Goal: Task Accomplishment & Management: Manage account settings

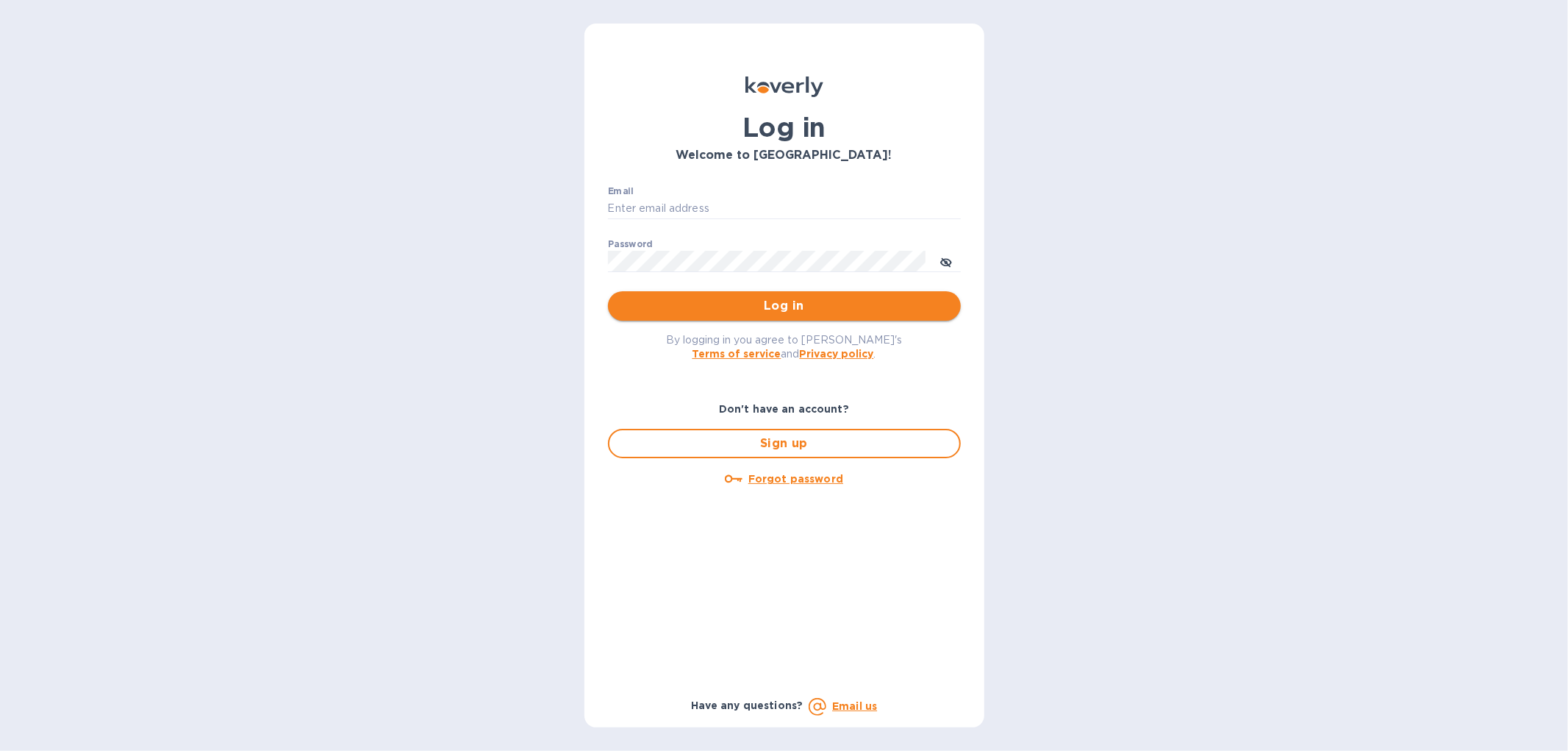
type input "francisjd61@gmail.com"
click at [756, 300] on span "Log in" at bounding box center [784, 306] width 330 height 18
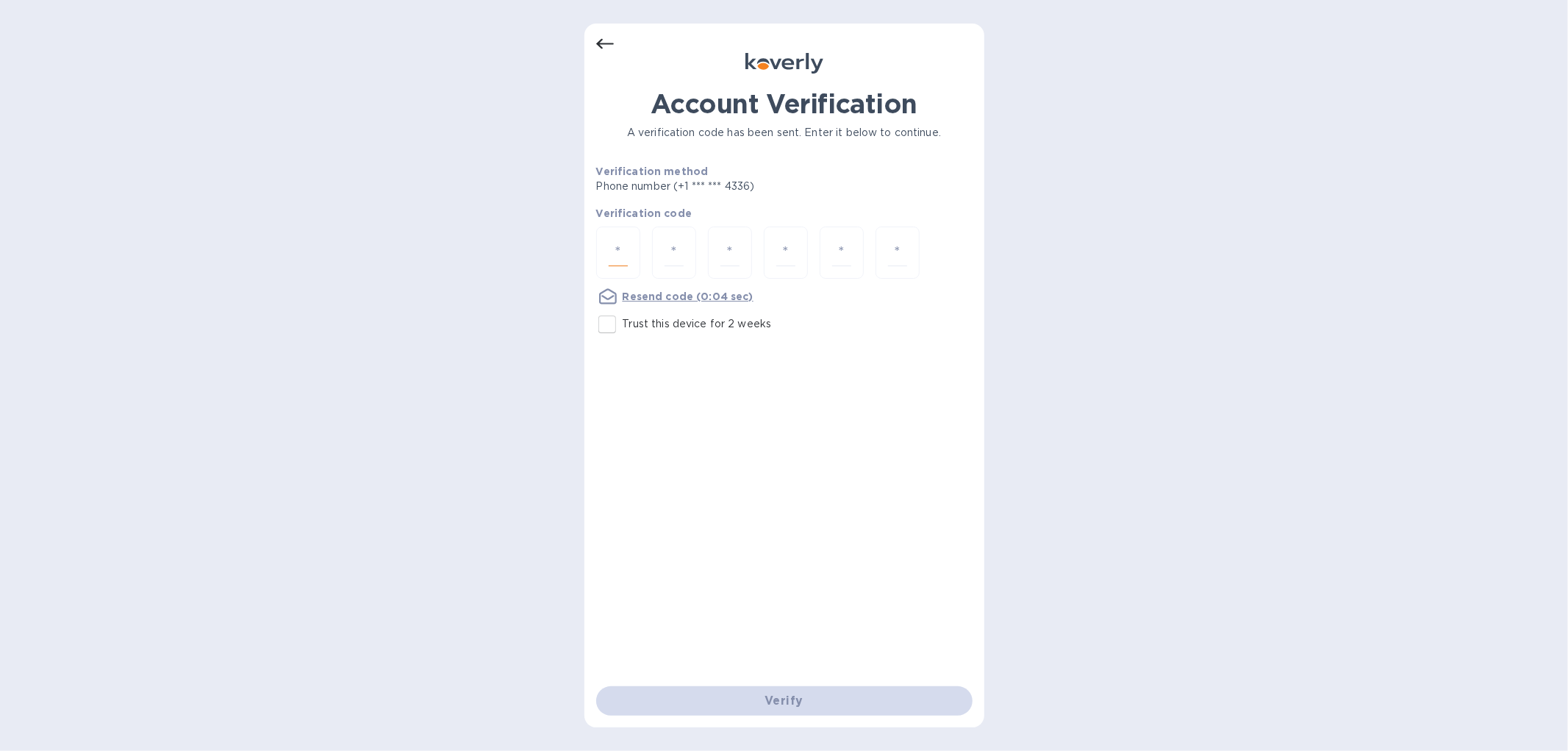
click at [623, 256] on input "number" at bounding box center [618, 253] width 19 height 27
type input "9"
type input "4"
type input "1"
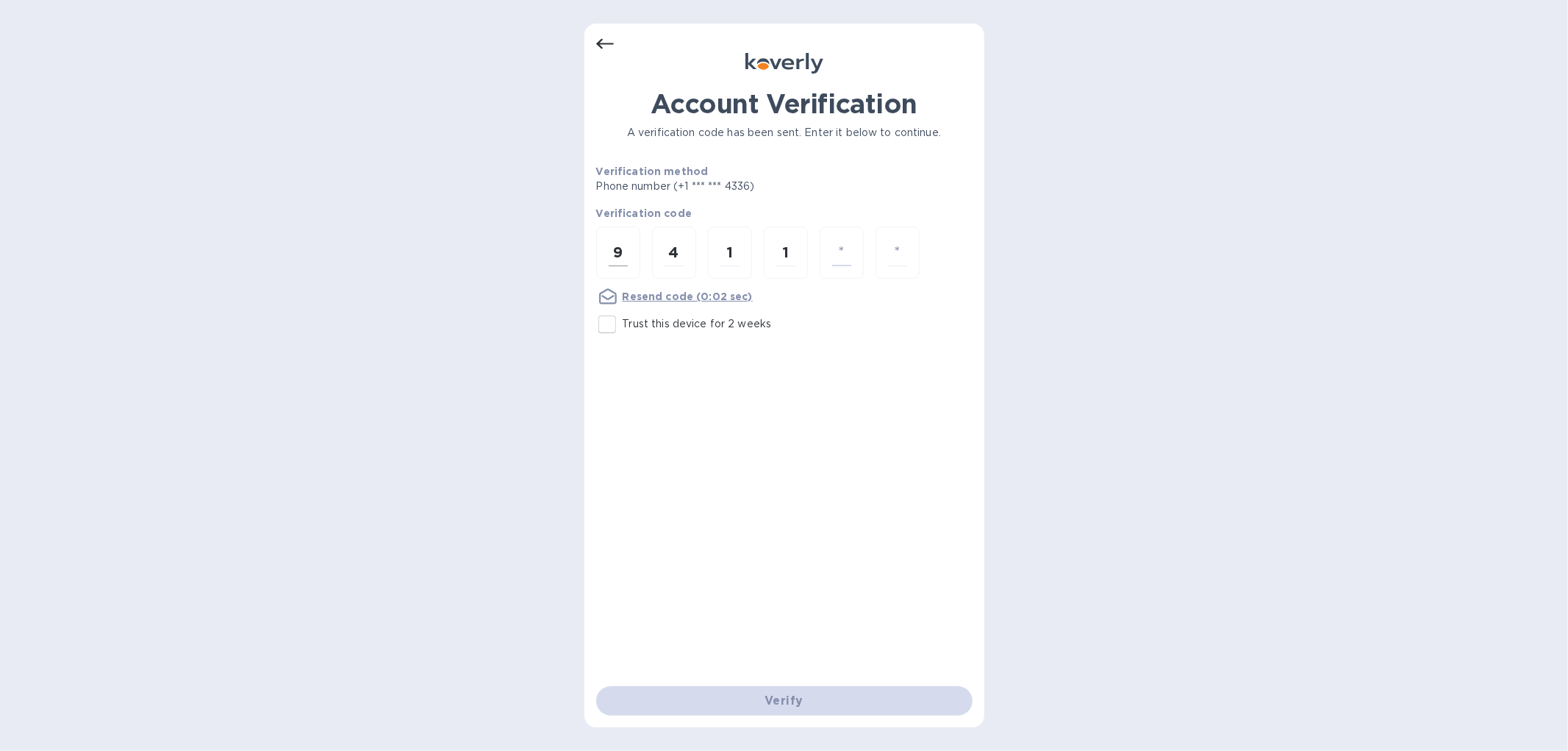
type input "7"
type input "2"
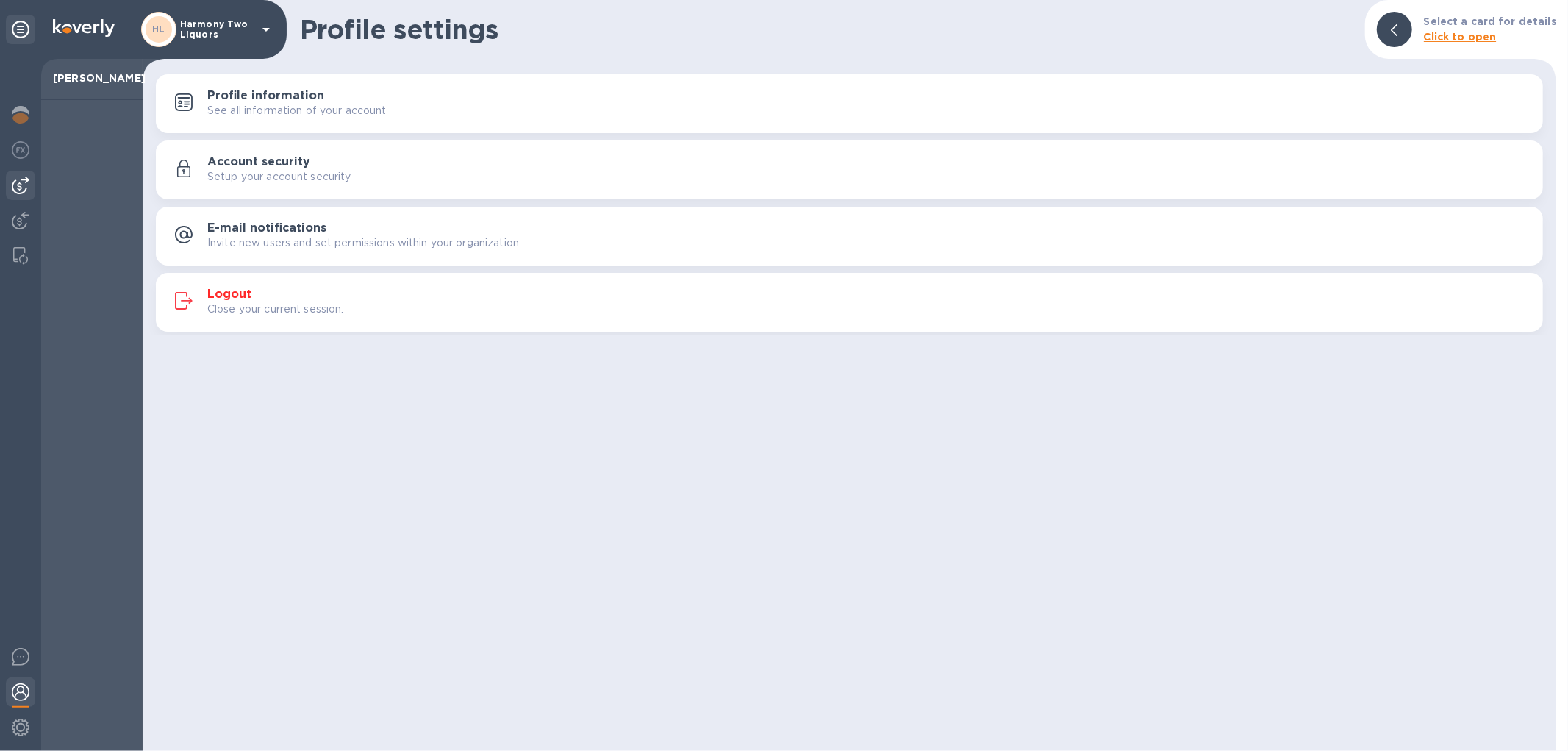
click at [19, 188] on img at bounding box center [21, 185] width 18 height 18
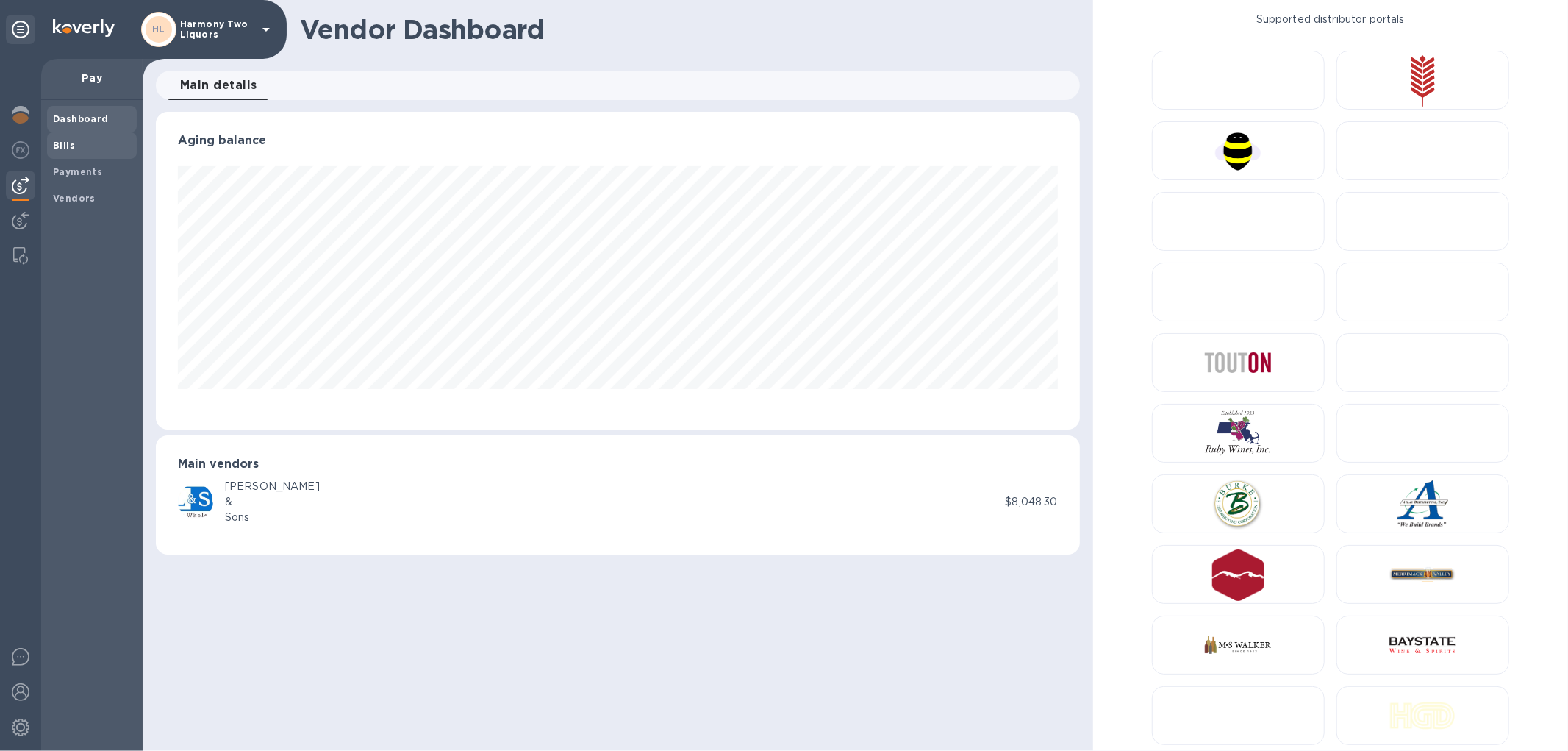
click at [69, 148] on b "Bills" at bounding box center [64, 145] width 22 height 11
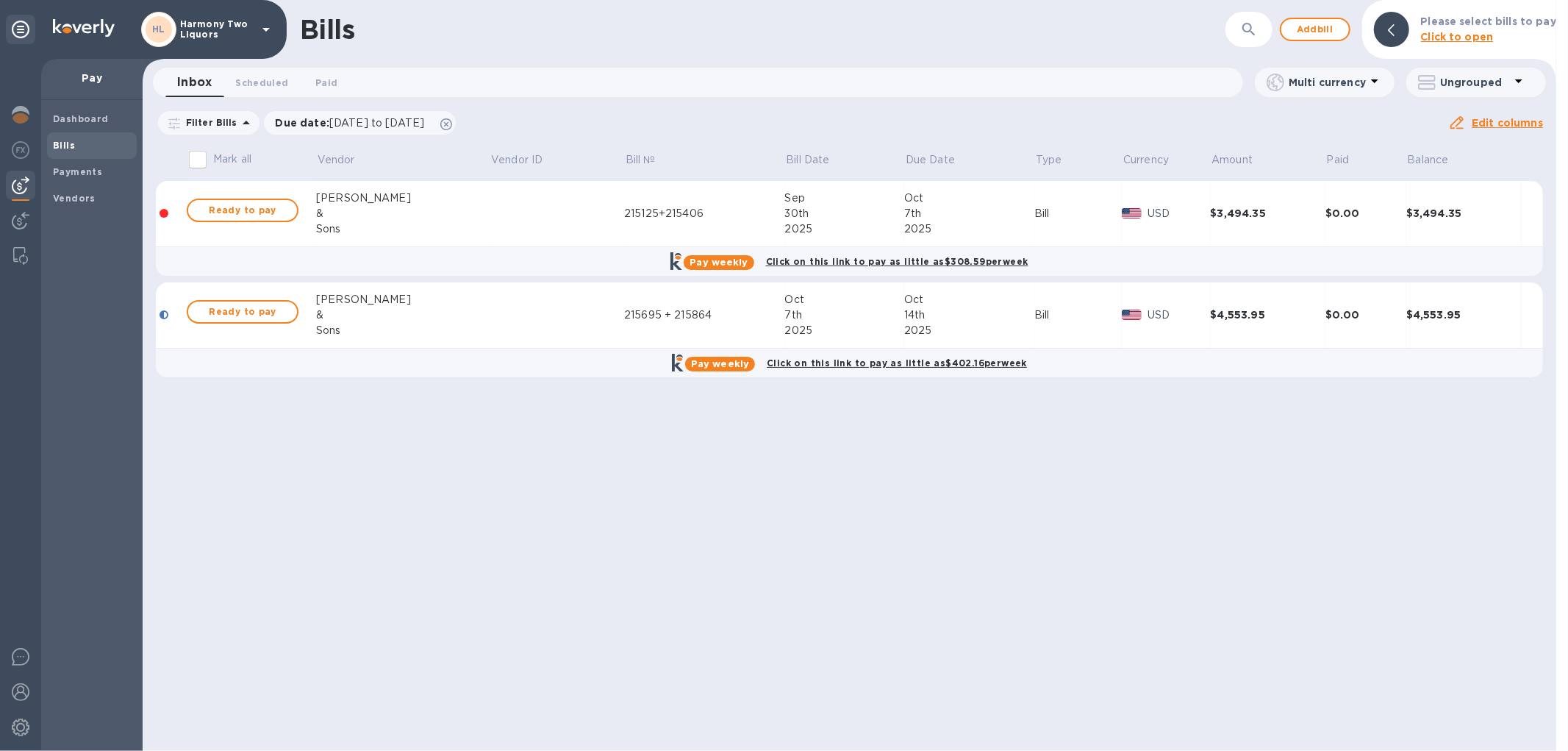
click at [490, 196] on td at bounding box center [557, 213] width 134 height 66
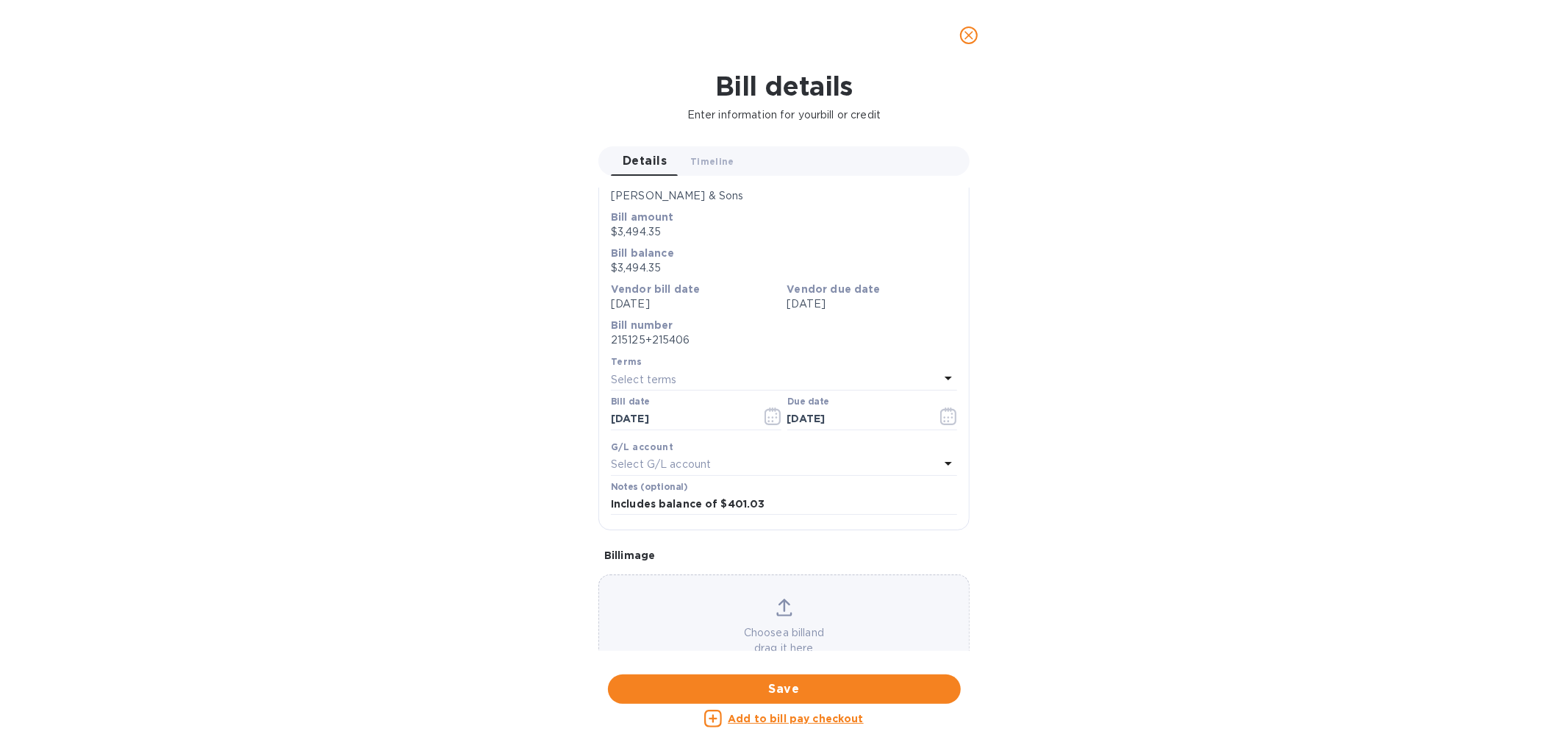
scroll to position [154, 0]
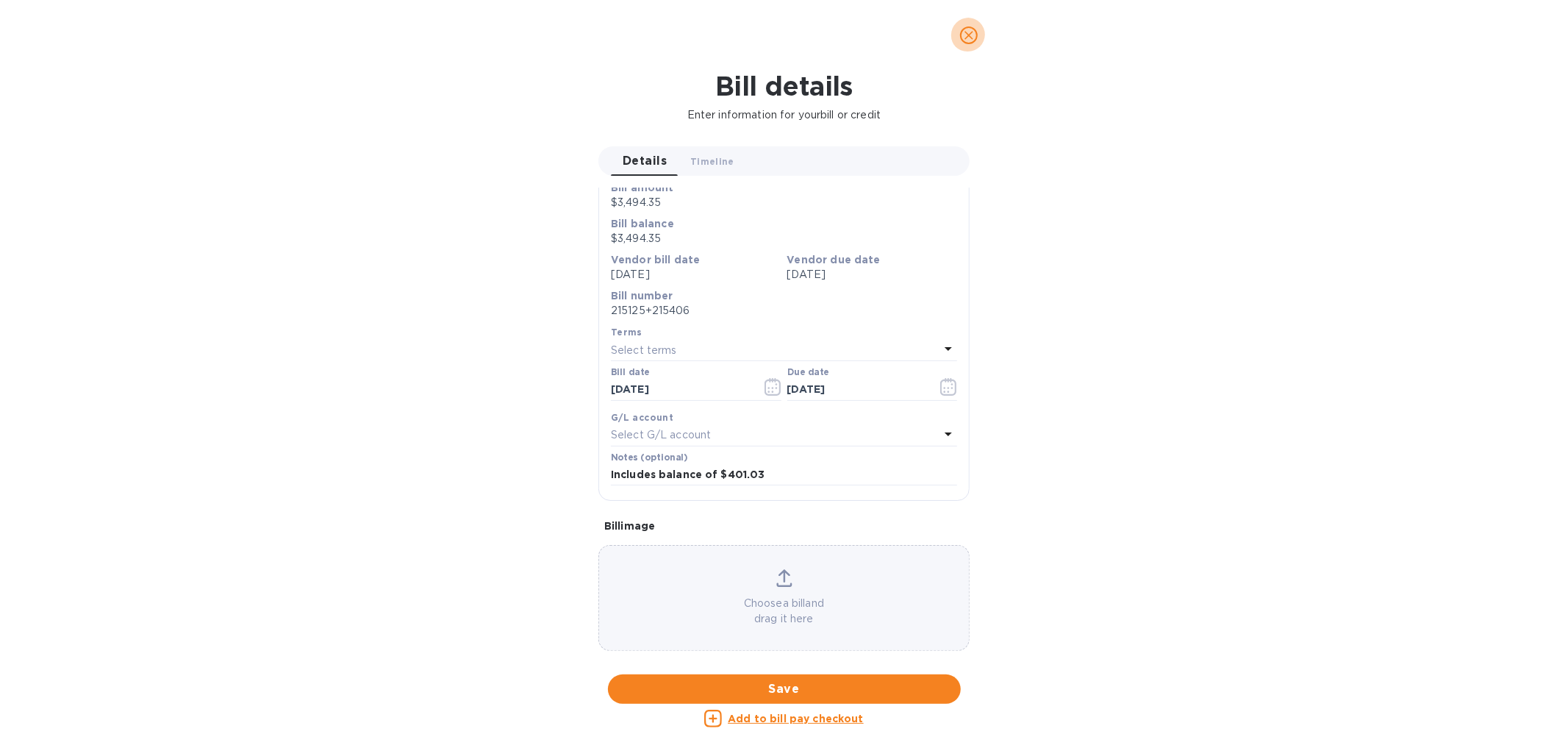
click at [975, 37] on icon "close" at bounding box center [969, 35] width 15 height 15
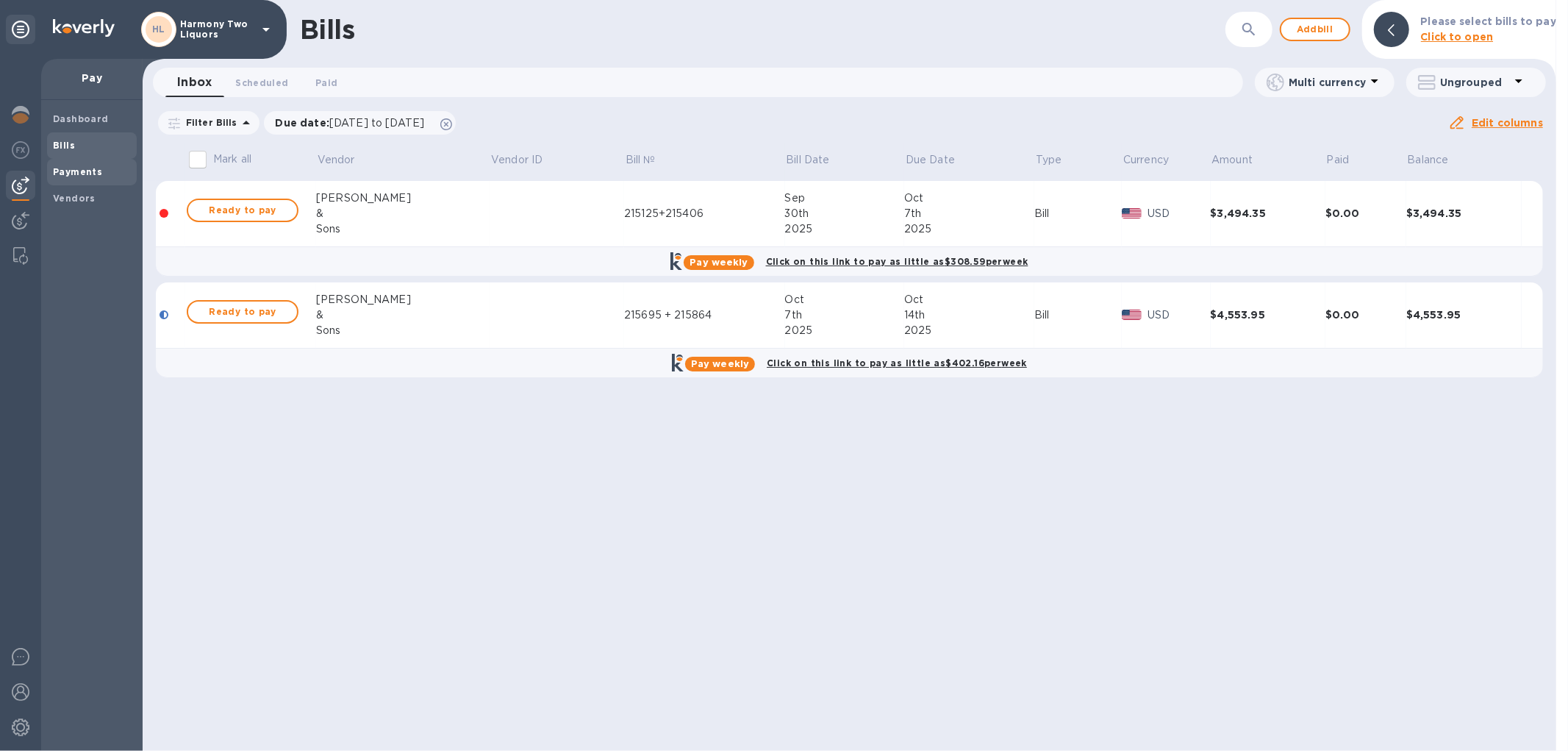
click at [91, 167] on b "Payments" at bounding box center [78, 171] width 50 height 11
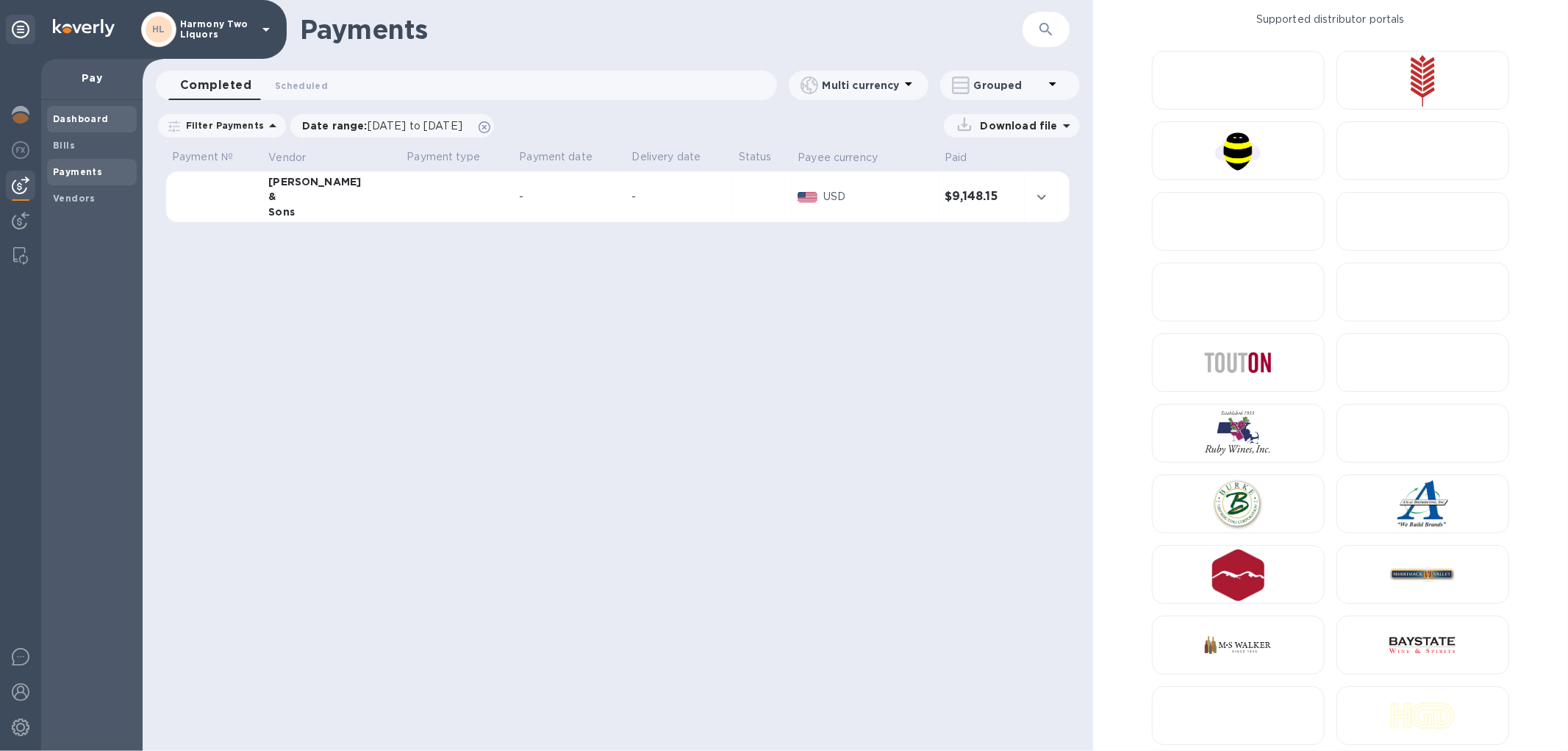
click at [89, 108] on div "Dashboard" at bounding box center [92, 119] width 90 height 27
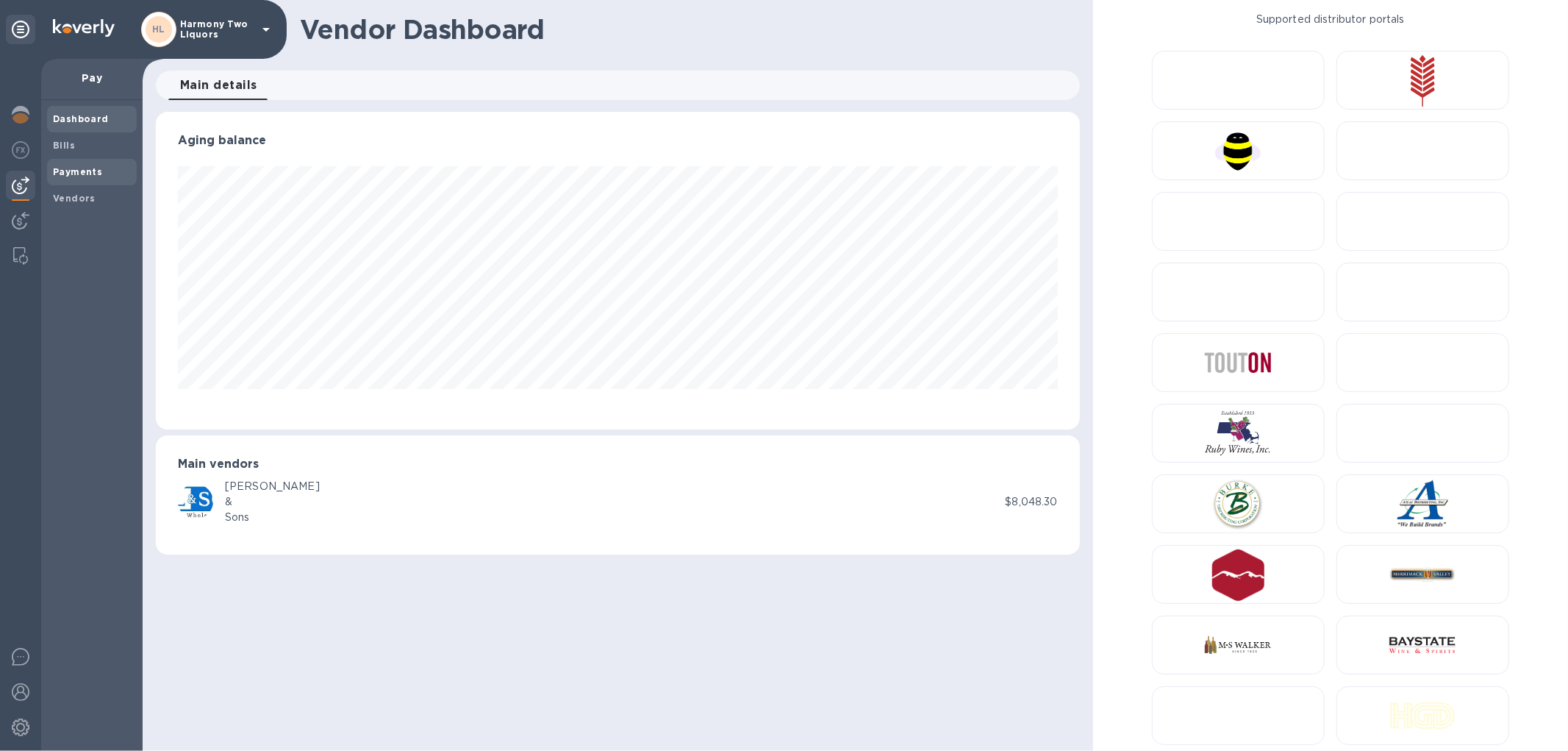
scroll to position [318, 923]
click at [105, 191] on span "Vendors" at bounding box center [92, 198] width 78 height 15
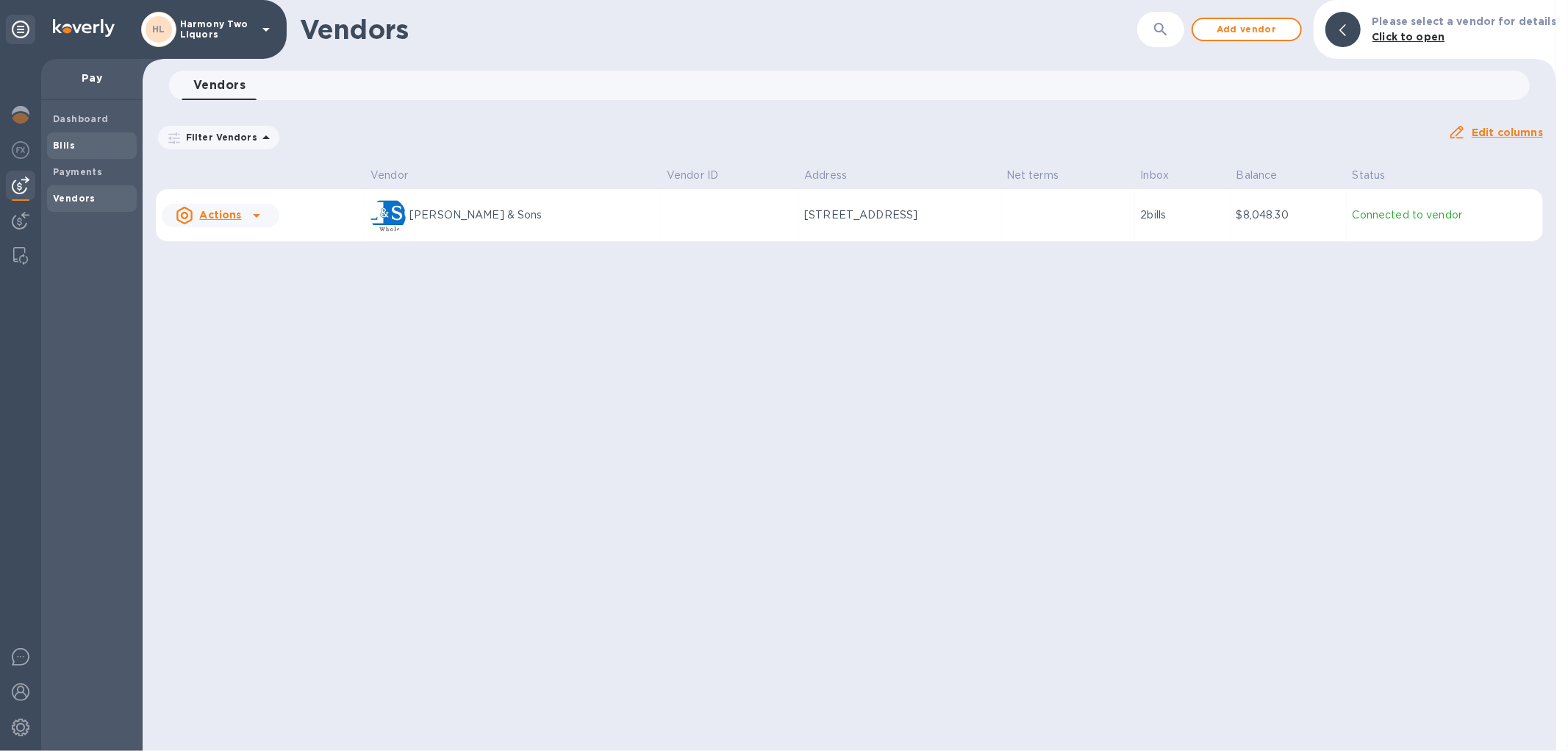
click at [104, 157] on div "Bills" at bounding box center [92, 146] width 90 height 27
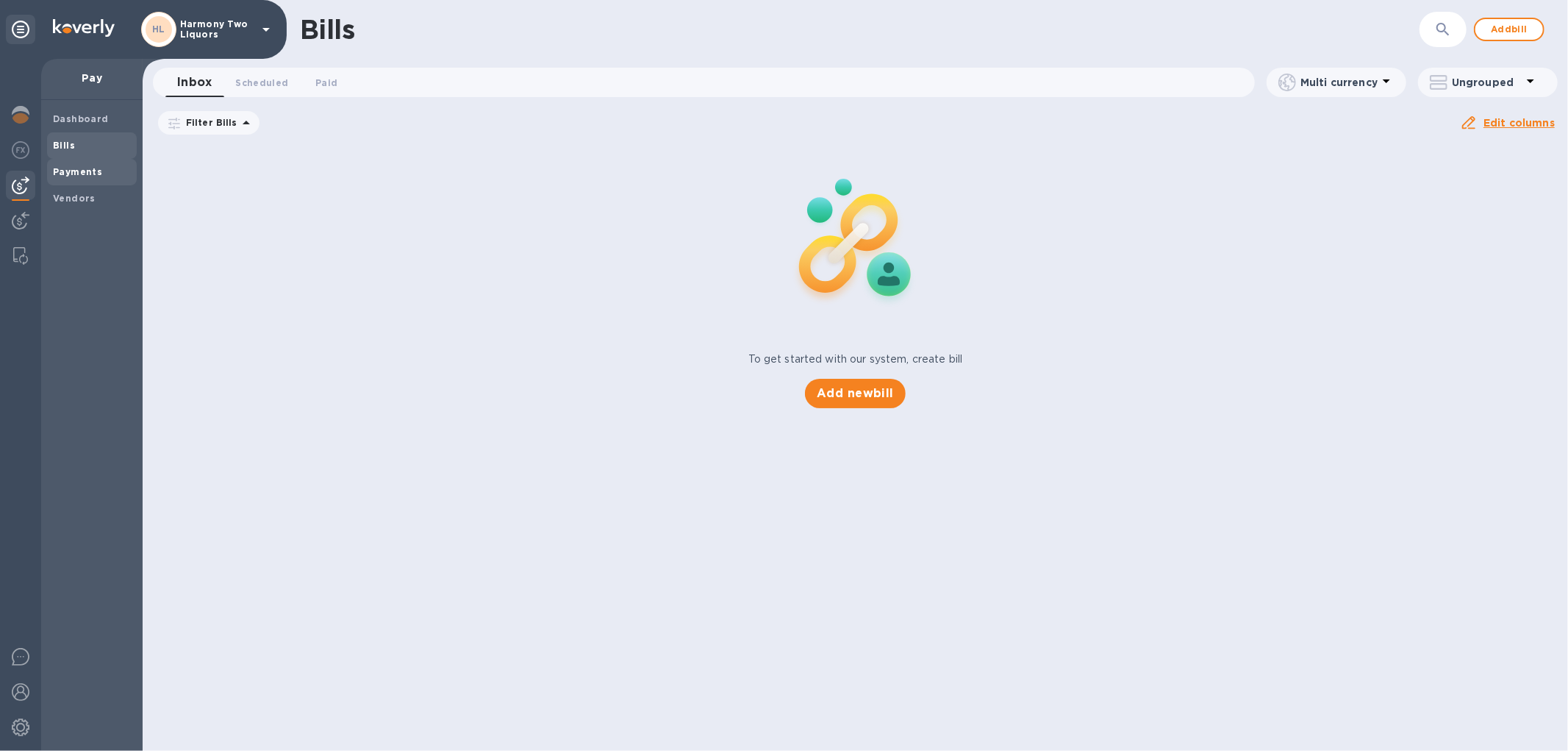
click at [100, 184] on div "Payments" at bounding box center [92, 171] width 90 height 27
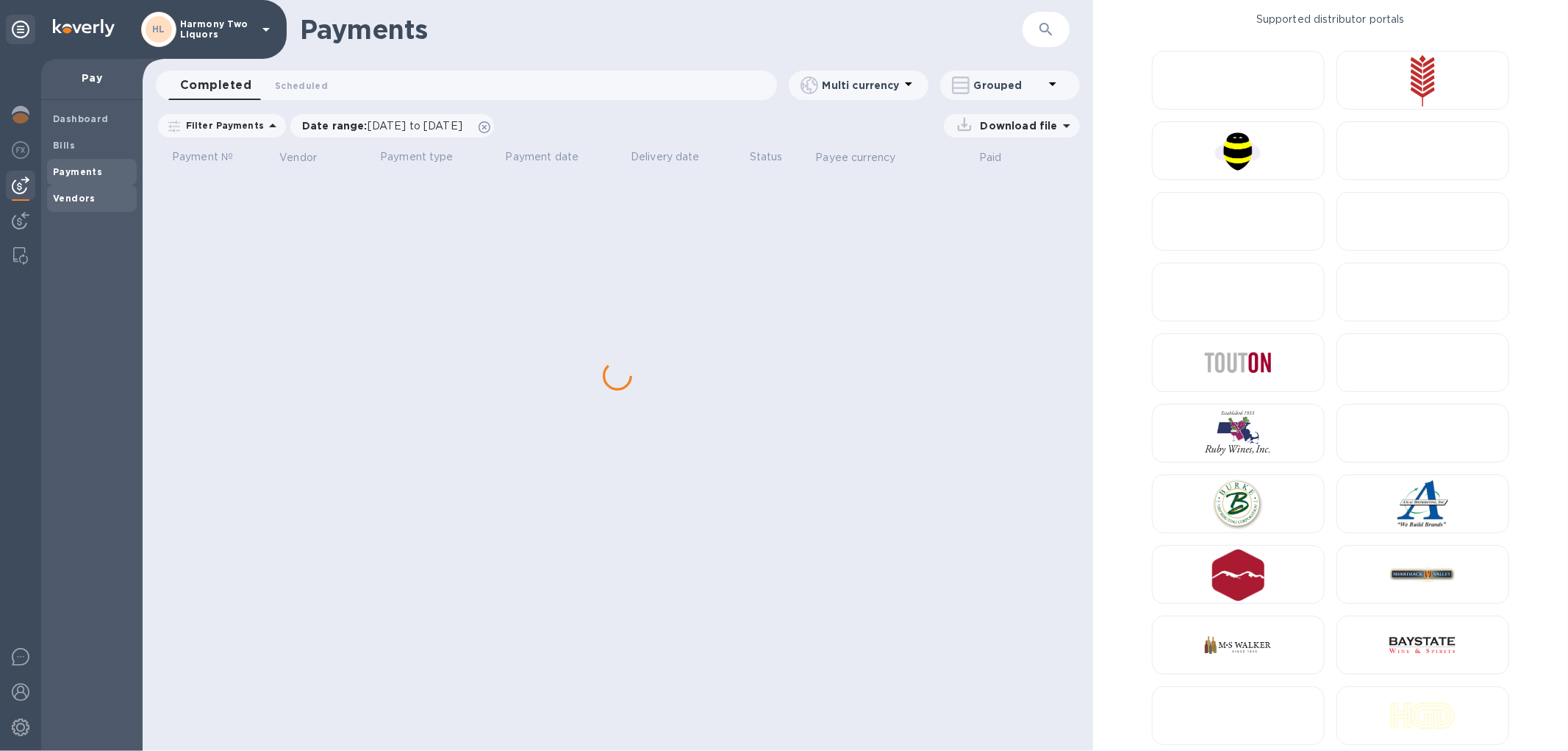
click at [100, 195] on span "Vendors" at bounding box center [92, 198] width 78 height 15
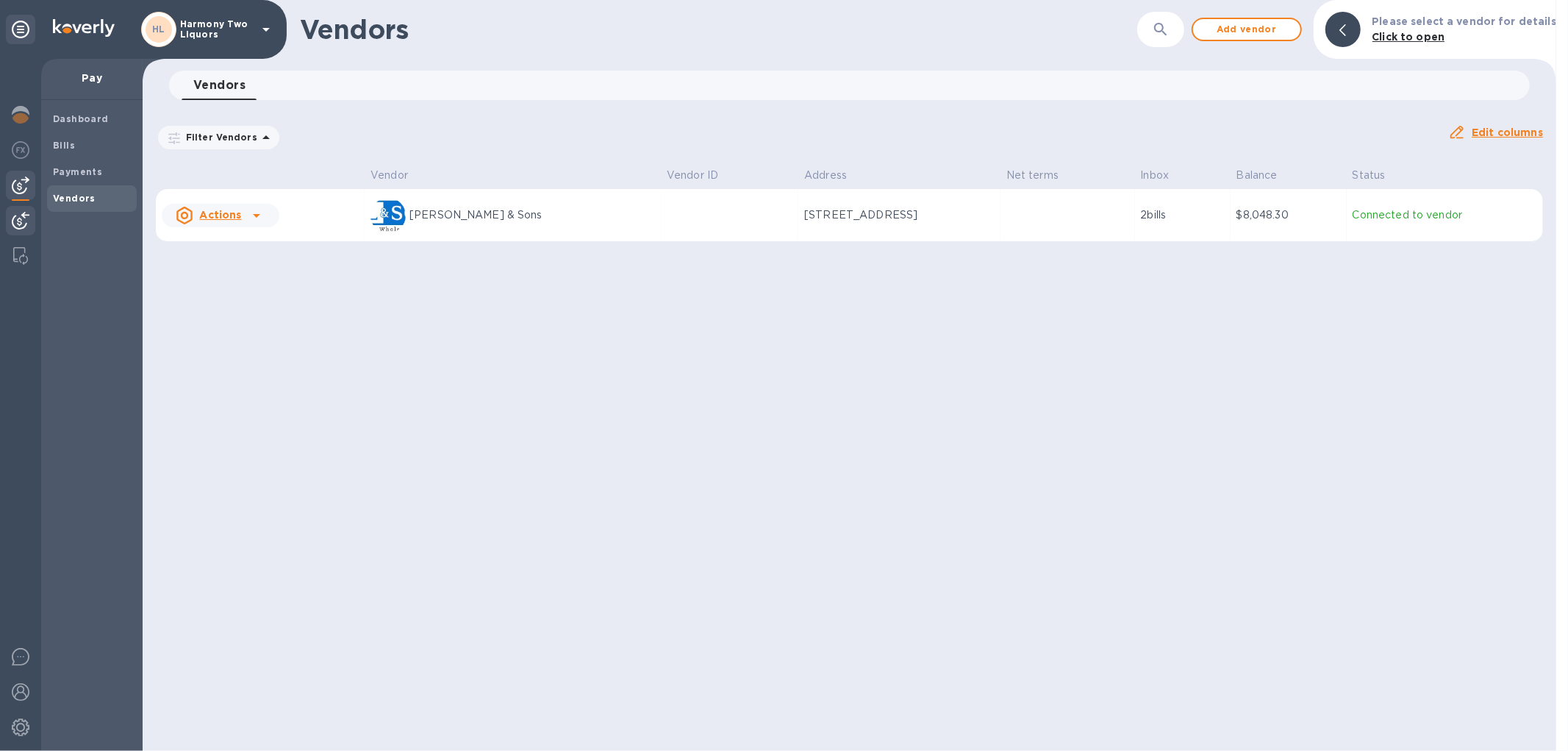
click at [22, 212] on img at bounding box center [21, 220] width 18 height 18
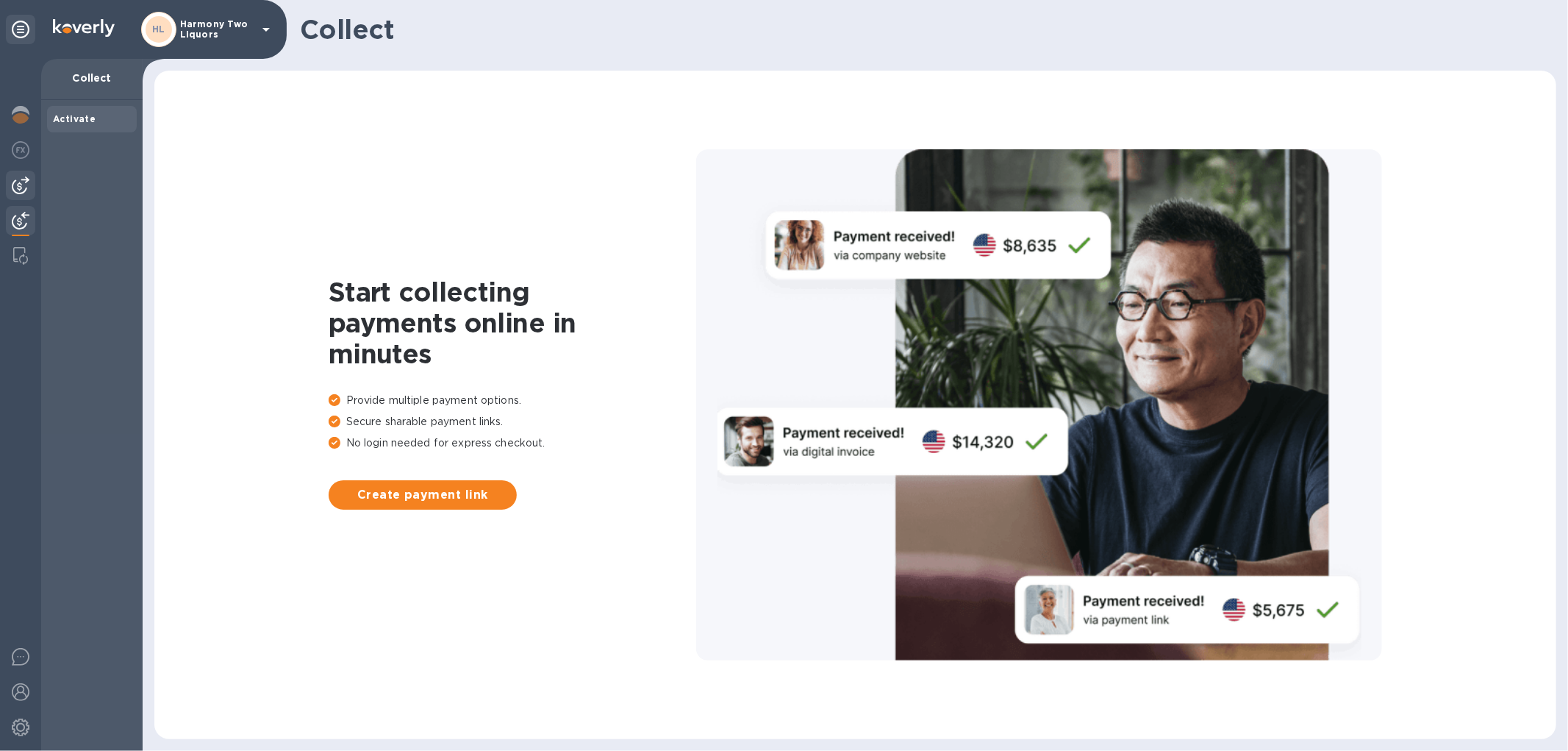
click at [21, 178] on img at bounding box center [21, 185] width 18 height 18
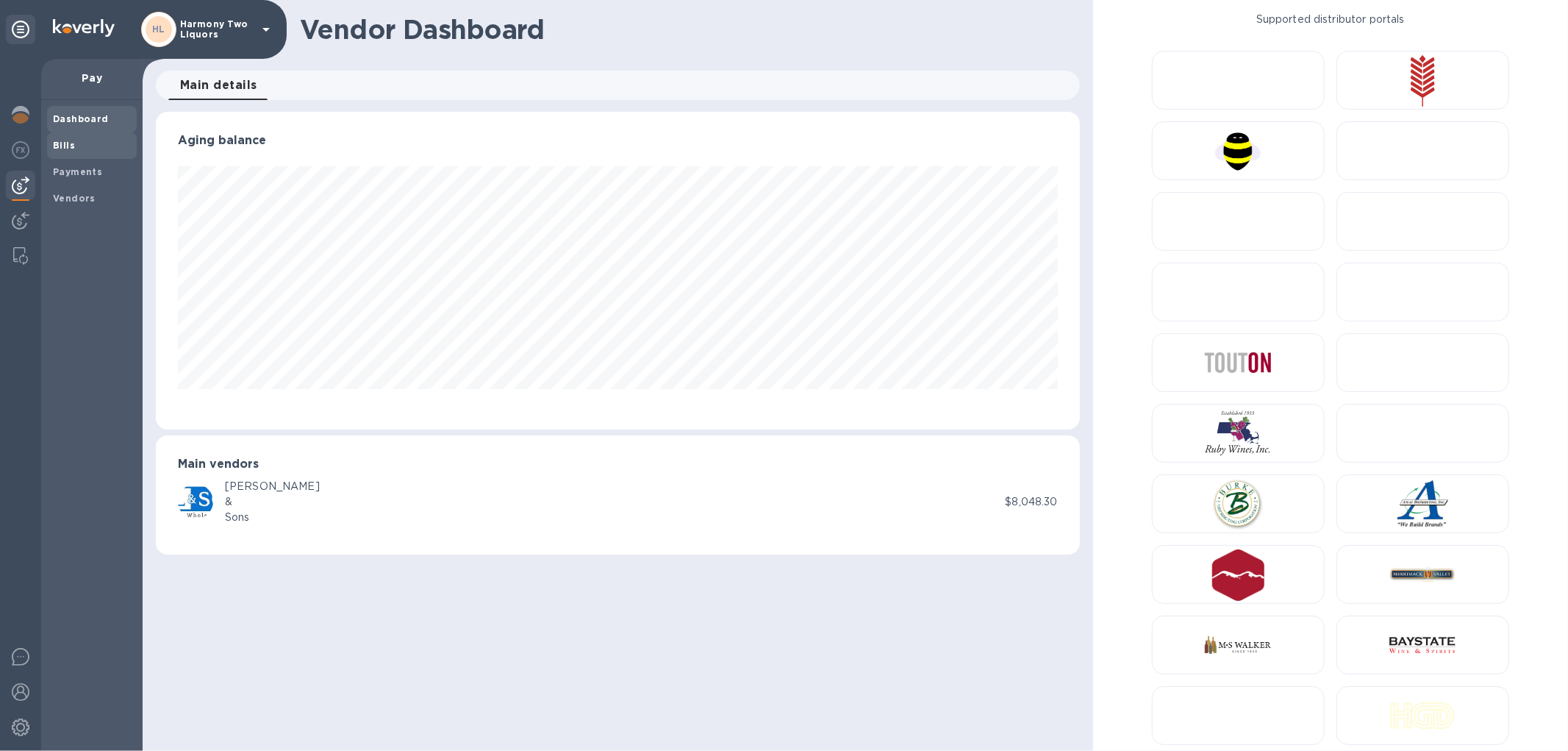
scroll to position [318, 923]
click at [104, 169] on span "Payments" at bounding box center [92, 171] width 78 height 15
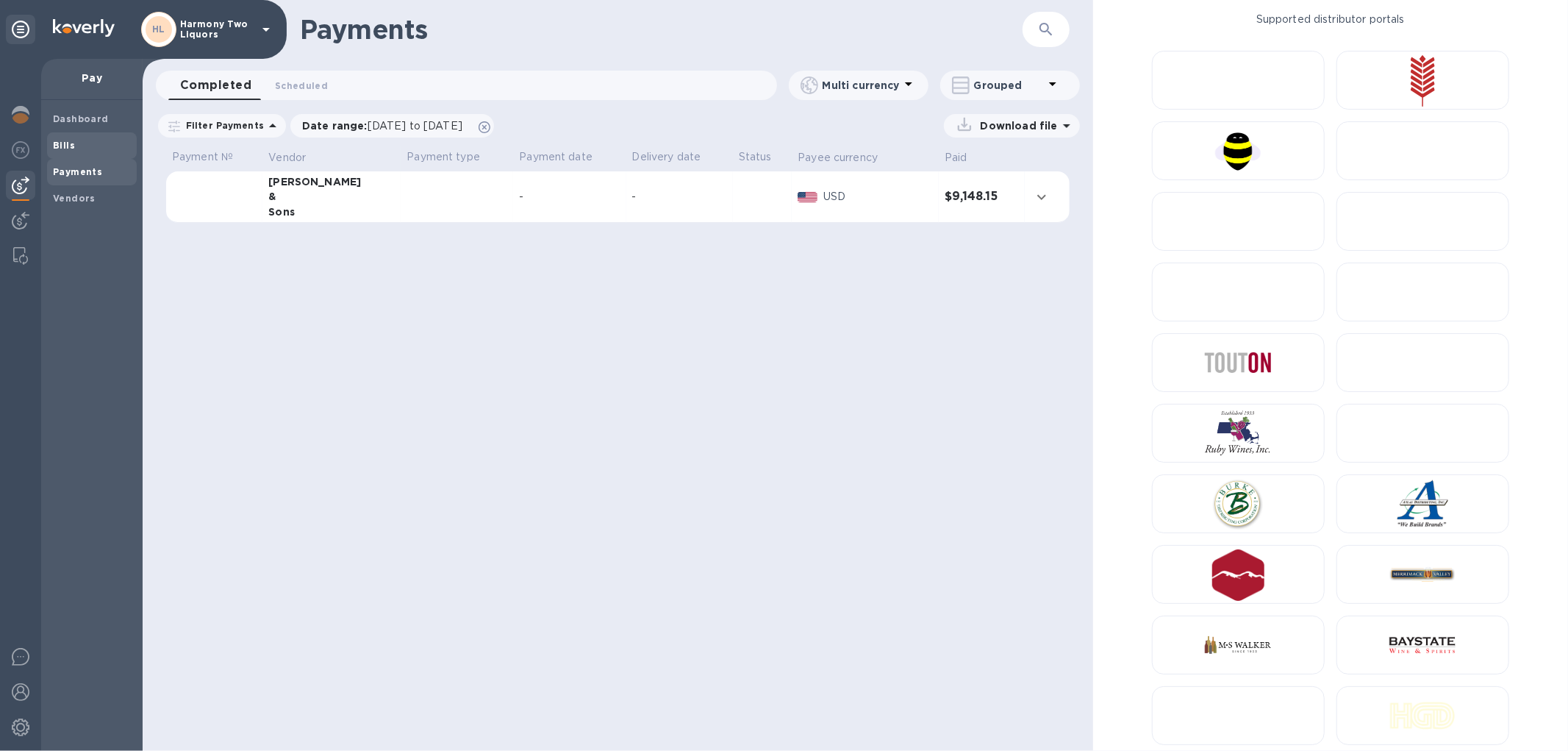
click at [92, 148] on span "Bills" at bounding box center [92, 145] width 78 height 15
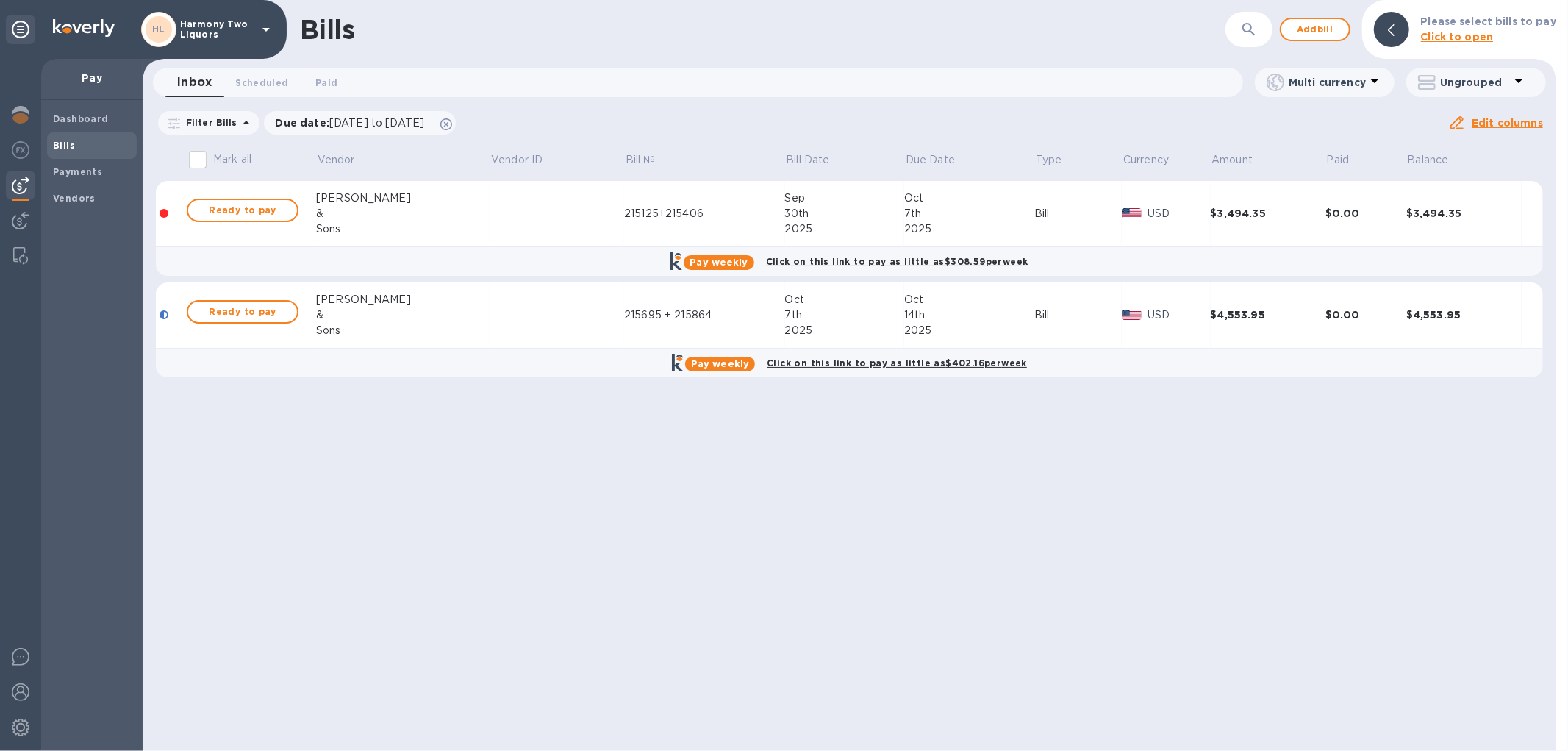
click at [624, 226] on td "215125+215406" at bounding box center [704, 213] width 160 height 66
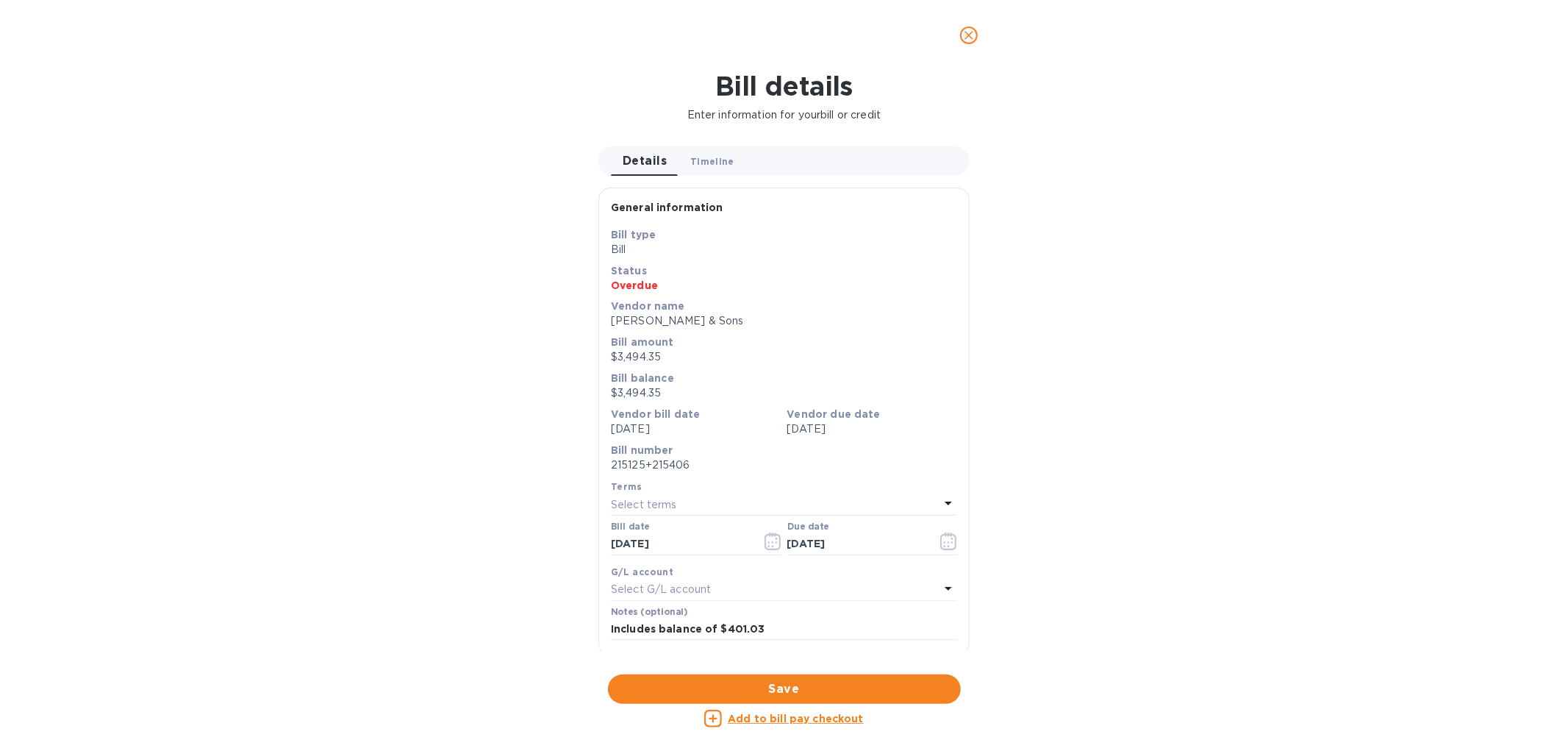
click at [719, 159] on span "Timeline 0" at bounding box center [712, 161] width 45 height 15
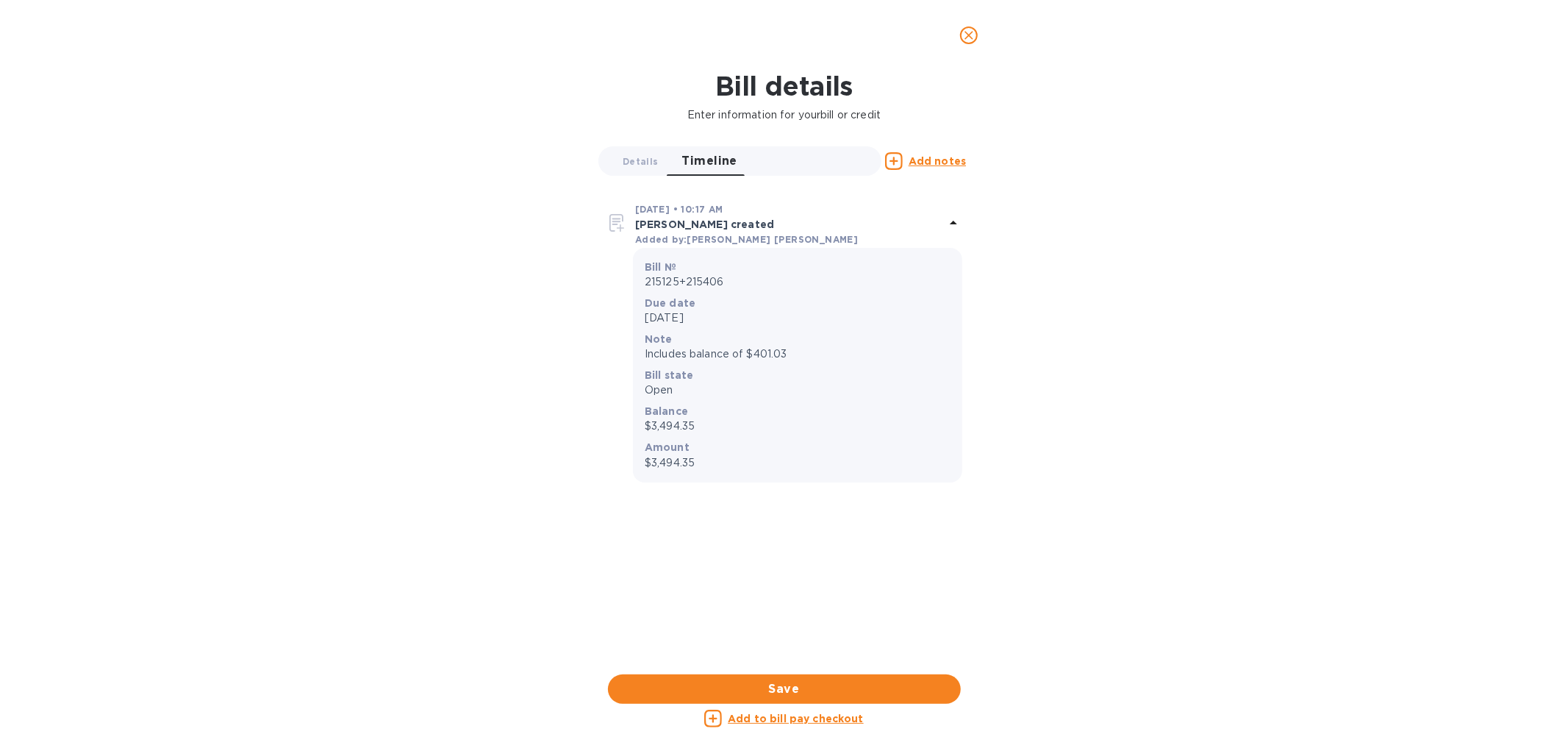
click at [968, 33] on icon "close" at bounding box center [969, 35] width 15 height 15
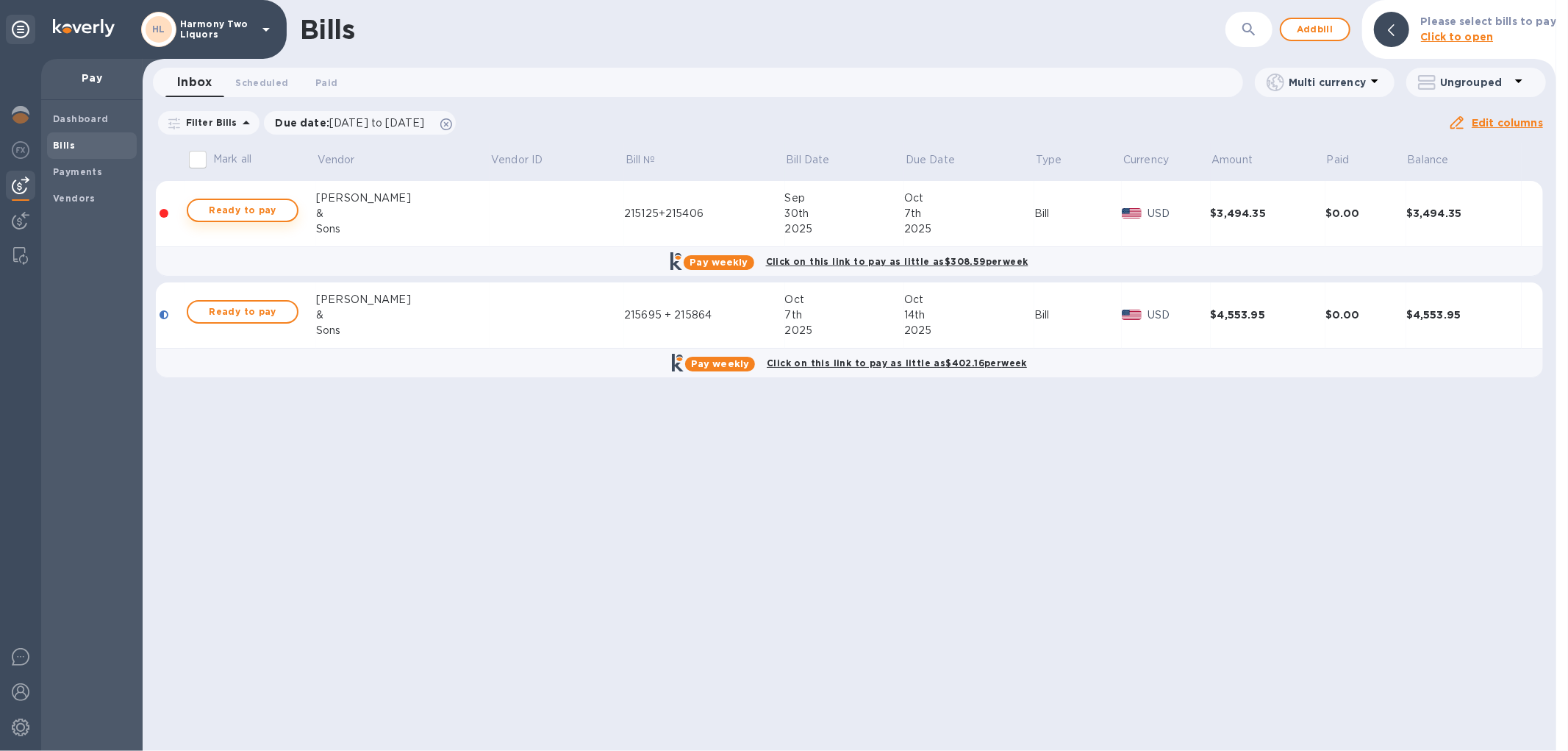
click at [247, 201] on span "Ready to pay" at bounding box center [243, 210] width 86 height 18
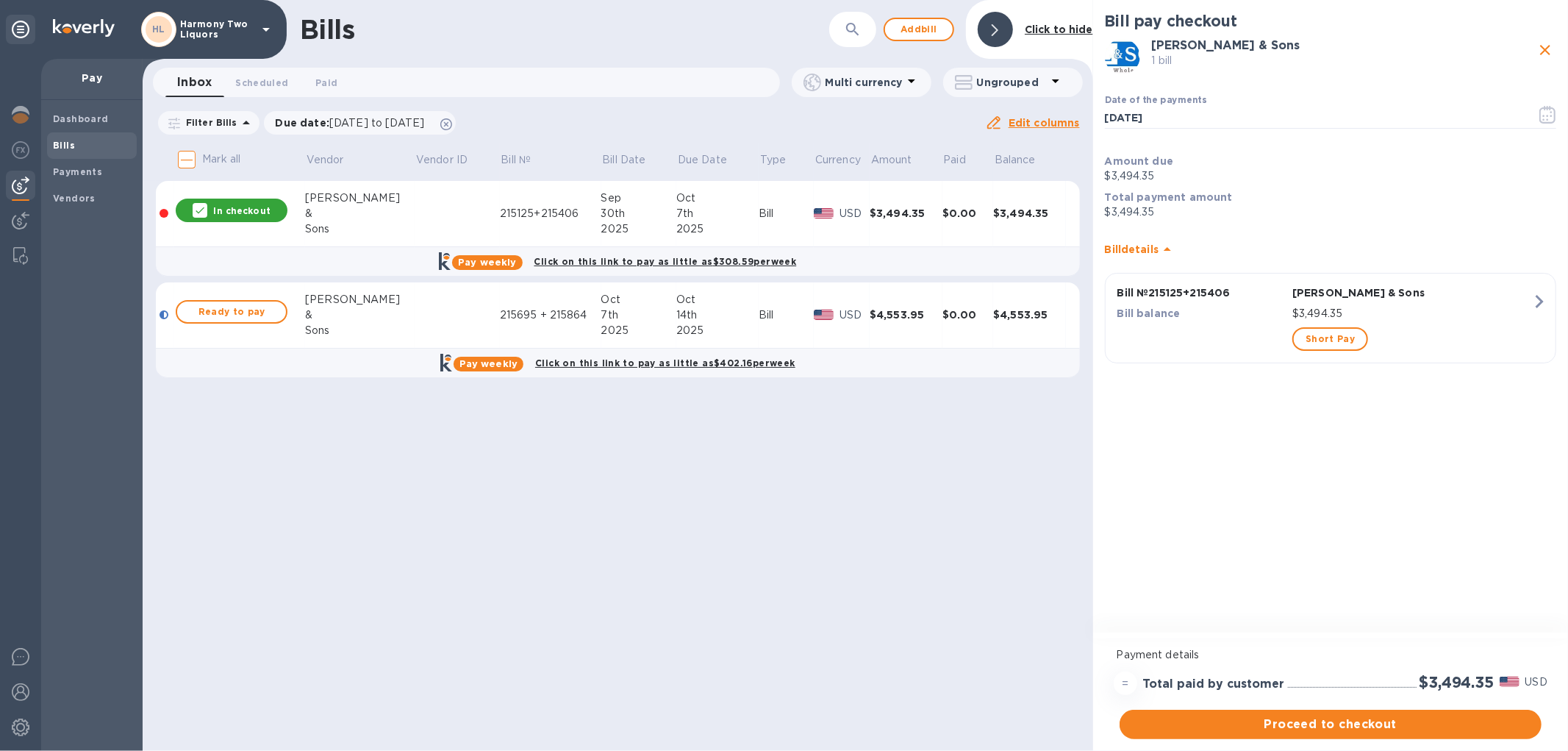
click at [1239, 262] on div "Bill details" at bounding box center [1330, 249] width 451 height 47
click at [1166, 252] on div "Bill details" at bounding box center [1330, 243] width 451 height 35
click at [1255, 304] on div "Bill balance" at bounding box center [1201, 313] width 175 height 21
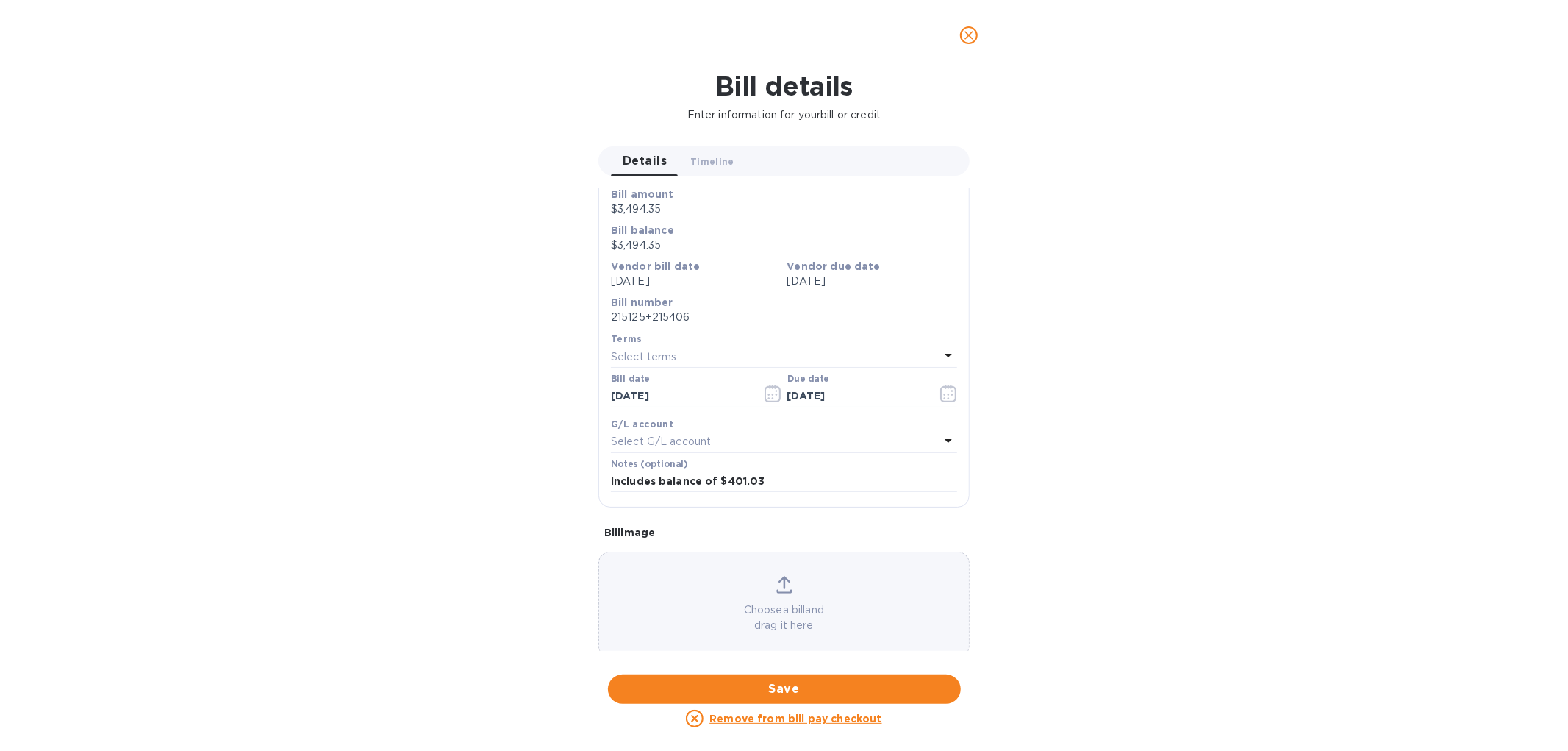
scroll to position [154, 0]
click at [772, 486] on input "Includes balance of $401.03" at bounding box center [784, 475] width 346 height 22
drag, startPoint x: 774, startPoint y: 480, endPoint x: 377, endPoint y: 460, distance: 397.5
click at [378, 460] on div "Bill details Enter information for your bill or credit Details 0 Timeline 0 Gen…" at bounding box center [784, 410] width 1568 height 680
click at [744, 473] on input "text" at bounding box center [784, 475] width 346 height 22
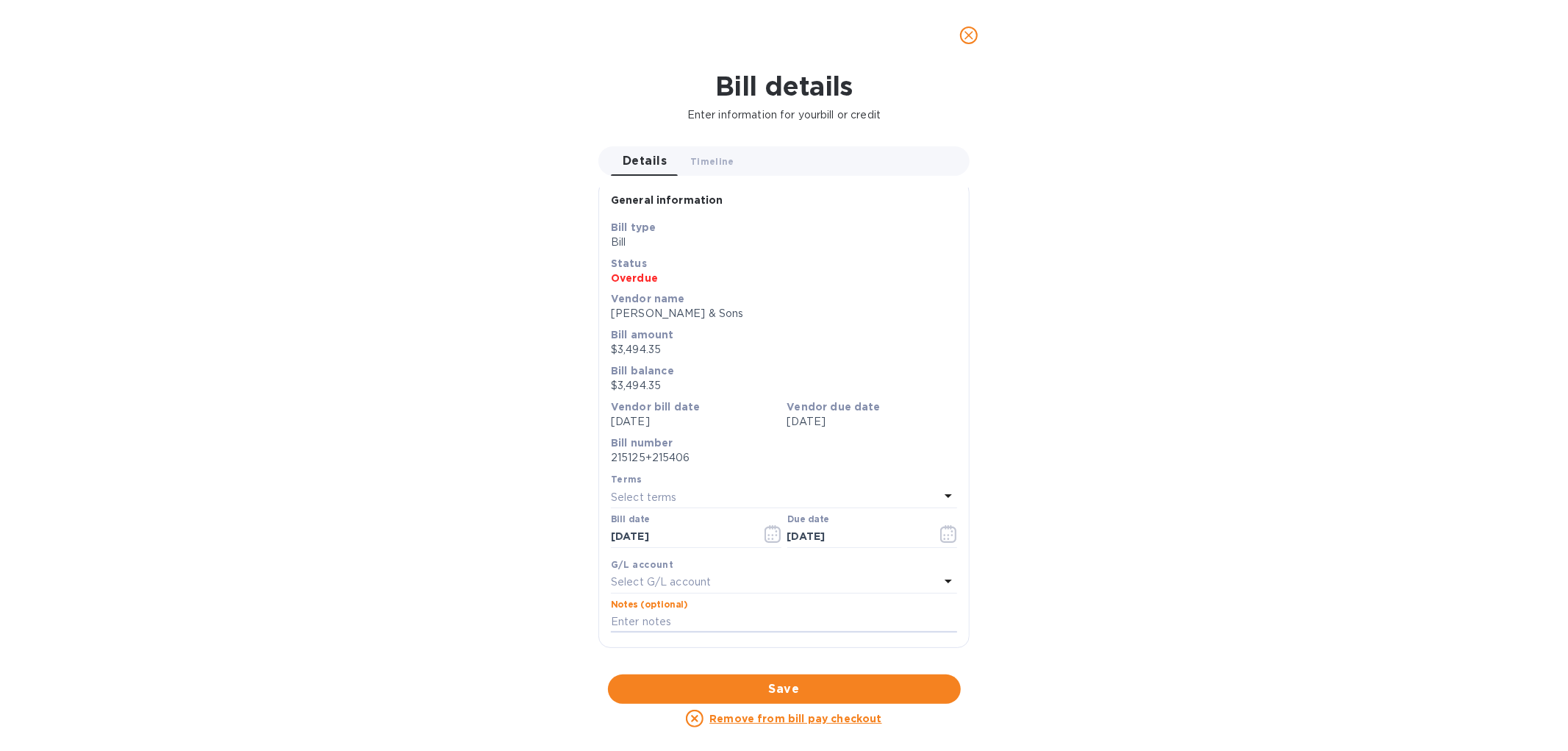
scroll to position [0, 0]
click at [677, 501] on div "Select terms" at bounding box center [775, 504] width 329 height 21
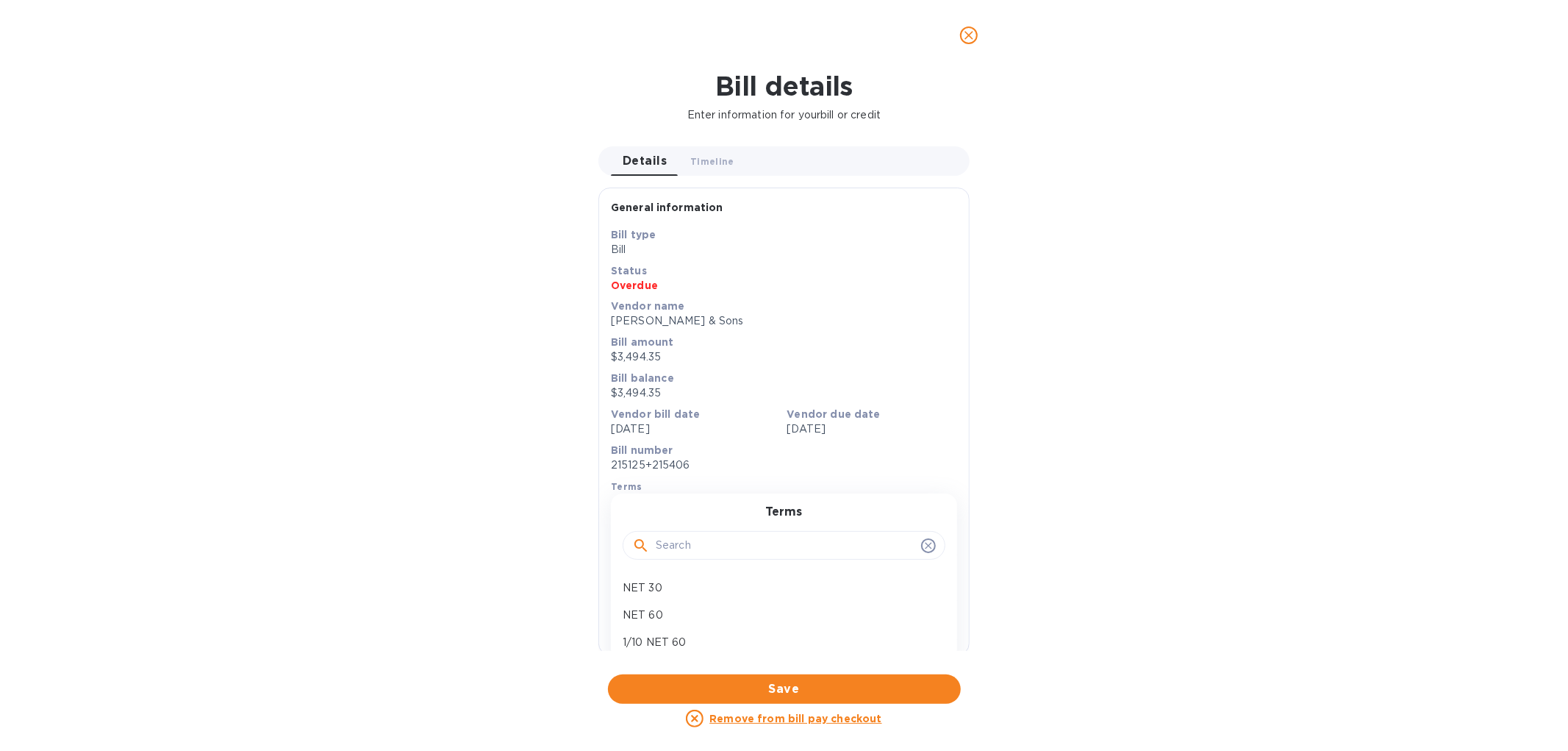
click at [737, 453] on p "Bill number" at bounding box center [784, 450] width 346 height 15
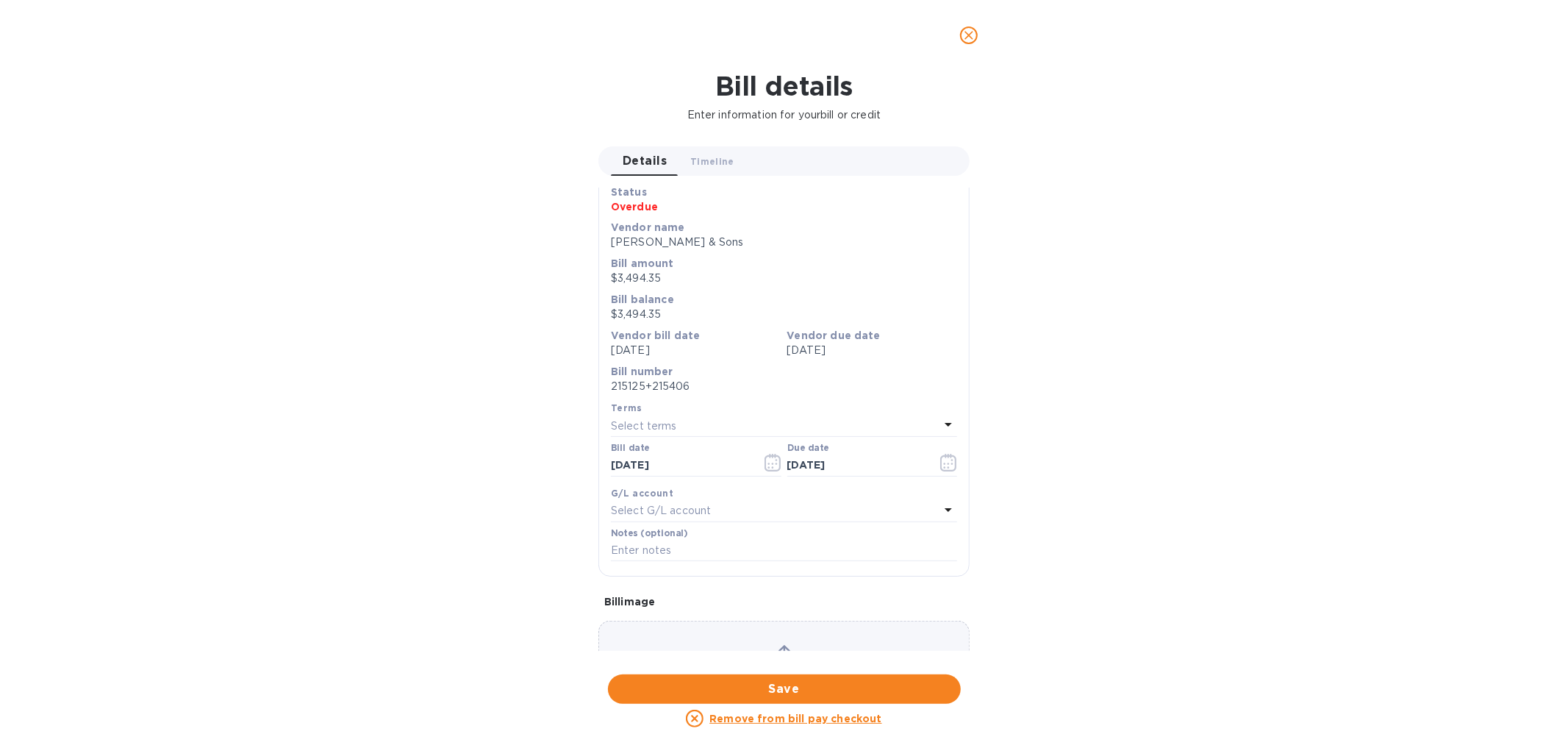
scroll to position [154, 0]
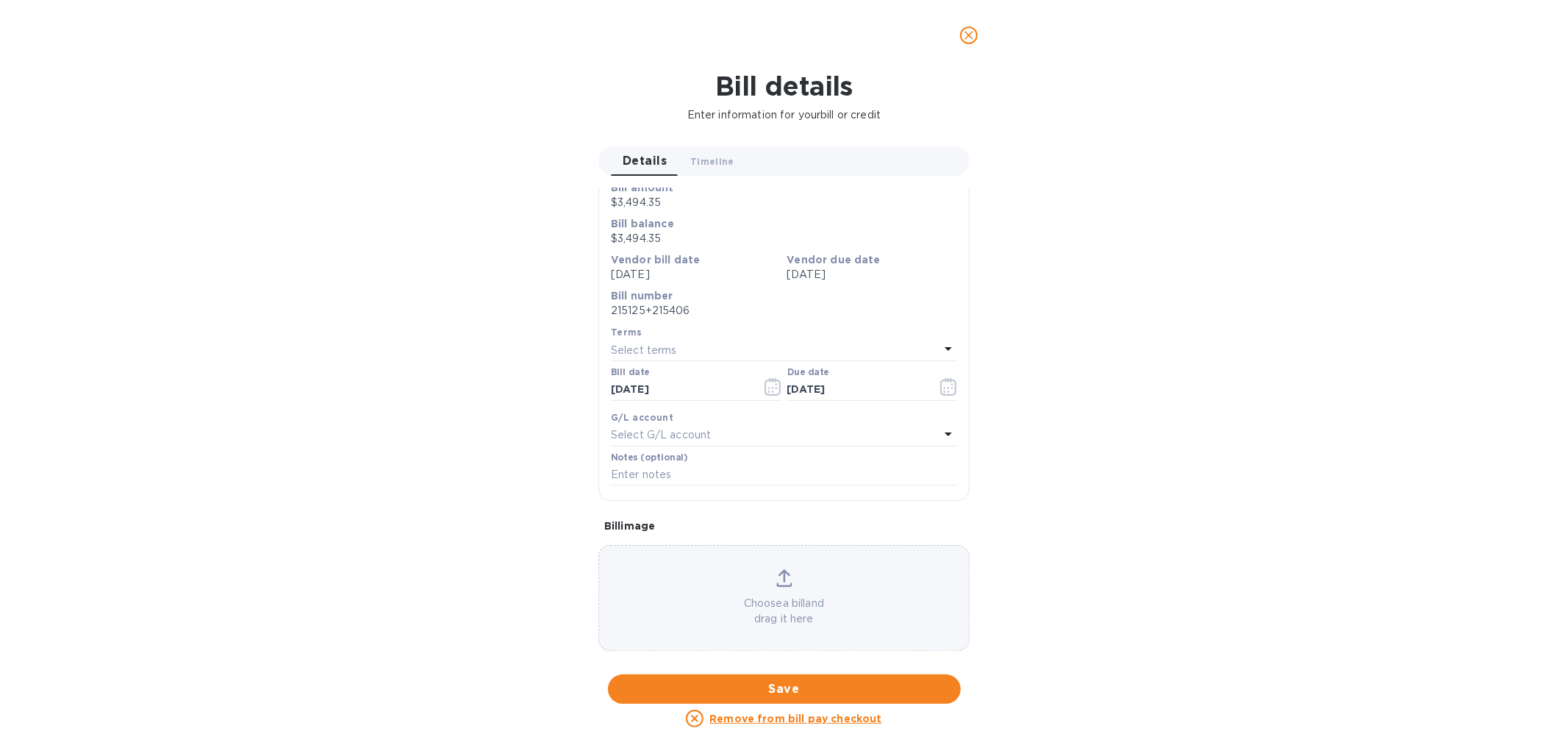
click at [697, 436] on p "Select G/L account" at bounding box center [660, 435] width 100 height 15
click at [707, 419] on div "G/L account" at bounding box center [784, 417] width 346 height 15
click at [699, 474] on input "text" at bounding box center [784, 475] width 346 height 22
type input "G"
click at [635, 466] on input "Bill $215406" at bounding box center [784, 475] width 346 height 22
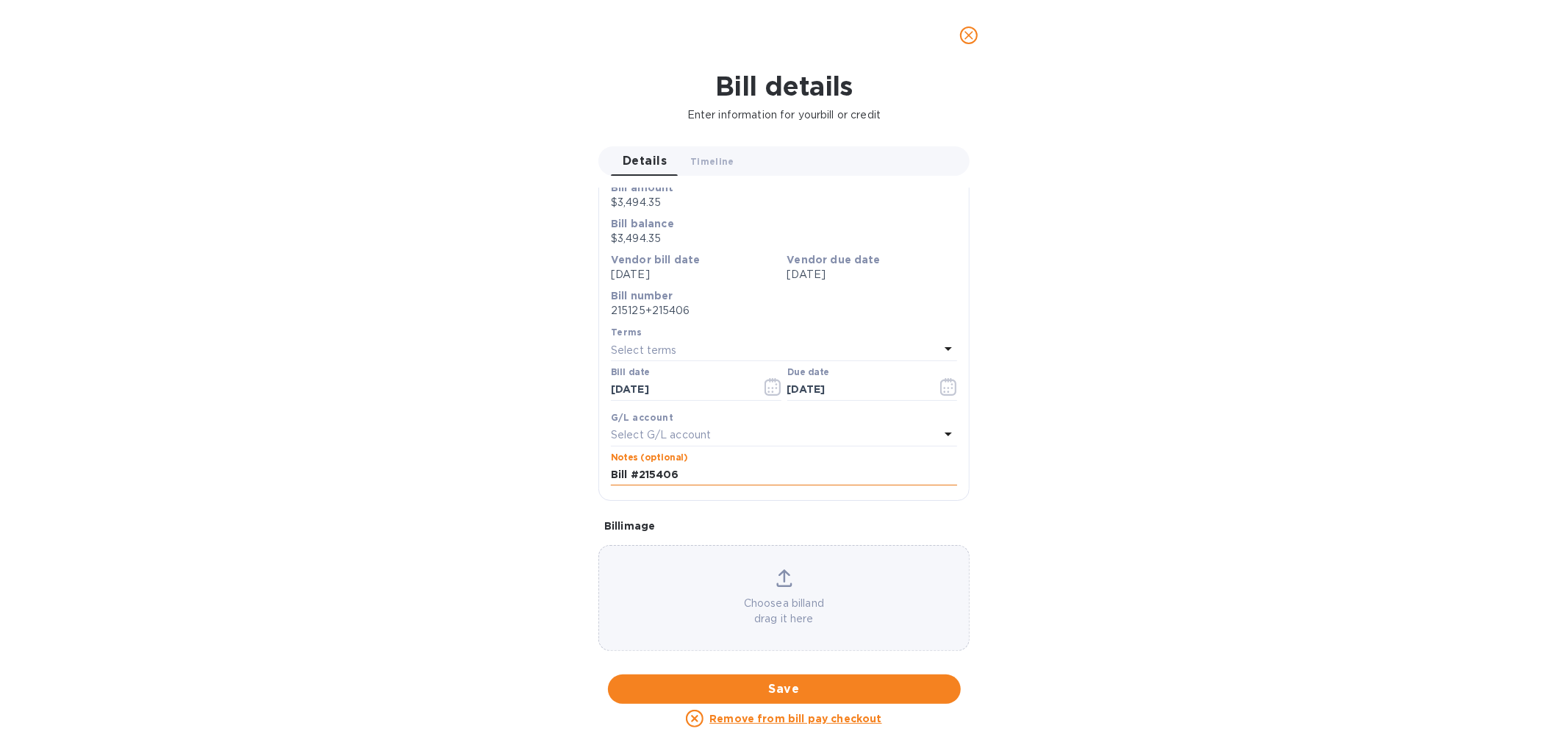
click at [713, 478] on input "Bill #215406" at bounding box center [784, 475] width 346 height 22
drag, startPoint x: 929, startPoint y: 466, endPoint x: 518, endPoint y: 424, distance: 413.1
click at [520, 424] on div "Bill details Enter information for your bill or credit Details 0 Timeline 0 Gen…" at bounding box center [784, 410] width 1568 height 680
type input "Bill #215406 = $3093.32 Bill #215300 ($ 115.19) Total Owed"
click at [967, 45] on button "close" at bounding box center [969, 35] width 35 height 35
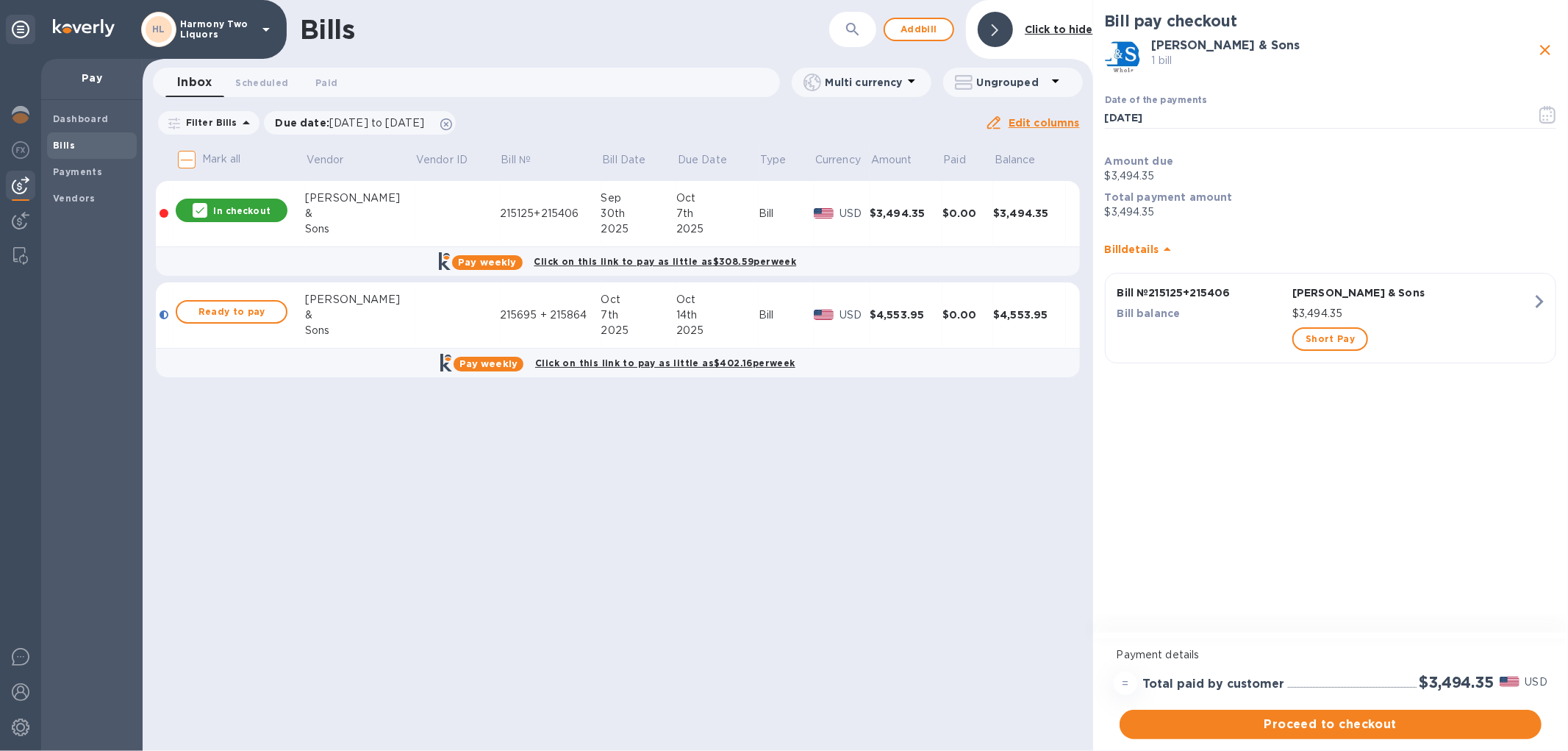
click at [1263, 345] on div "button" at bounding box center [1201, 339] width 175 height 29
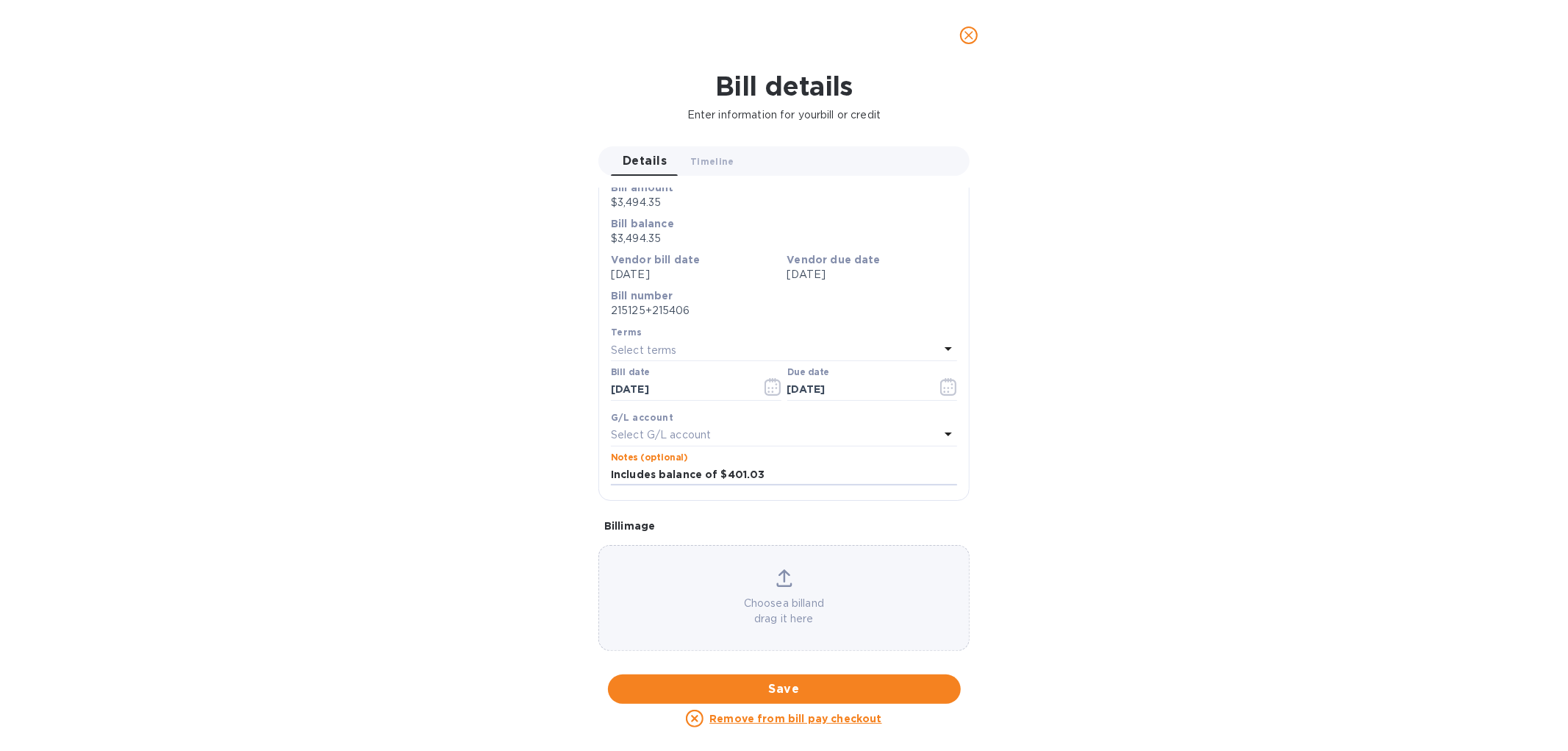
drag, startPoint x: 767, startPoint y: 472, endPoint x: 612, endPoint y: 453, distance: 156.2
click at [616, 453] on div "Notes (optional) Includes balance of $401.03" at bounding box center [784, 468] width 346 height 33
type input "I"
paste input "Bill #215406 = $3093.32 Bill #215300 ($ 115.19) Total Owed"
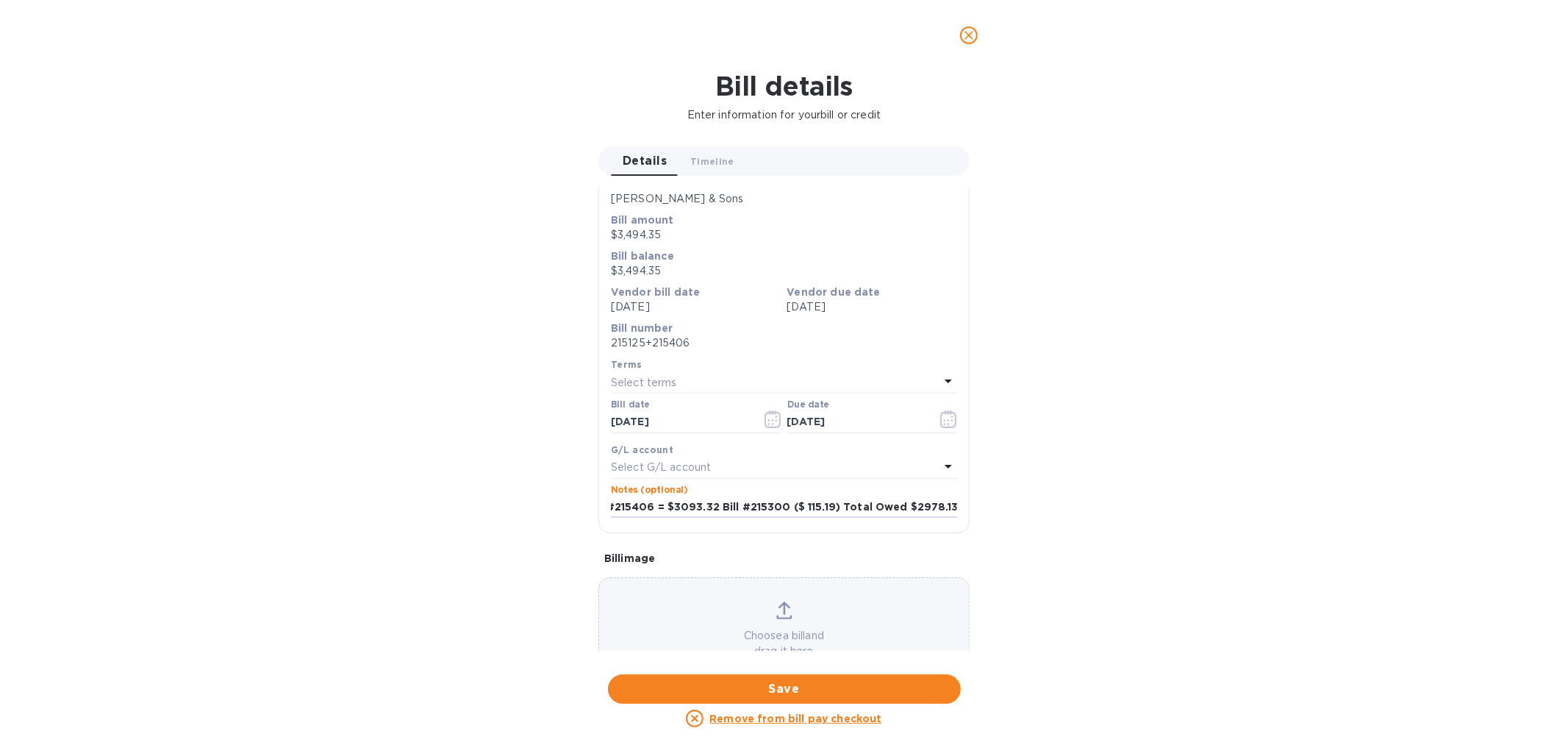
scroll to position [72, 0]
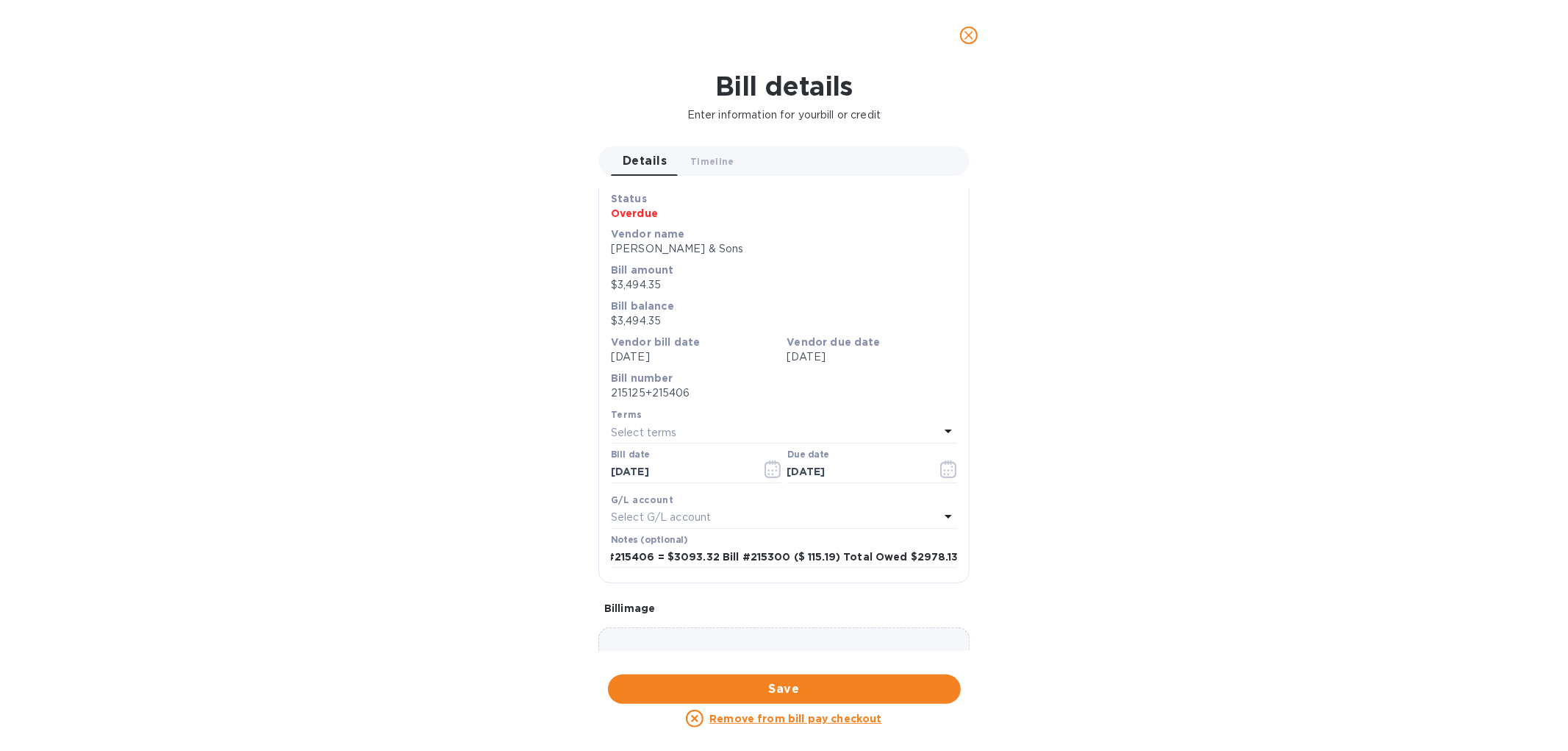
click at [671, 346] on b "Vendor bill date" at bounding box center [655, 342] width 89 height 12
click at [662, 302] on b "Bill balance" at bounding box center [642, 306] width 63 height 12
drag, startPoint x: 654, startPoint y: 326, endPoint x: 664, endPoint y: 318, distance: 12.8
click at [654, 327] on p "$3,494.35" at bounding box center [784, 321] width 346 height 15
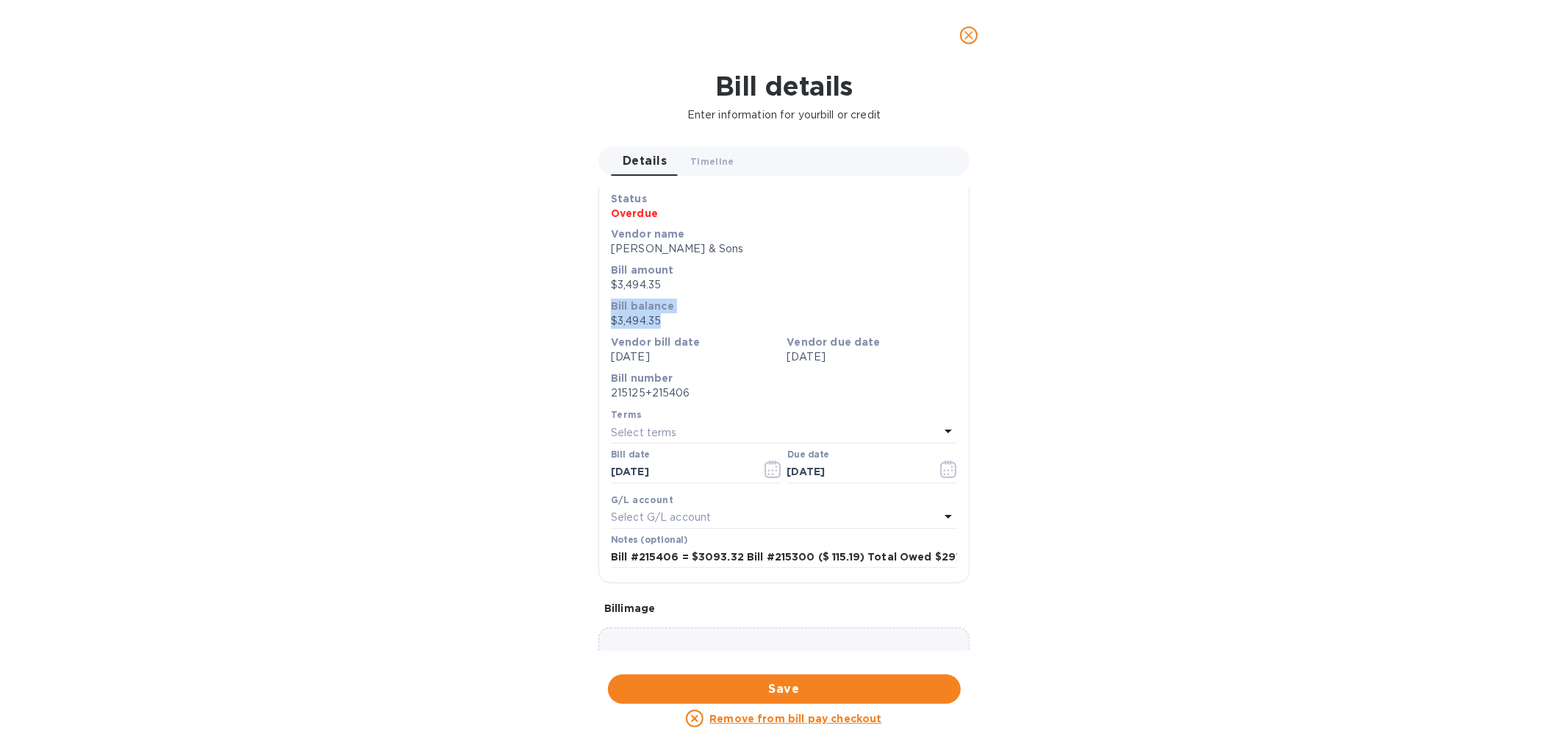
drag, startPoint x: 664, startPoint y: 318, endPoint x: 599, endPoint y: 340, distance: 68.6
click at [566, 300] on div "Bill details Enter information for your bill or credit Details 0 Timeline 0 Gen…" at bounding box center [784, 410] width 1568 height 680
click at [787, 472] on input "[DATE]" at bounding box center [856, 472] width 139 height 22
click at [912, 568] on input "Bill #215406 = $3093.32 Bill #215300 ($ 115.19) Total Owed $2978.13" at bounding box center [784, 557] width 346 height 22
click at [961, 563] on div "Save Bill type Bill Status Overdue Vendor name [PERSON_NAME] & Sons Bill amount…" at bounding box center [784, 368] width 370 height 427
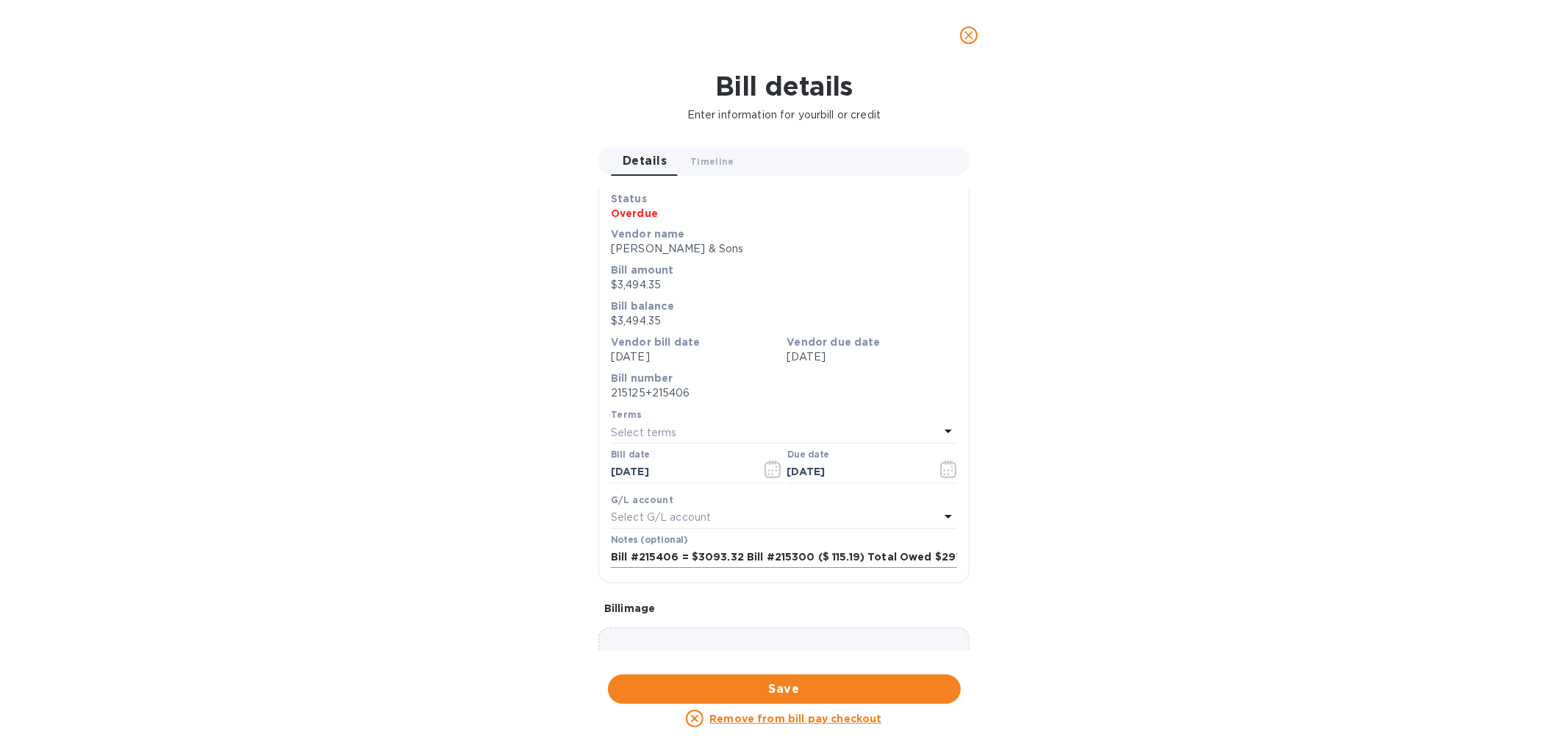
click at [944, 560] on input "Bill #215406 = $3093.32 Bill #215300 ($ 115.19) Total Owed $2978.13" at bounding box center [784, 557] width 346 height 22
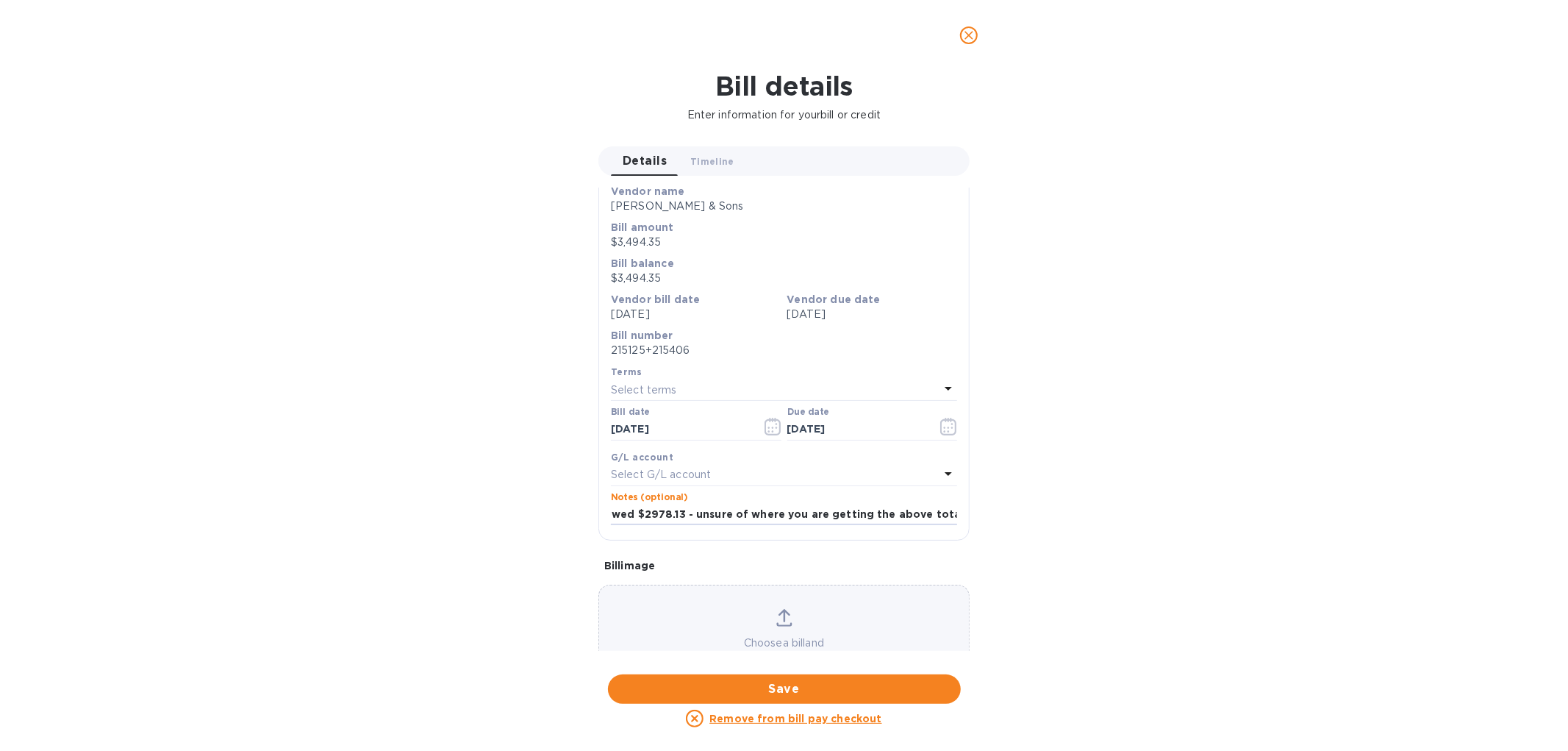
scroll to position [154, 0]
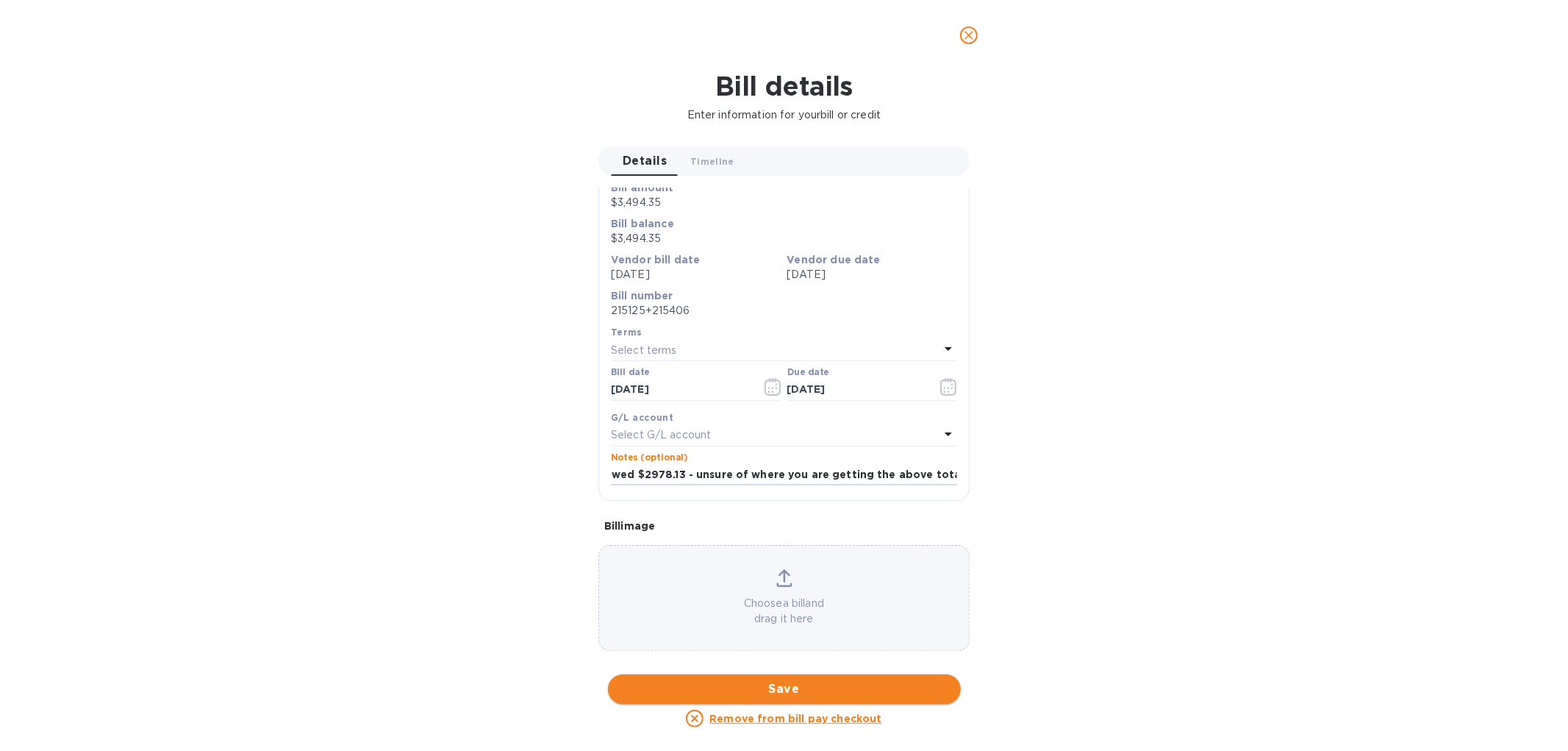
type input "Bill #215406 = $3093.32 Bill #215300 ($ 115.19) Total Owed $2978.13 - unsure of…"
click at [787, 680] on span "Save" at bounding box center [784, 688] width 330 height 18
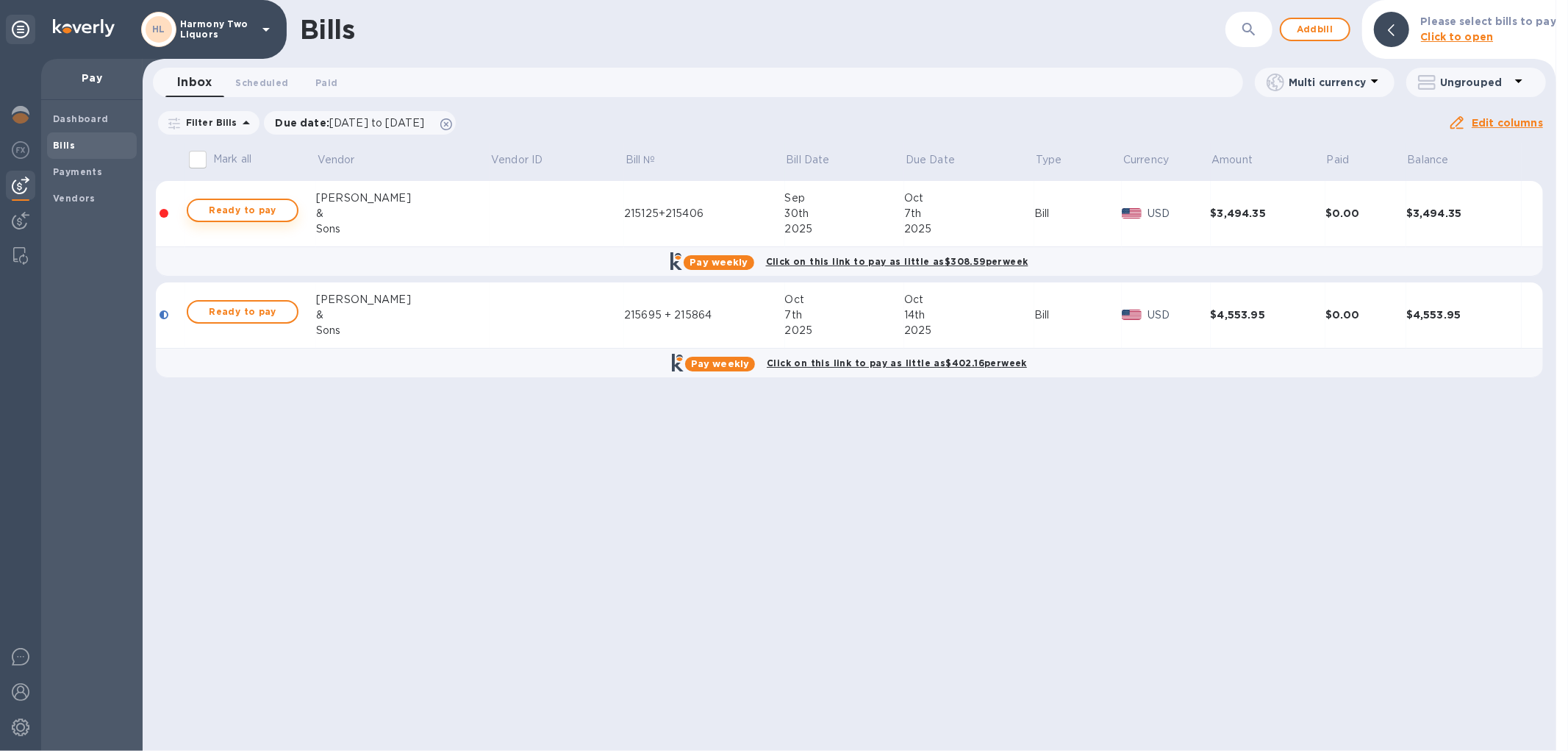
click at [274, 206] on span "Ready to pay" at bounding box center [243, 210] width 86 height 18
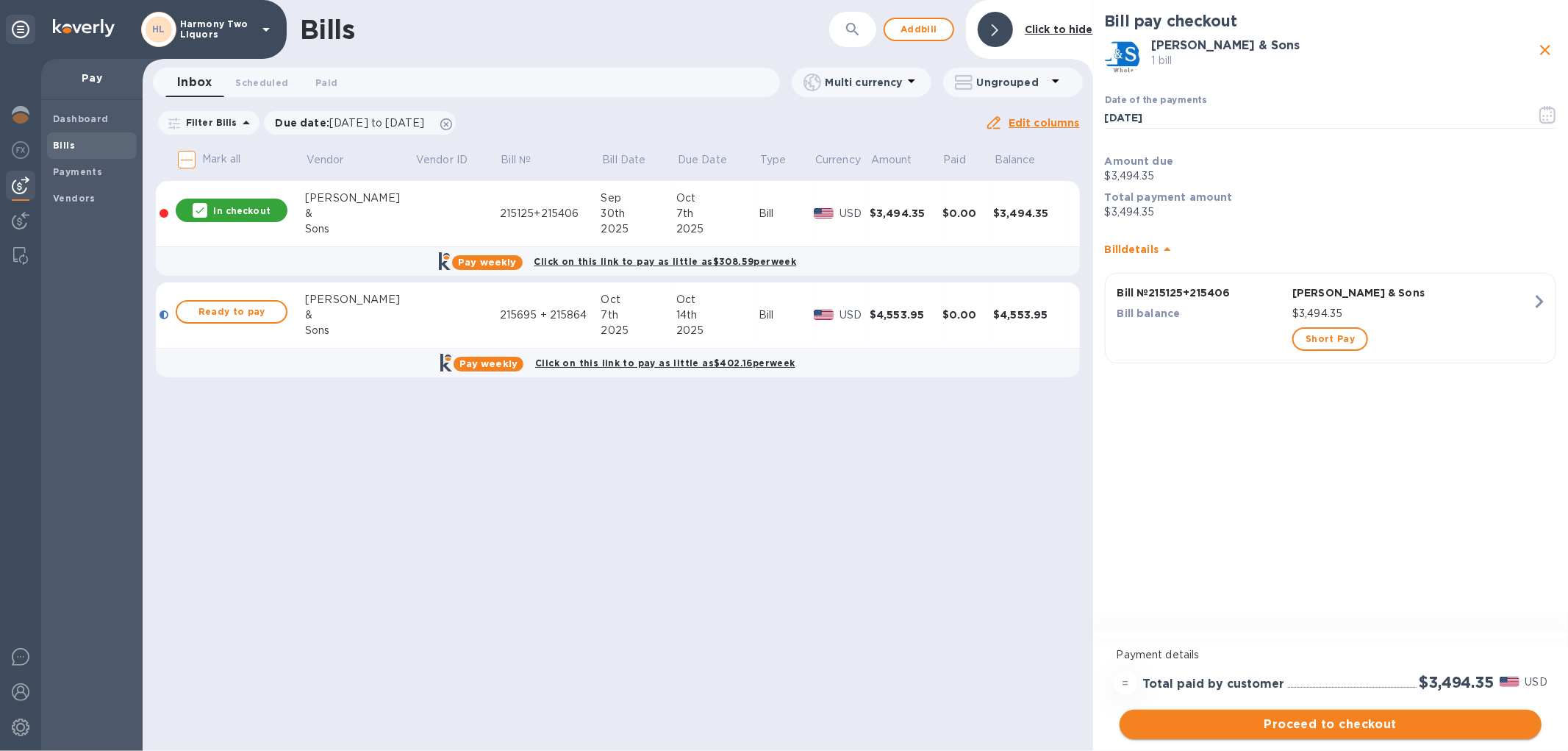
click at [1327, 712] on button "Proceed to checkout" at bounding box center [1330, 724] width 422 height 29
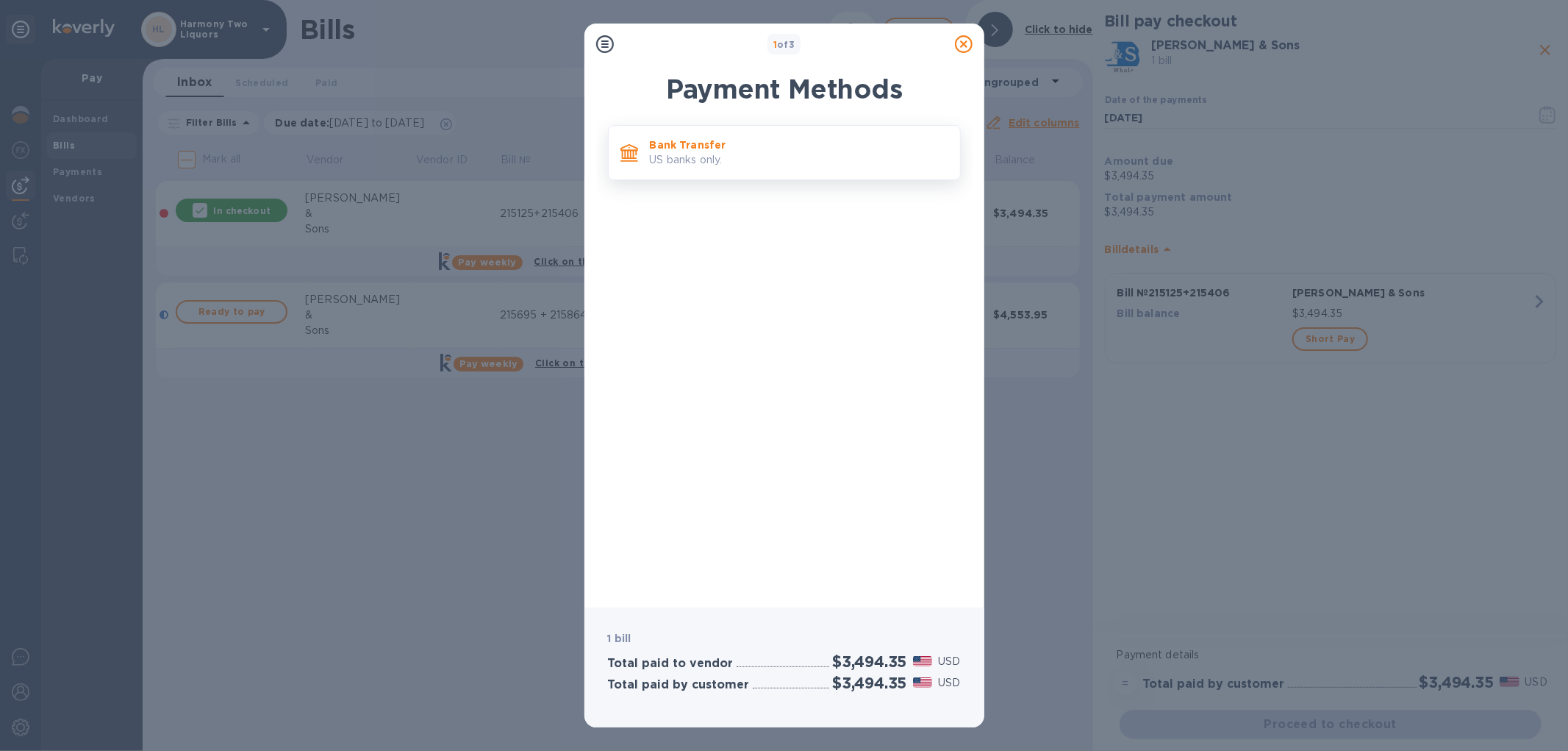
click at [700, 152] on p "US banks only." at bounding box center [799, 160] width 299 height 15
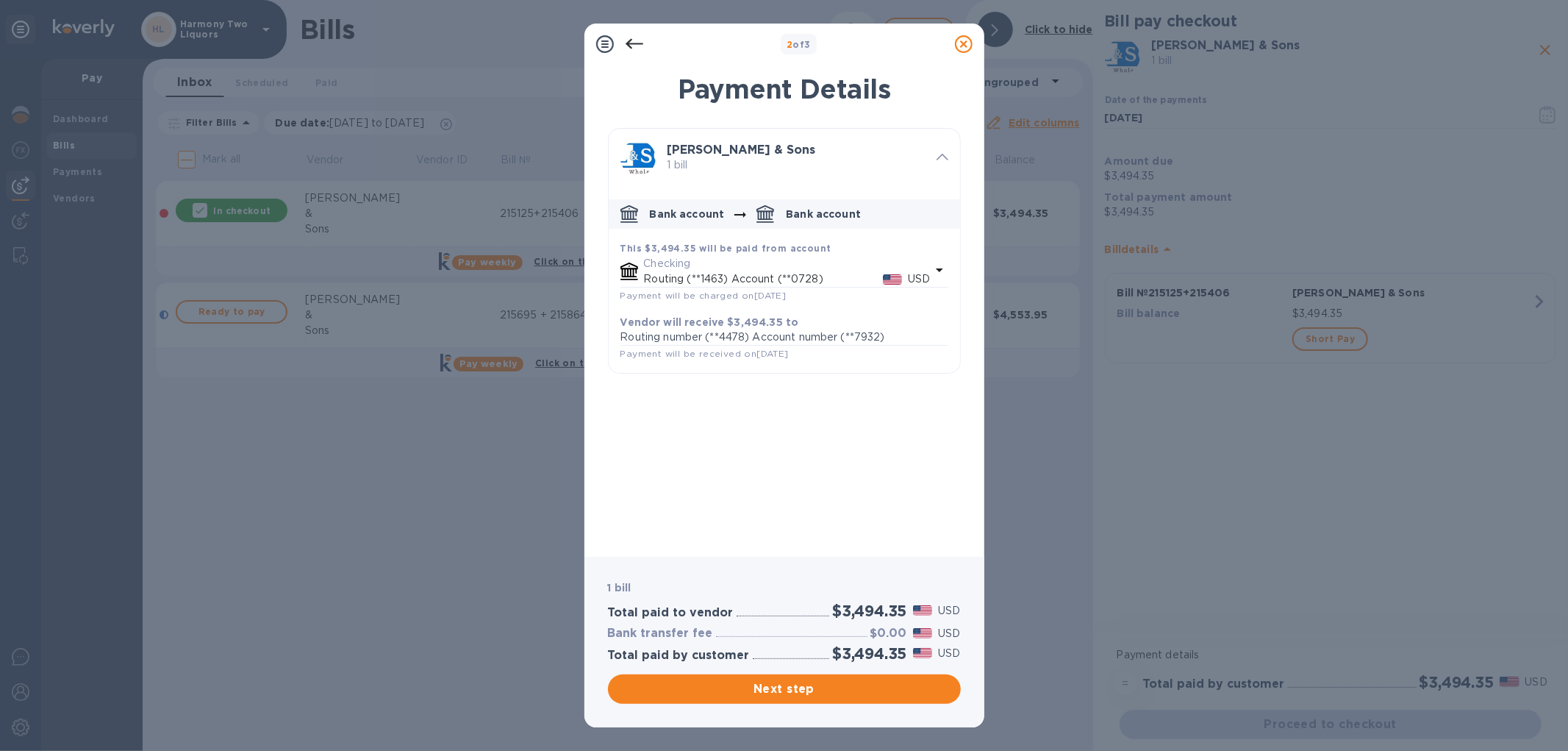
click at [633, 40] on icon at bounding box center [635, 44] width 18 height 18
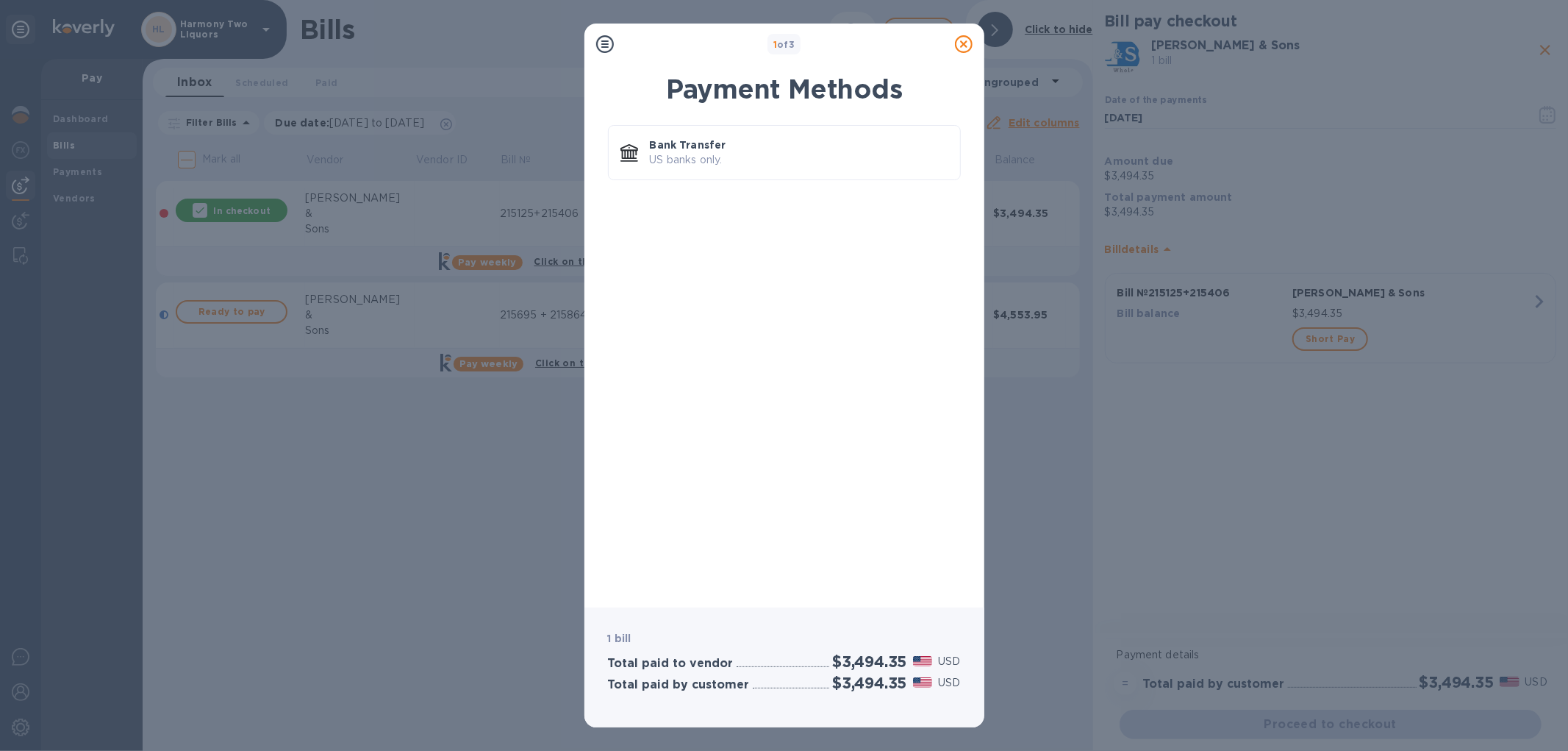
click at [961, 45] on icon at bounding box center [963, 44] width 18 height 18
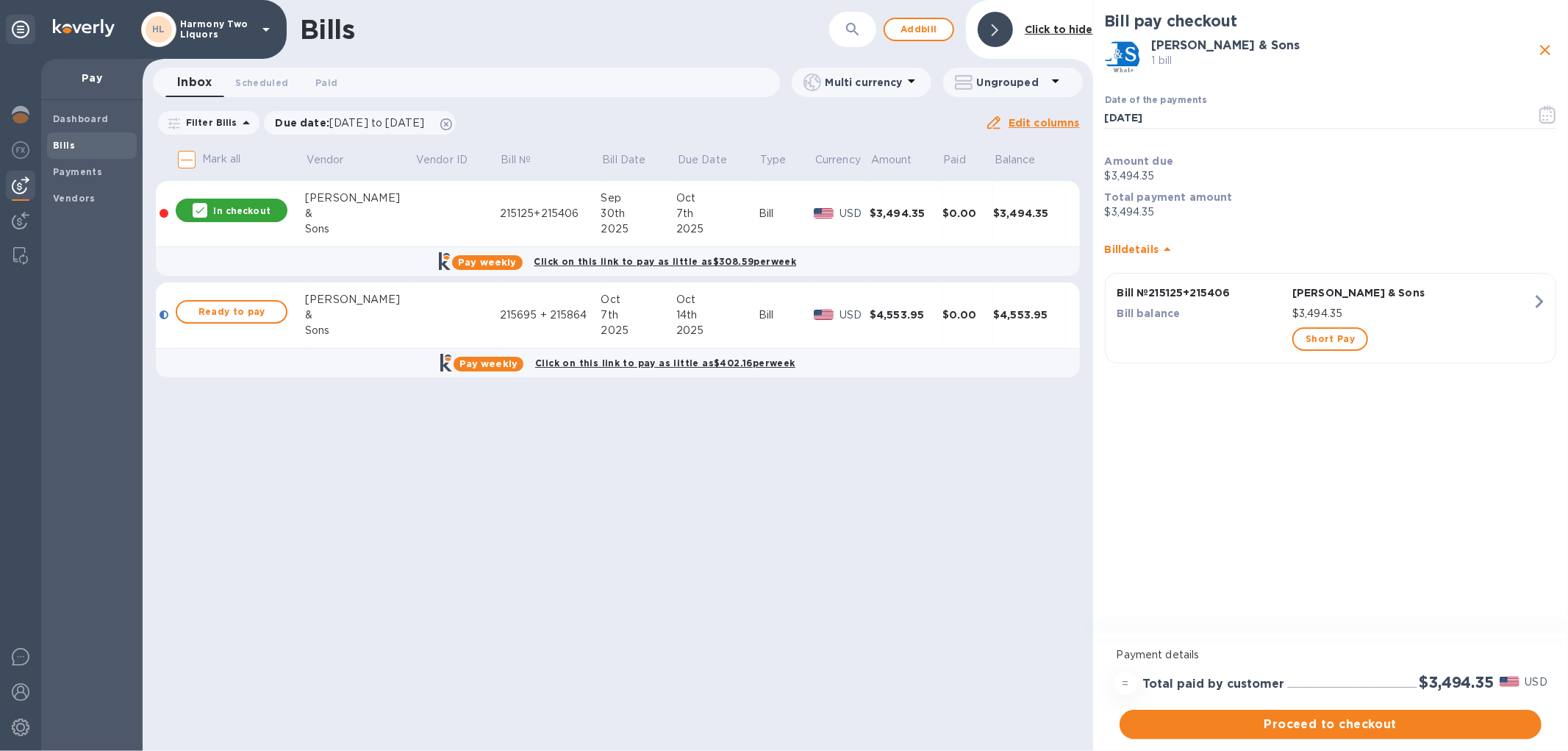
click at [1207, 335] on div "button" at bounding box center [1201, 339] width 175 height 29
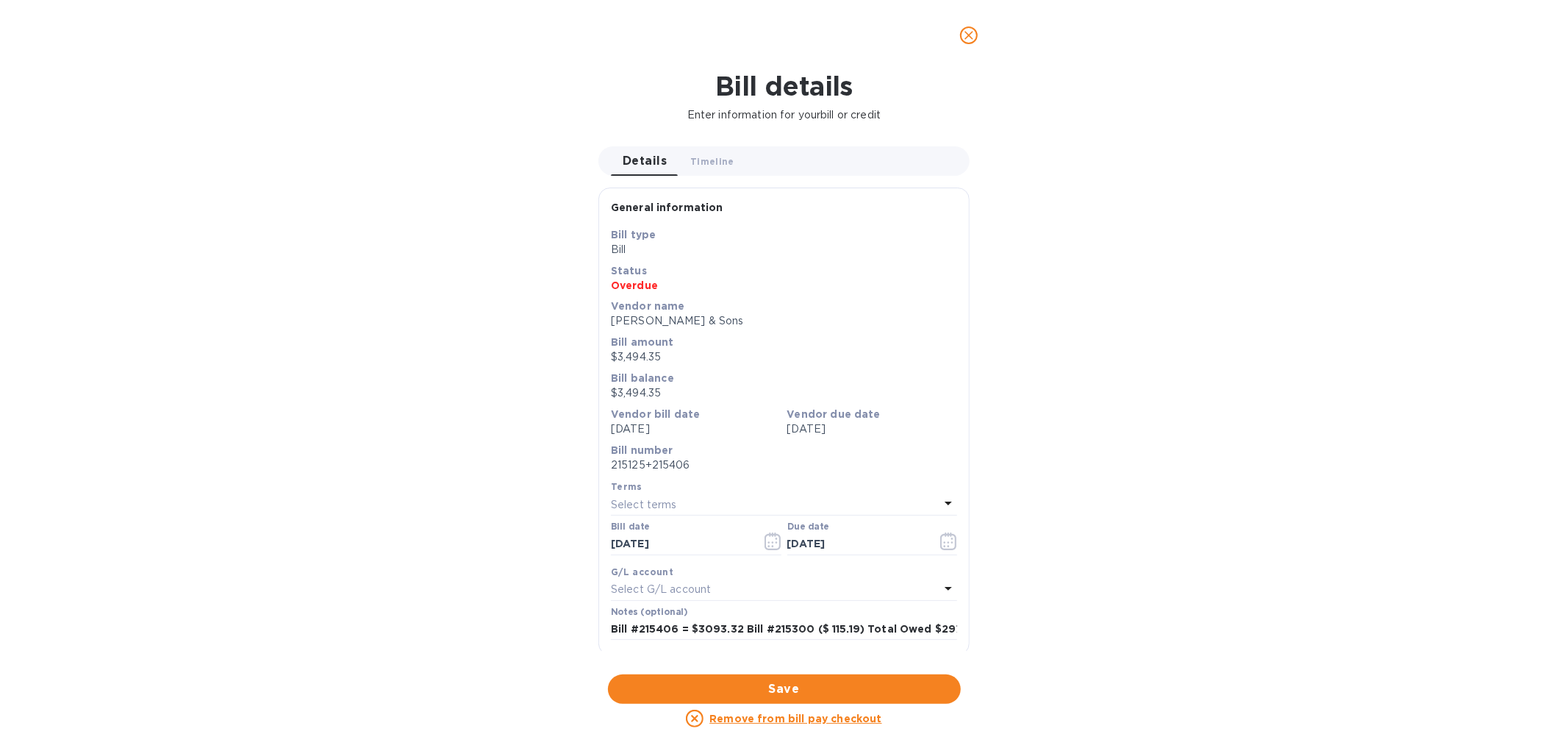
click at [689, 494] on div "Select terms" at bounding box center [775, 504] width 329 height 21
click at [759, 377] on p "Bill balance" at bounding box center [784, 378] width 346 height 15
click at [966, 42] on icon "close" at bounding box center [969, 35] width 15 height 15
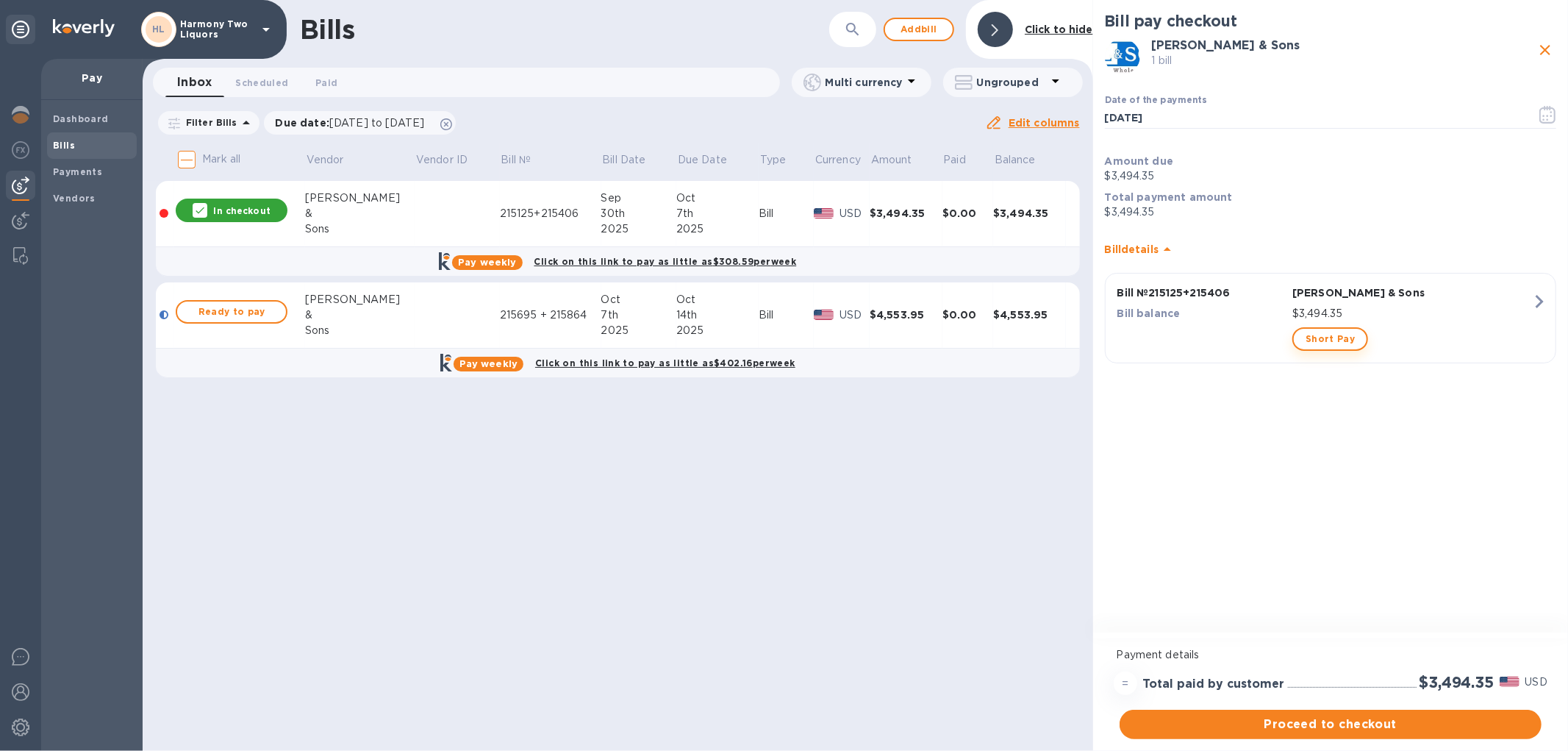
click at [1329, 333] on span "Short Pay" at bounding box center [1331, 338] width 50 height 18
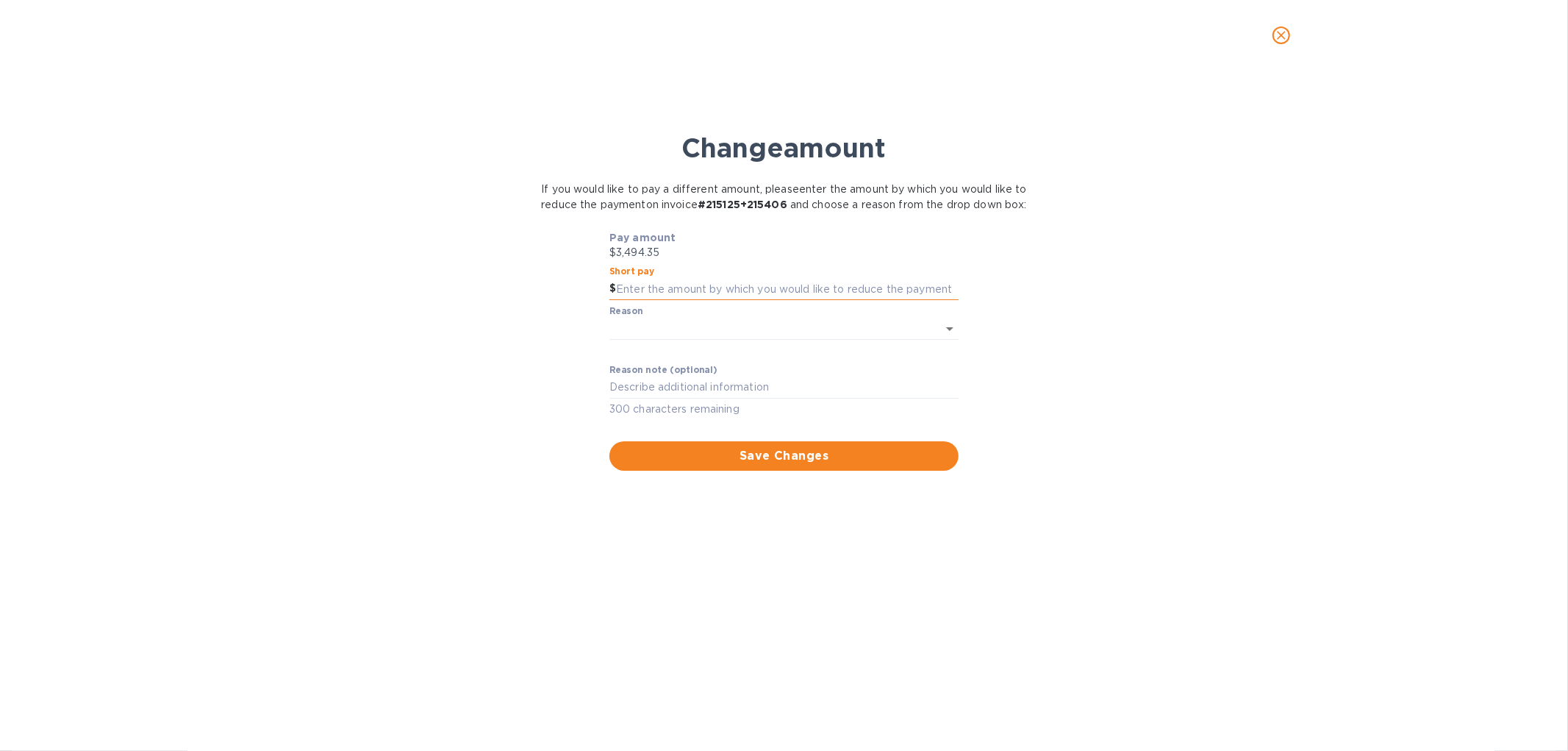
click at [683, 300] on input "text" at bounding box center [787, 289] width 343 height 22
type input "516.22"
click at [658, 319] on div "Reason ​ ​" at bounding box center [784, 332] width 355 height 59
click at [659, 337] on body "HL Harmony Two Liquors Pay Dashboard Bills Payments Vendors Bills ​ Add [PERSON…" at bounding box center [784, 375] width 1568 height 751
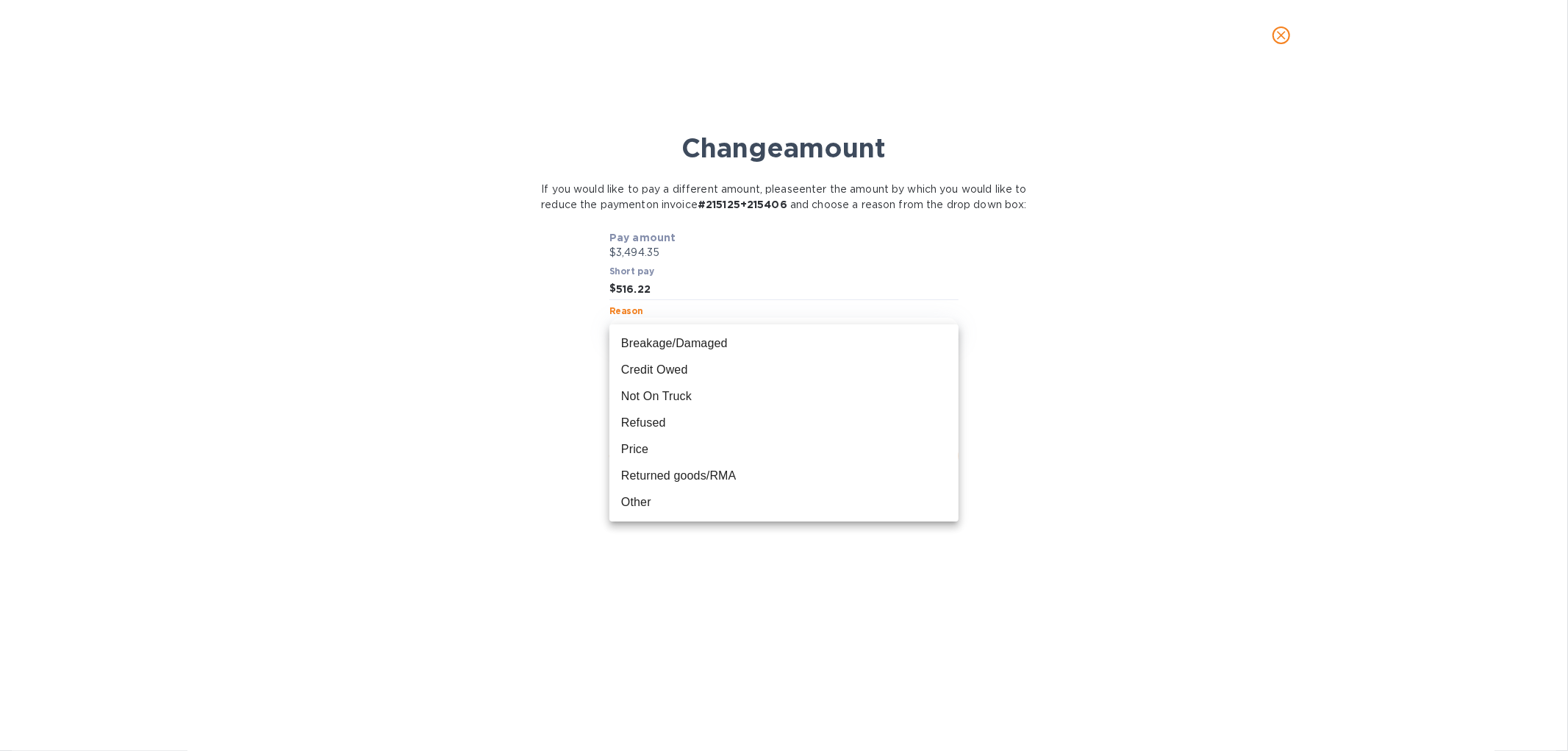
click at [648, 513] on li "Other" at bounding box center [784, 502] width 349 height 27
type input "Other"
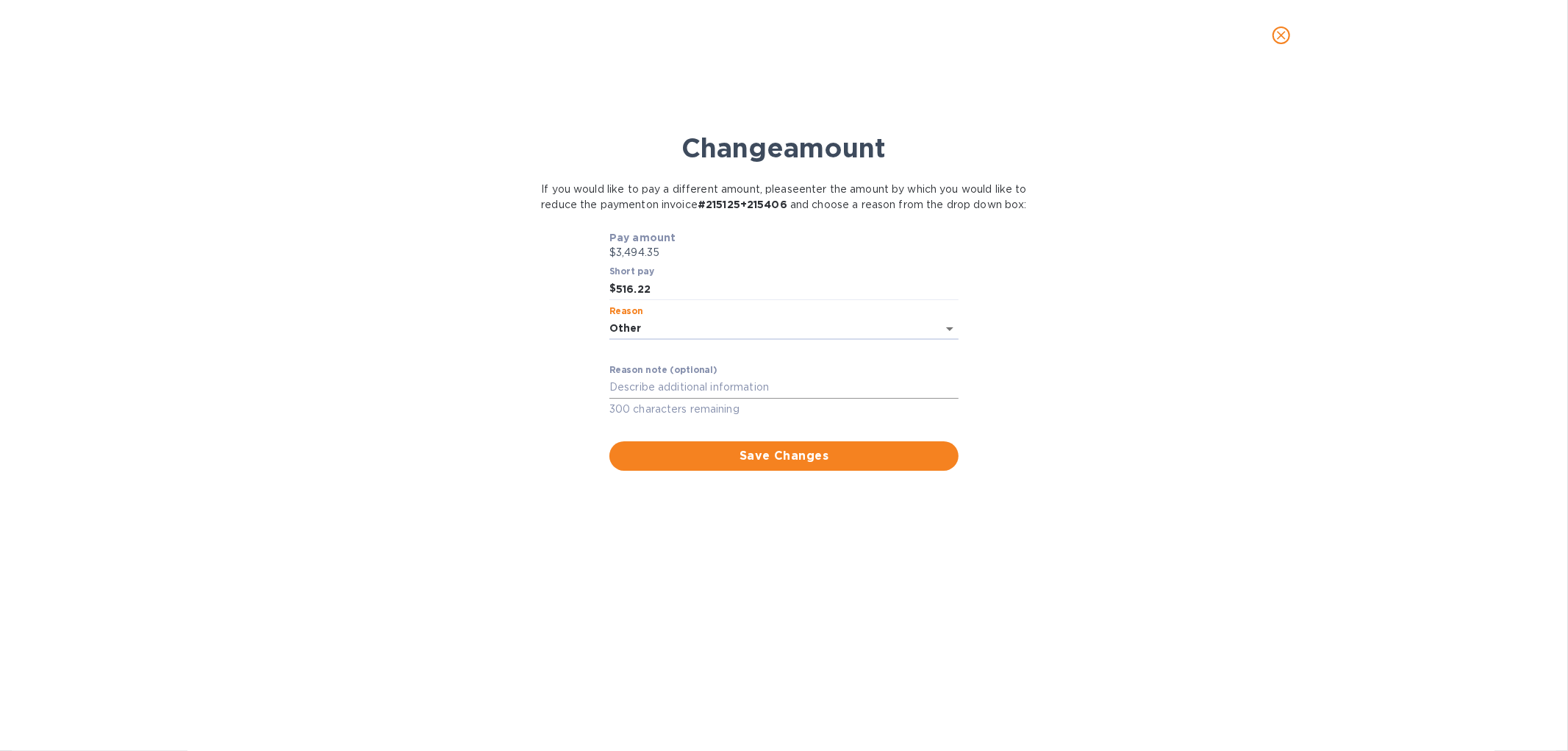
click at [654, 394] on div "x" at bounding box center [784, 388] width 349 height 22
paste textarea "Bill #215406 = $3093.32 Bill #215300 ($ 115.19) Total Owed"
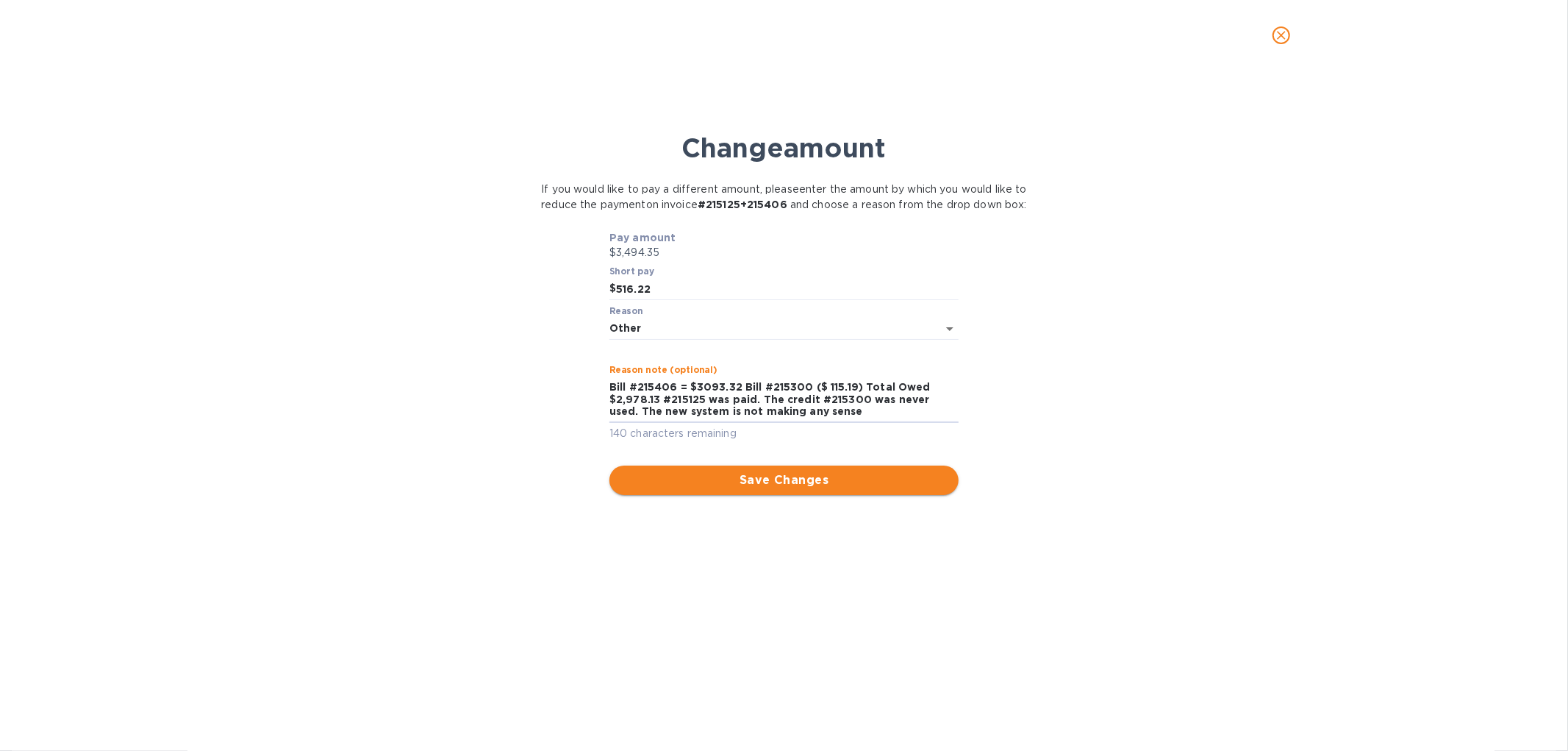
type textarea "Bill #215406 = $3093.32 Bill #215300 ($ 115.19) Total Owed $2,978.13 #215125 wa…"
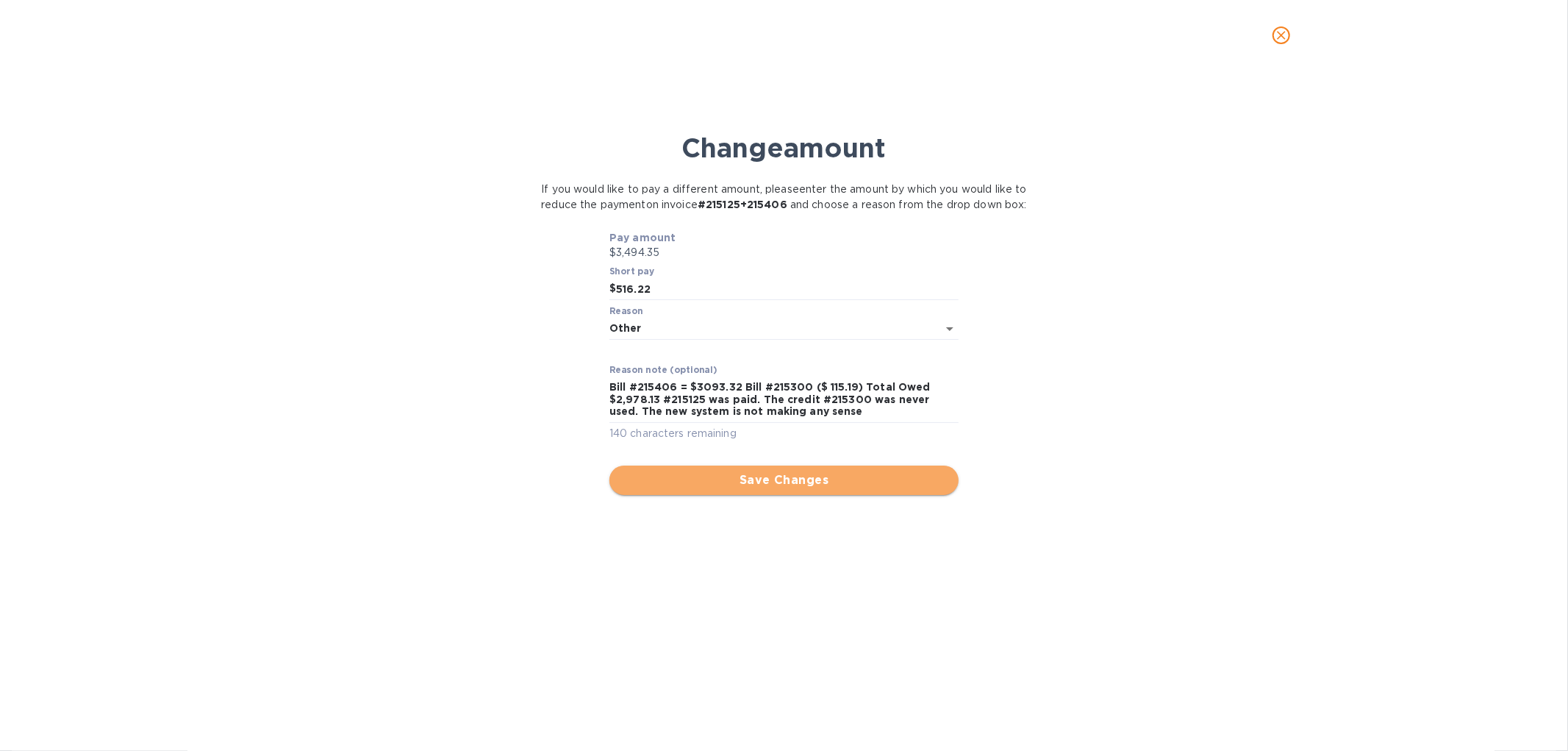
click at [812, 489] on span "Save Changes" at bounding box center [784, 480] width 325 height 18
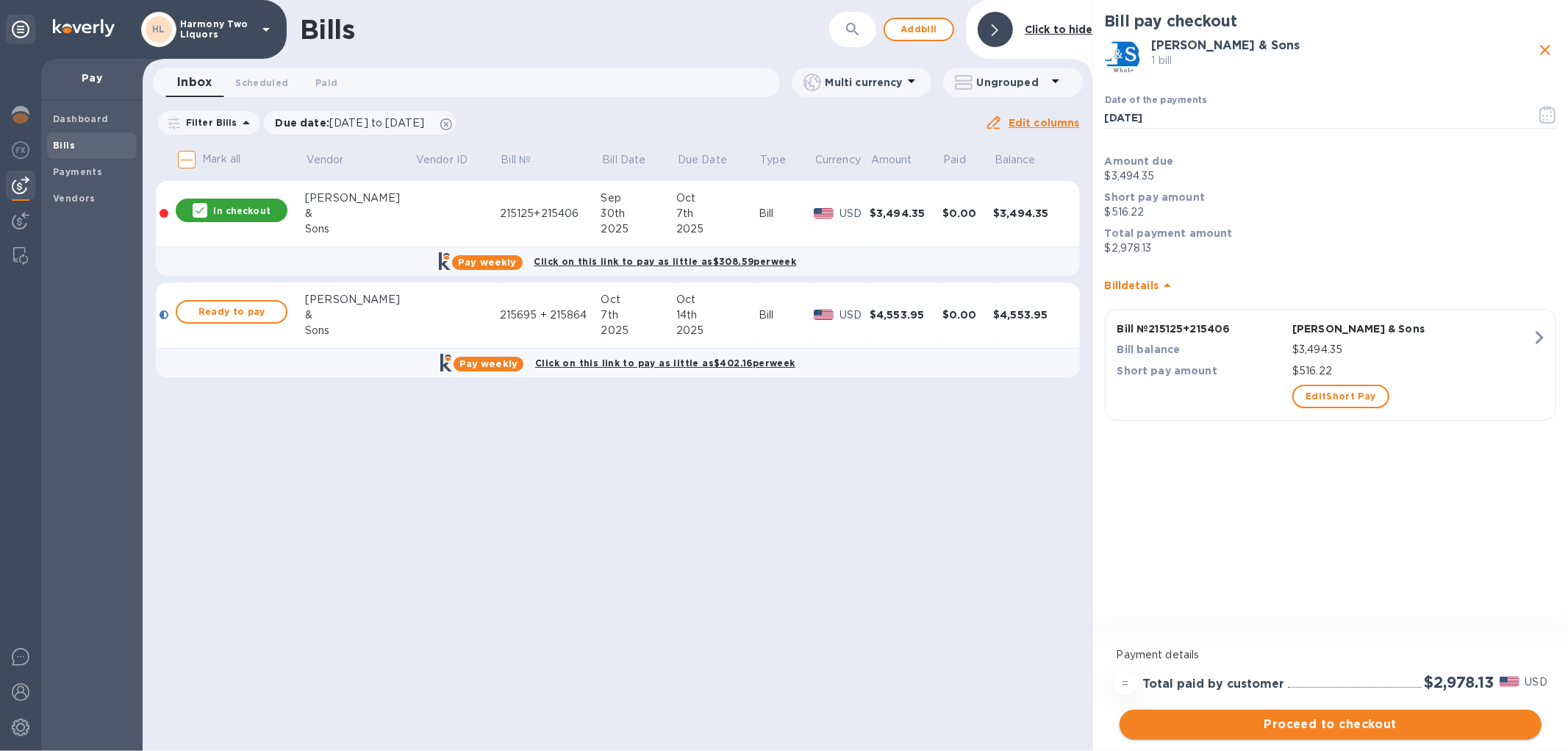
click at [1289, 724] on span "Proceed to checkout" at bounding box center [1330, 724] width 398 height 18
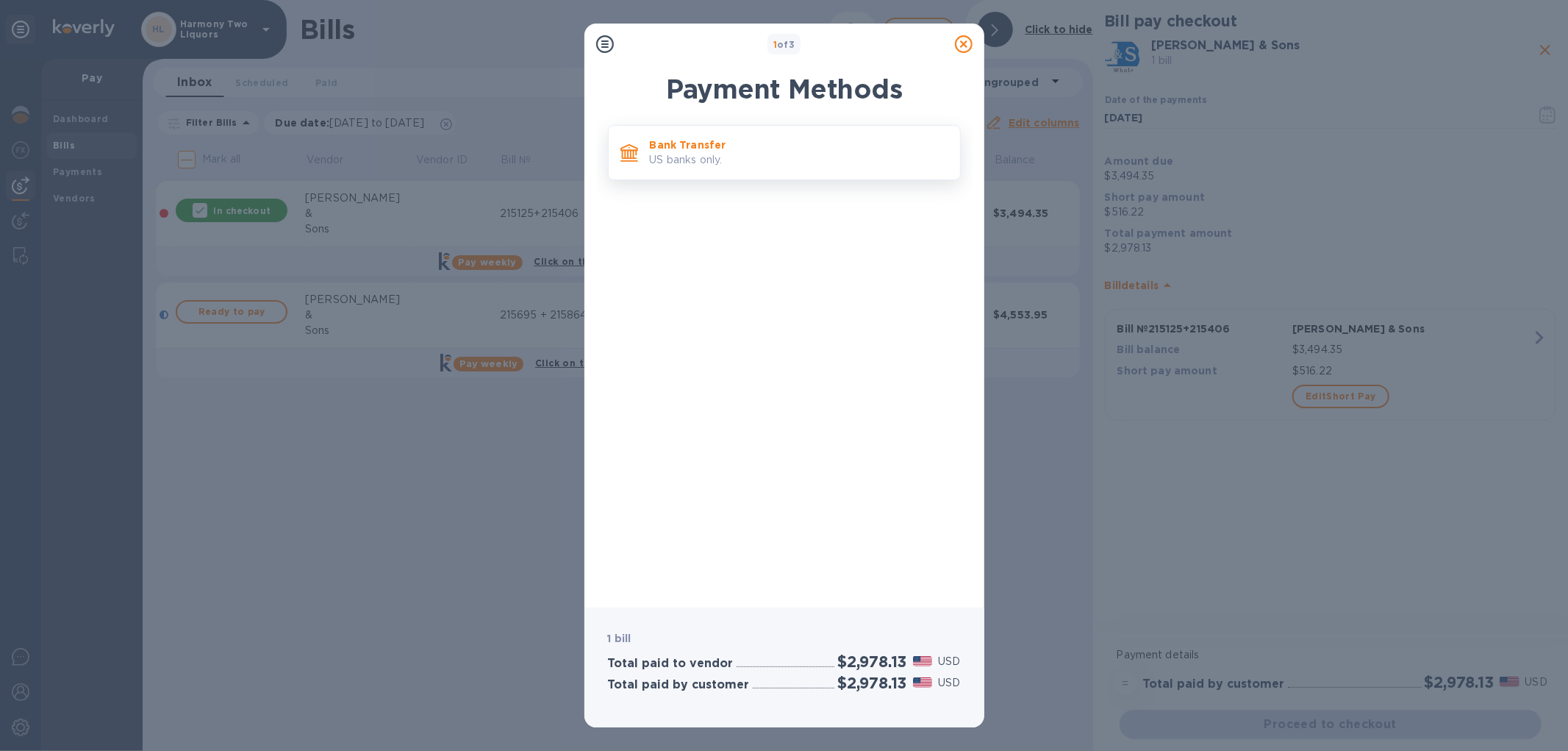
click at [761, 155] on p "US banks only." at bounding box center [799, 160] width 299 height 15
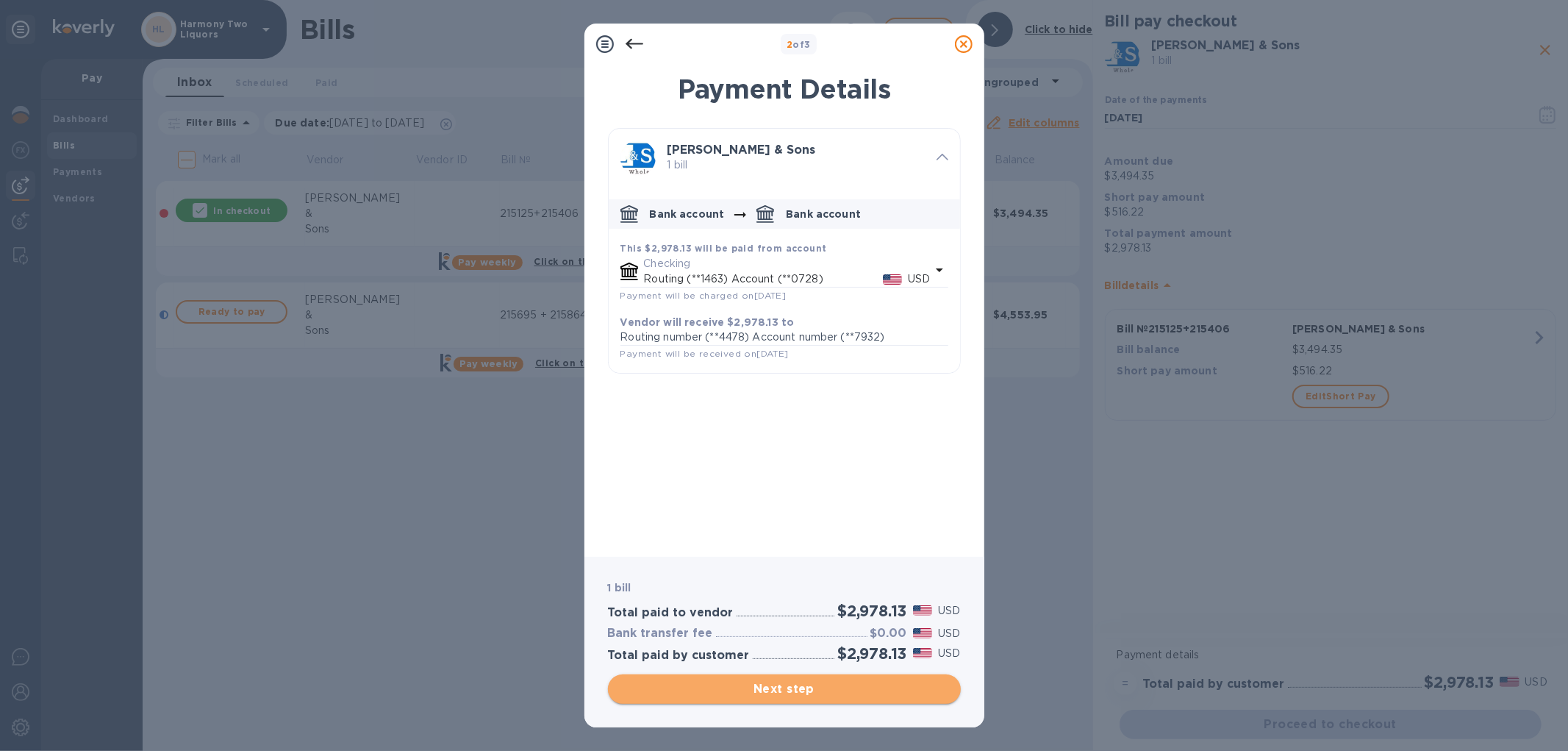
click at [743, 689] on span "Next step" at bounding box center [784, 688] width 330 height 18
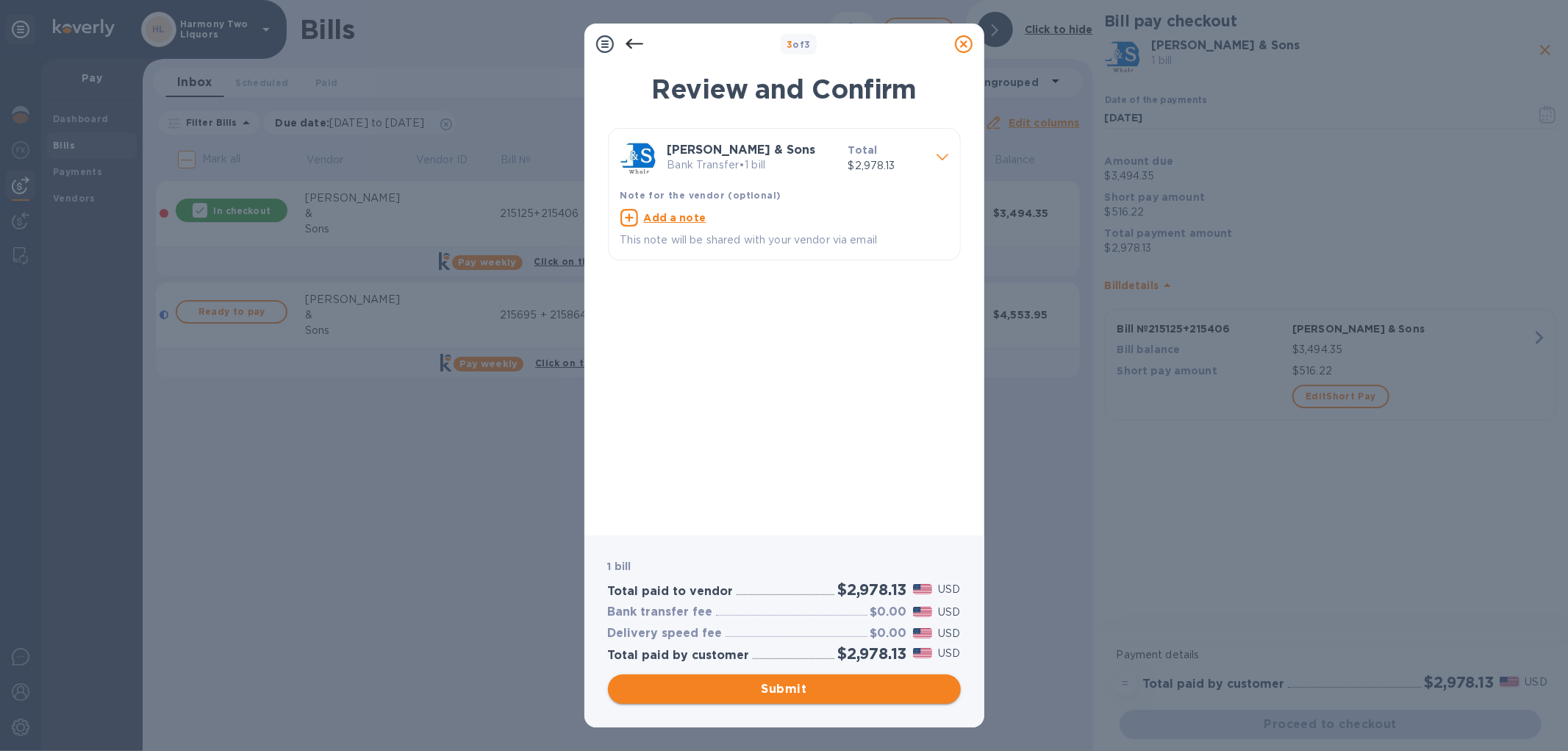
click at [777, 694] on span "Submit" at bounding box center [784, 688] width 330 height 18
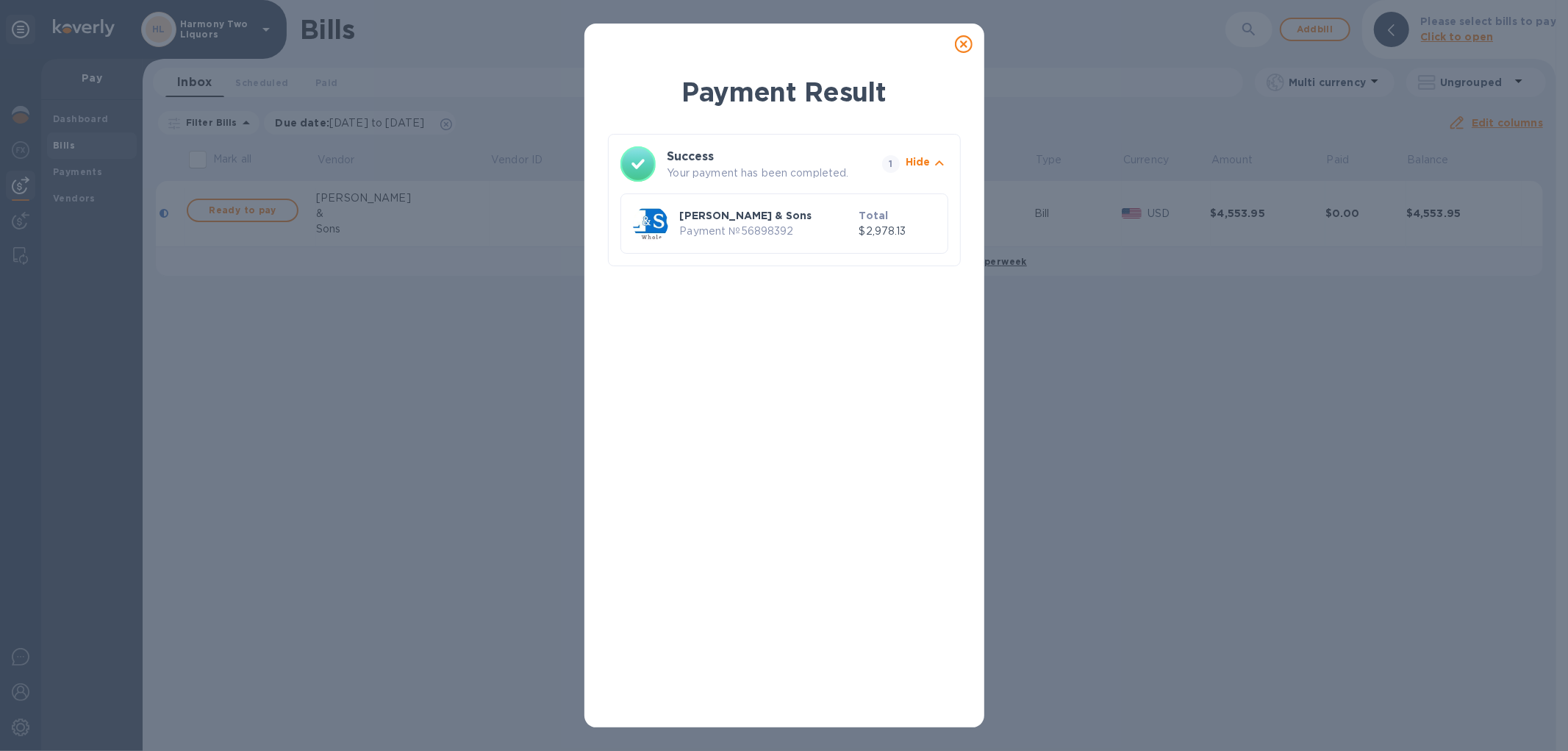
click at [967, 43] on icon at bounding box center [963, 44] width 18 height 18
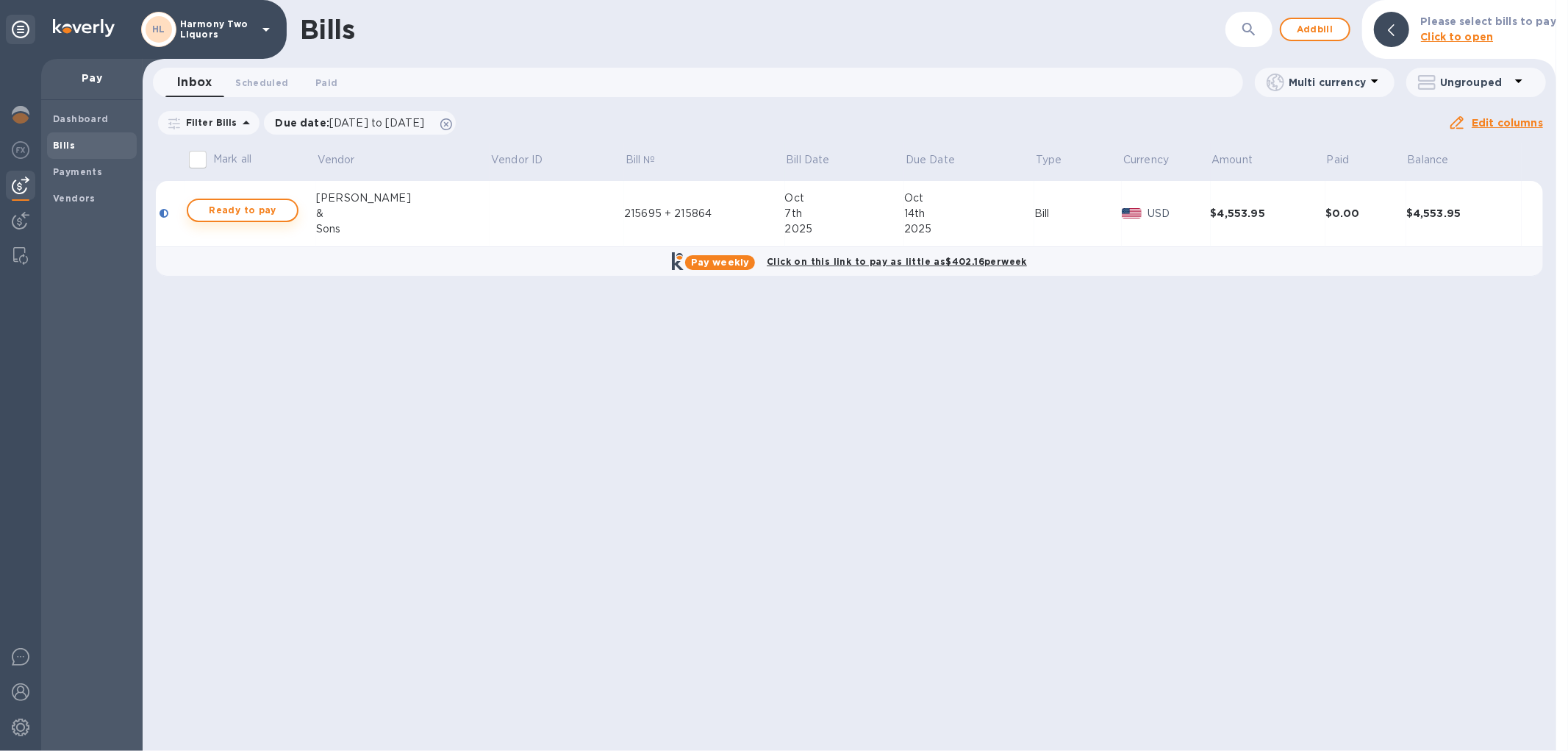
click at [233, 217] on span "Ready to pay" at bounding box center [243, 210] width 86 height 18
checkbox input "true"
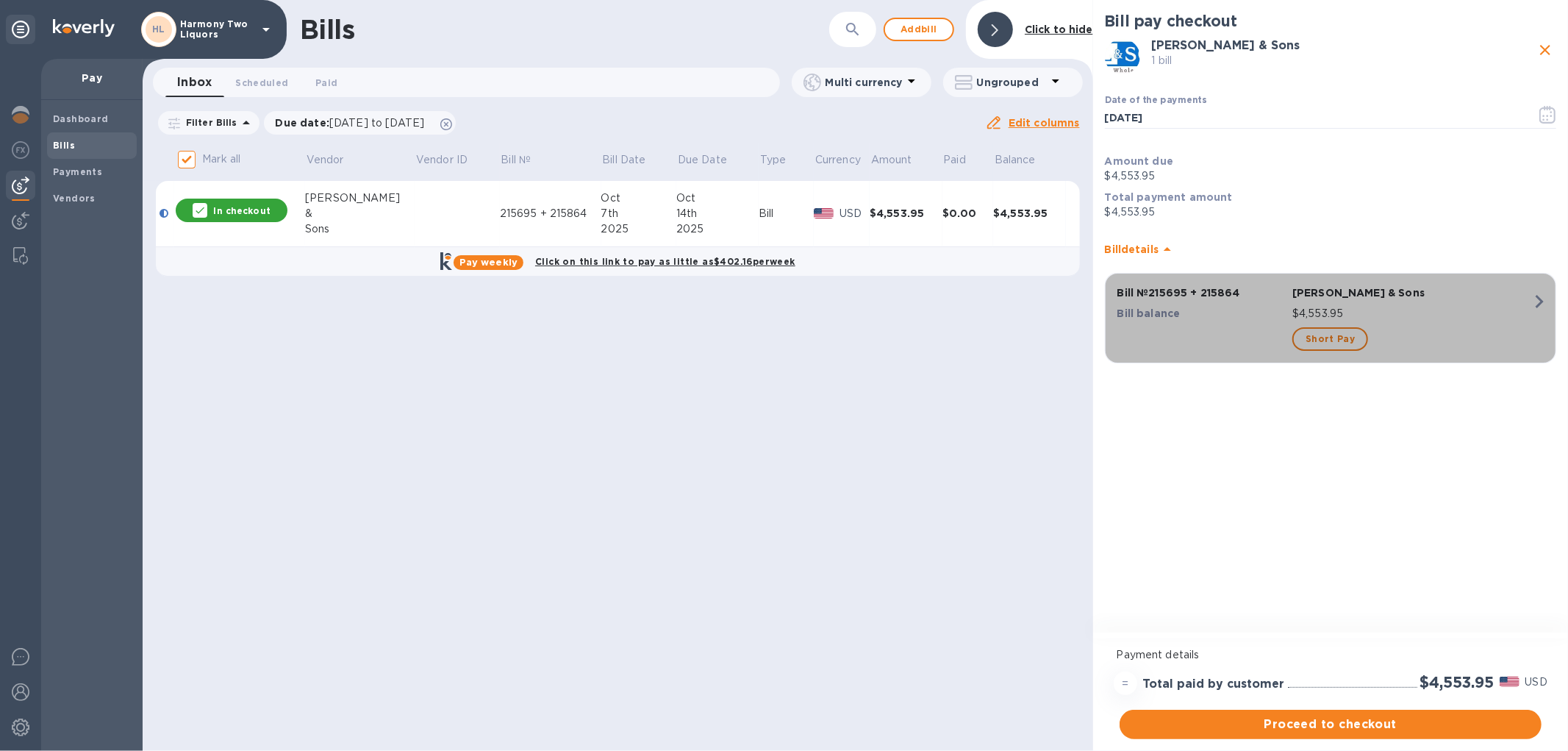
click at [1493, 313] on p "$4,553.95" at bounding box center [1412, 313] width 240 height 15
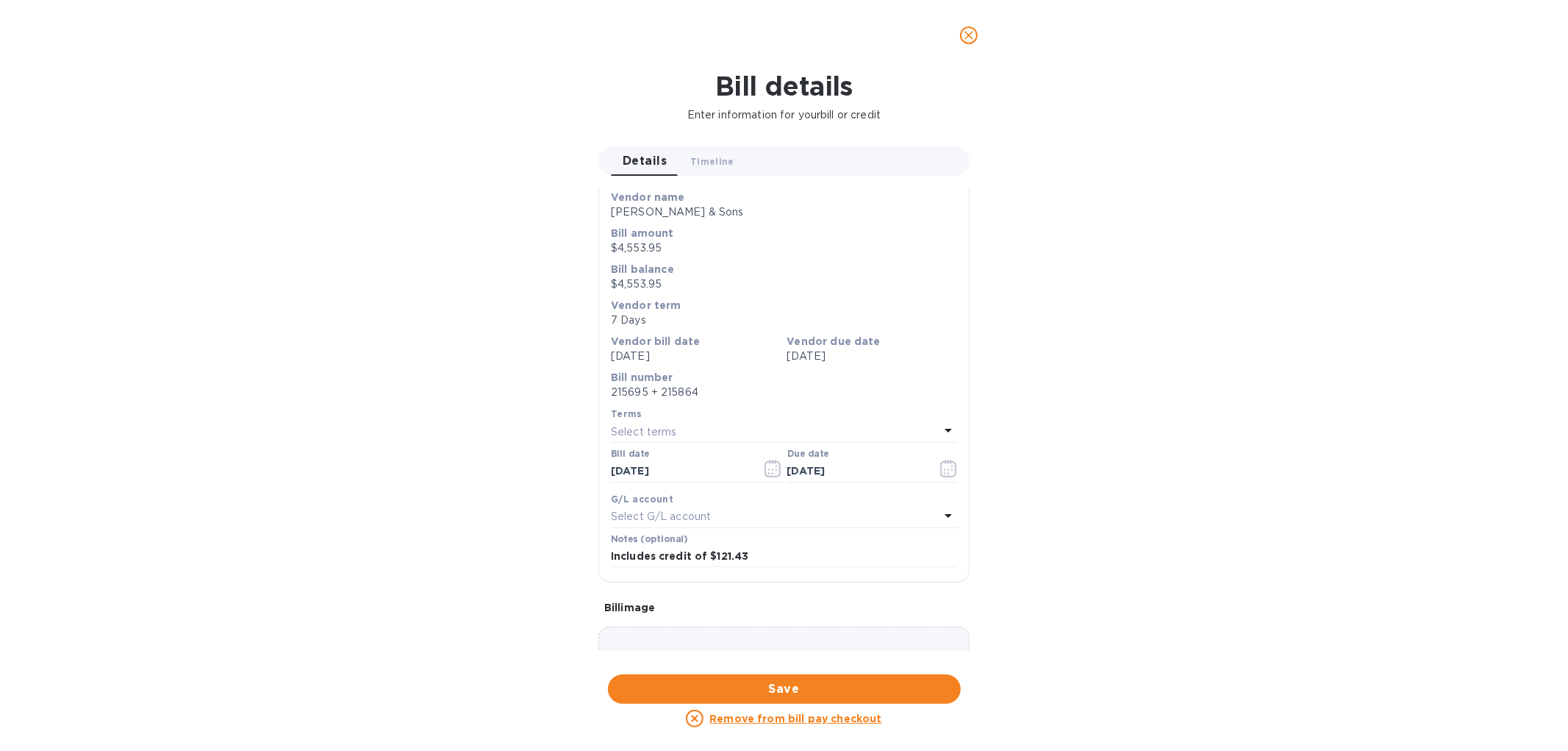
scroll to position [191, 0]
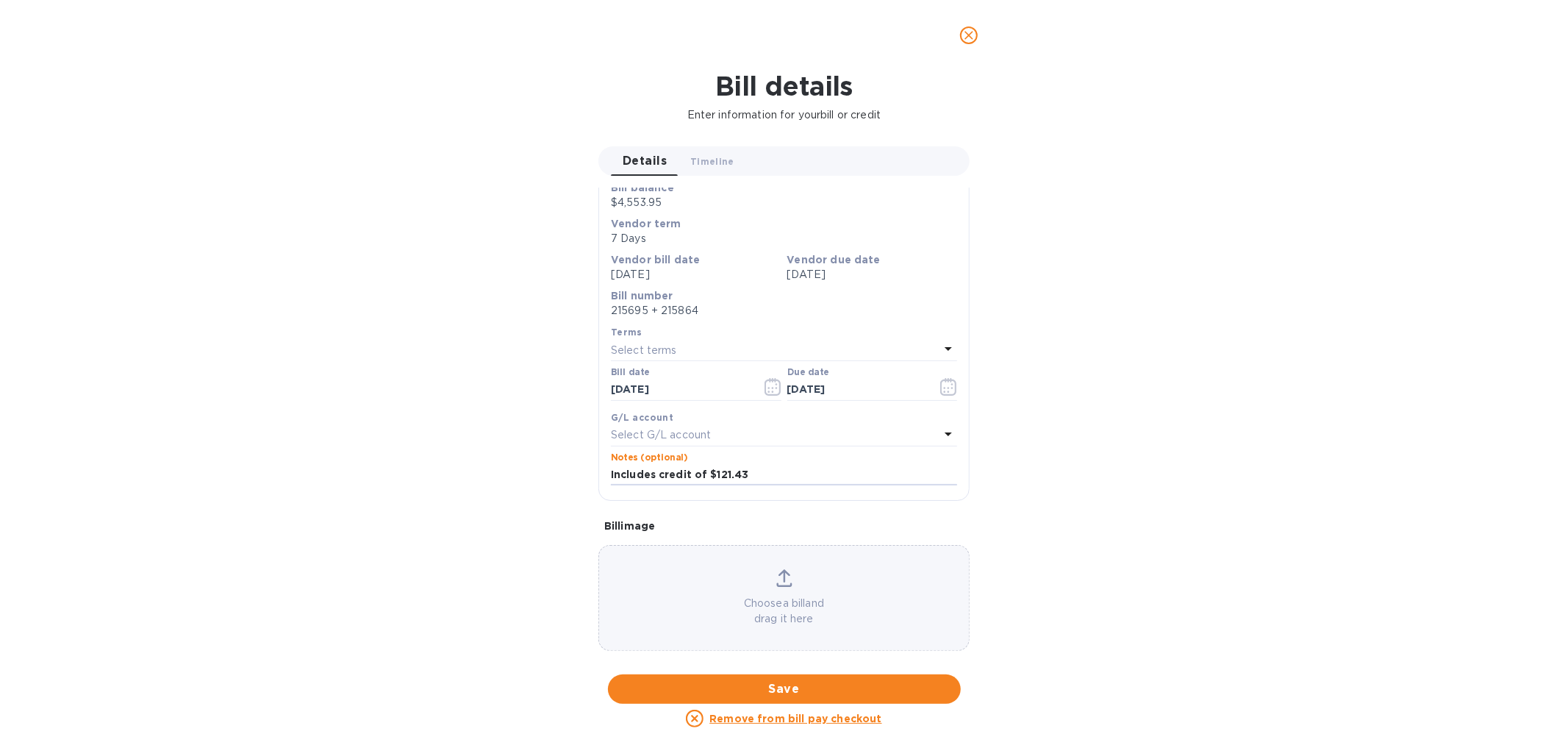
drag, startPoint x: 781, startPoint y: 478, endPoint x: 367, endPoint y: 464, distance: 414.2
click at [421, 465] on div "Bill details Enter information for your bill or credit Details 0 Timeline 0 Gen…" at bounding box center [784, 410] width 1568 height 680
click at [794, 465] on input "text" at bounding box center [784, 475] width 346 height 22
click at [966, 39] on icon "close" at bounding box center [969, 35] width 9 height 9
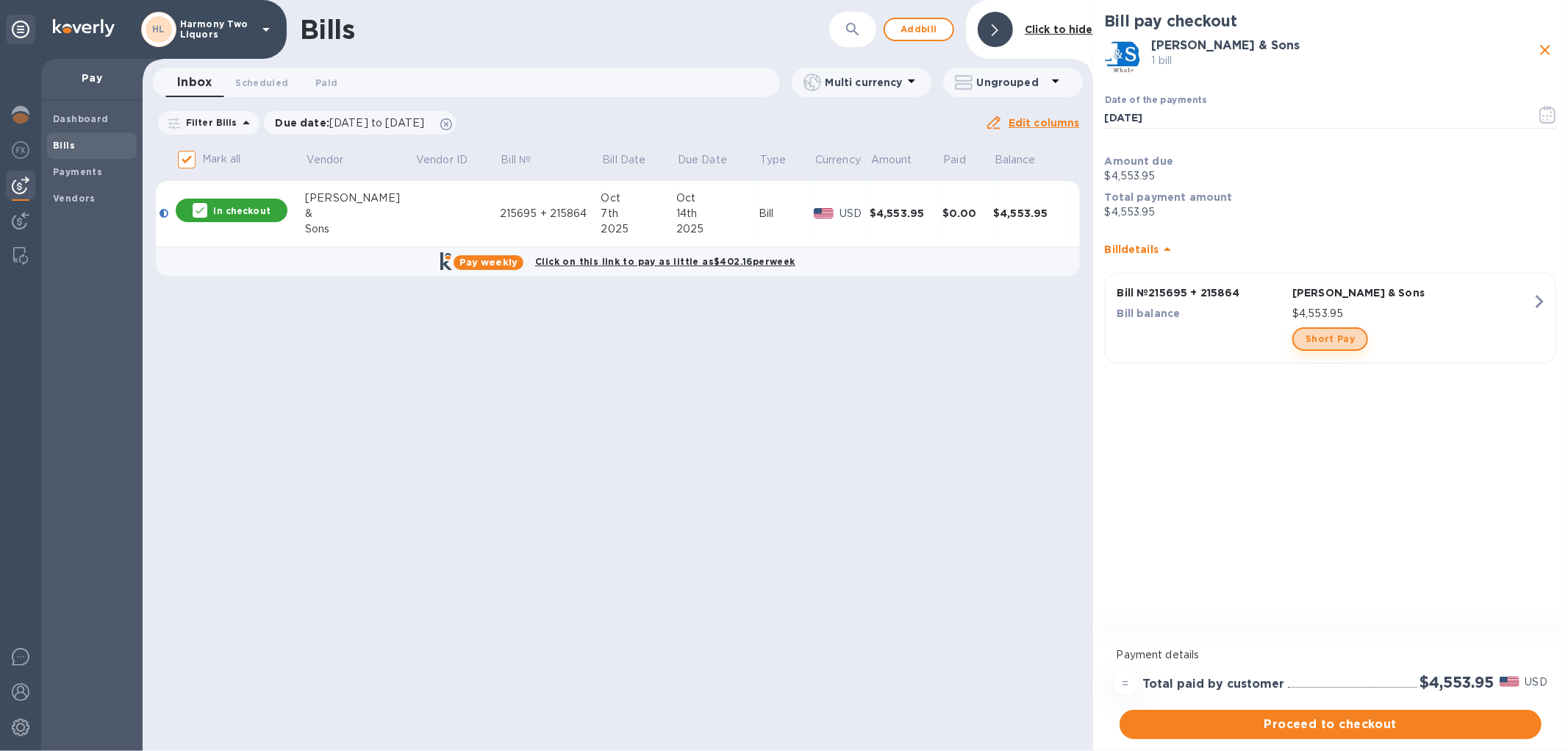
click at [1334, 335] on span "Short Pay" at bounding box center [1331, 338] width 50 height 18
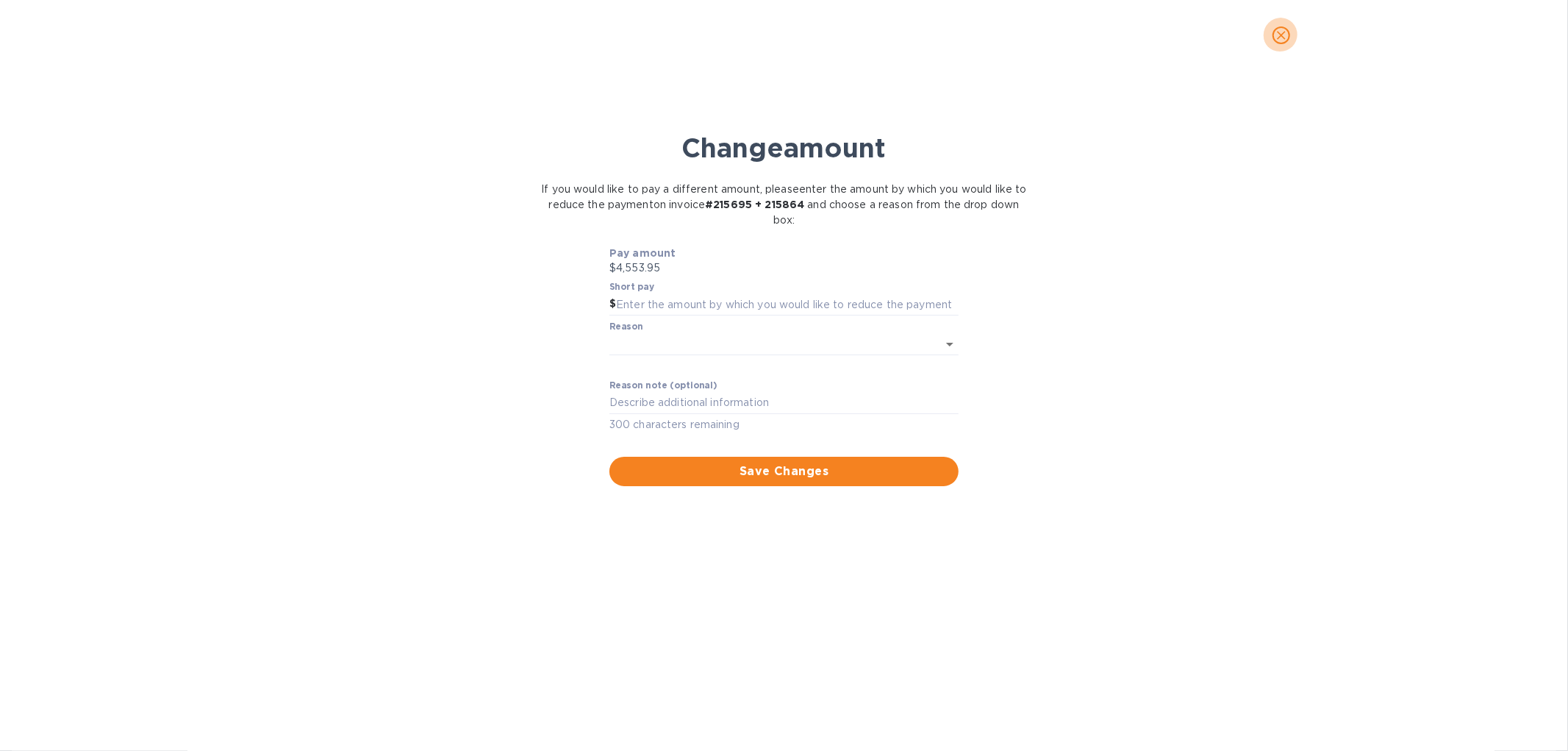
click at [1275, 39] on icon "close" at bounding box center [1281, 35] width 15 height 15
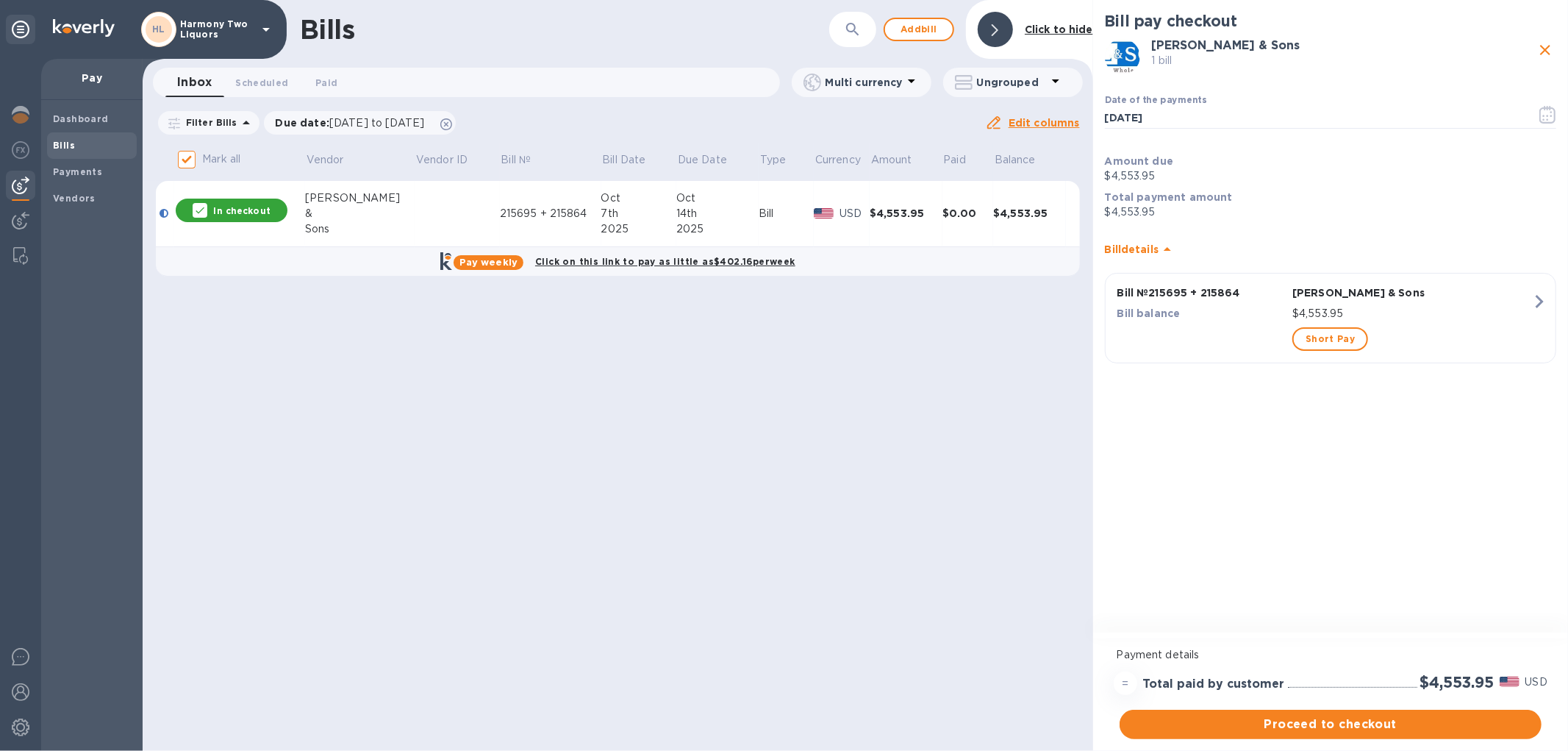
click at [1489, 314] on p "$4,553.95" at bounding box center [1412, 313] width 240 height 15
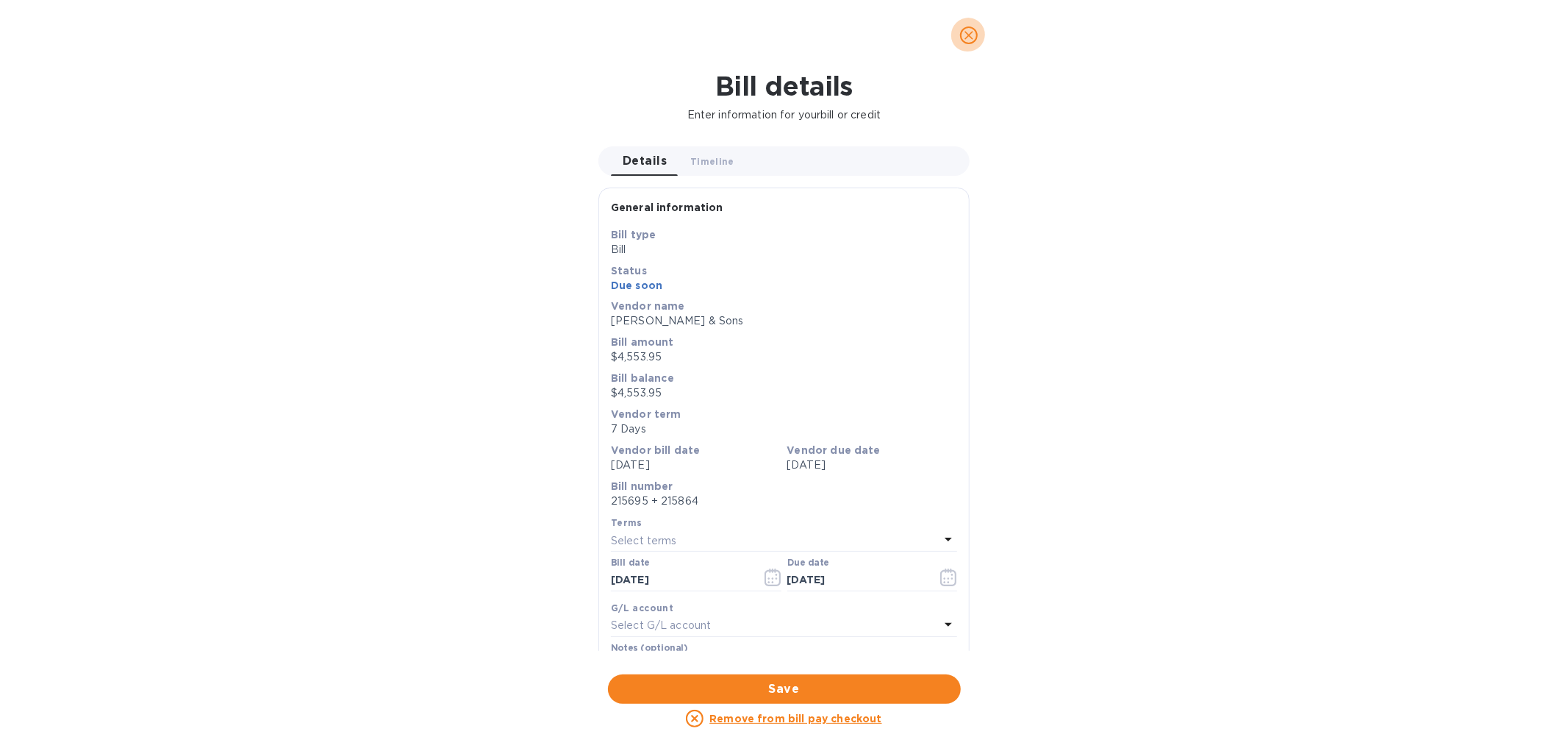
click at [956, 37] on button "close" at bounding box center [969, 35] width 35 height 35
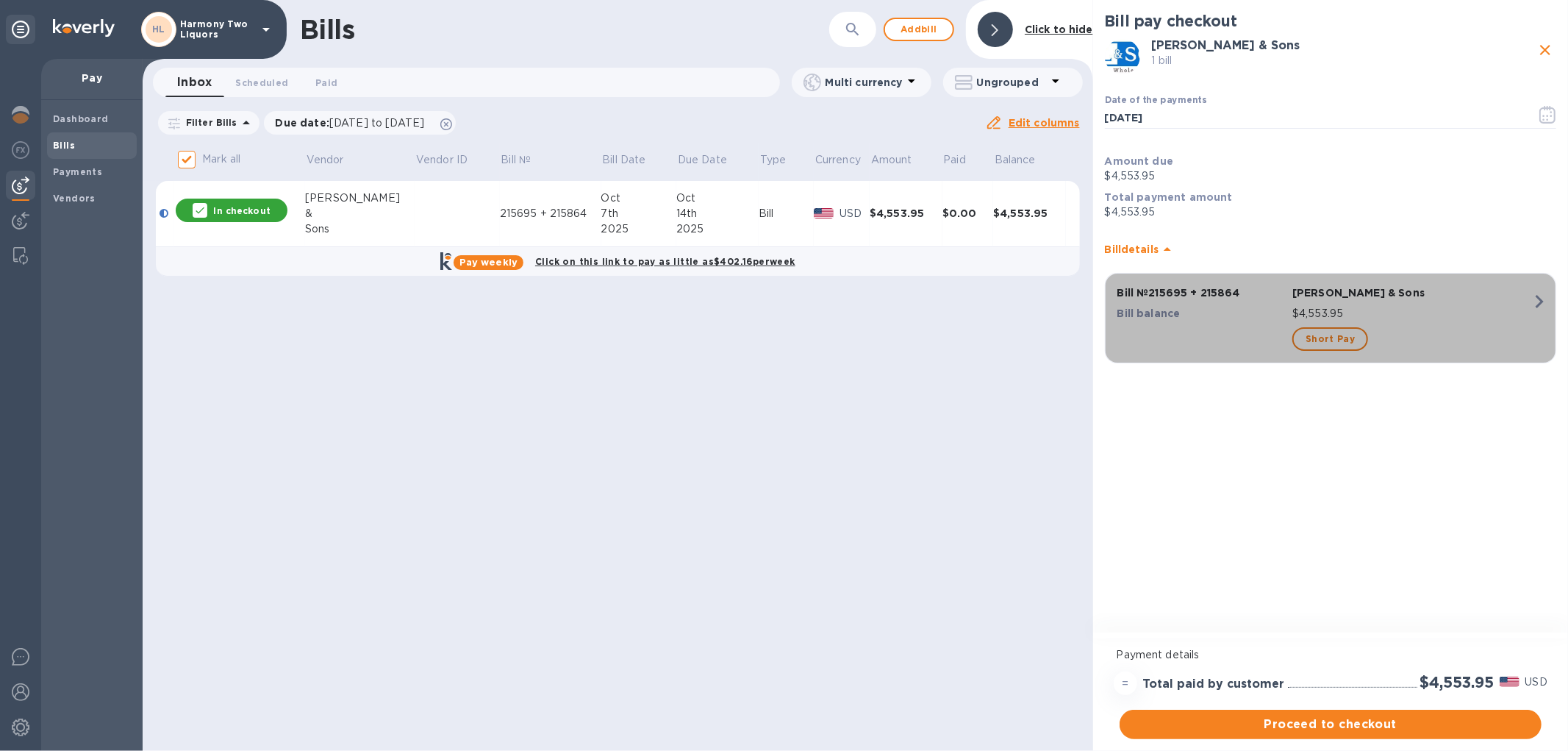
click at [1213, 325] on div "button" at bounding box center [1201, 339] width 175 height 29
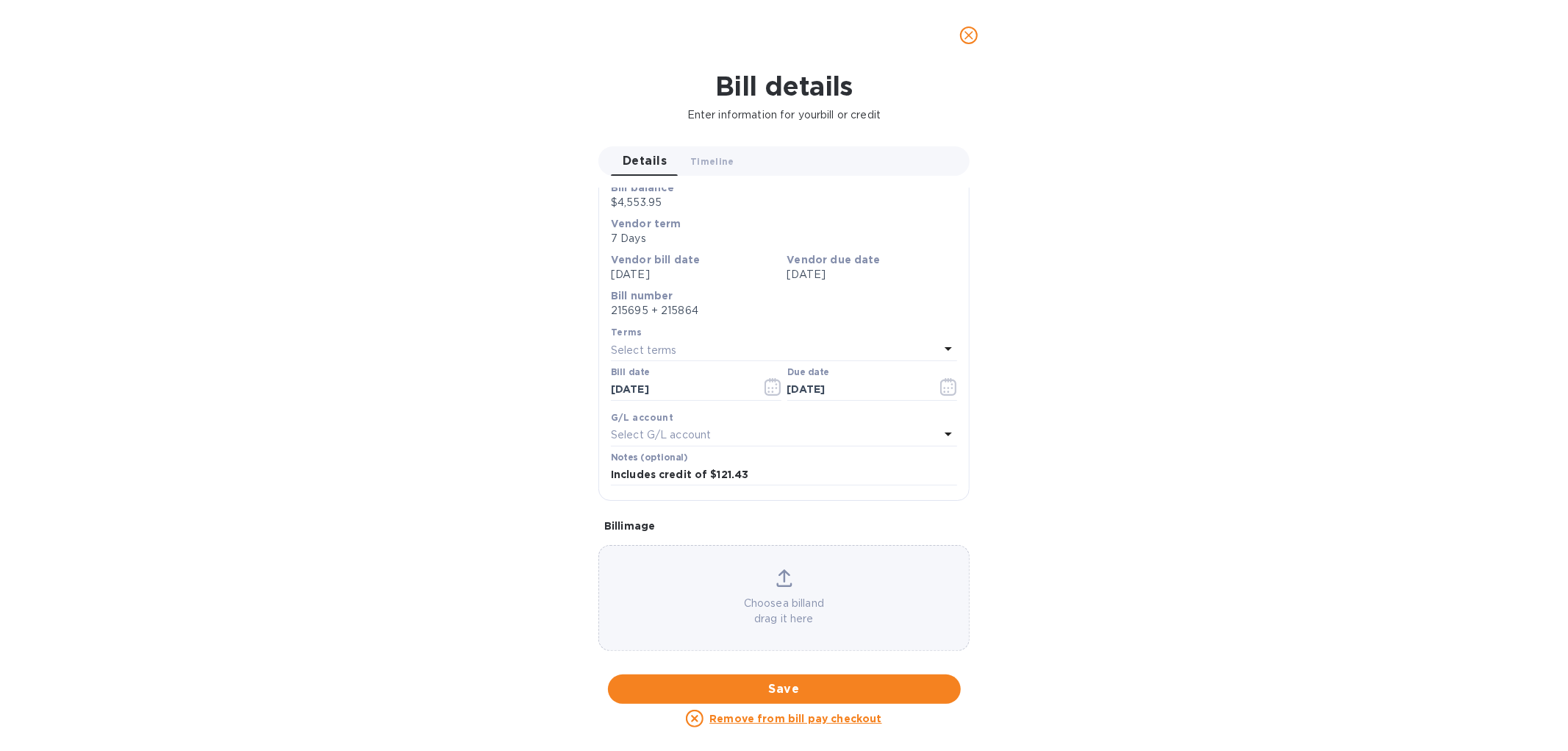
click at [976, 33] on span "close" at bounding box center [969, 35] width 18 height 18
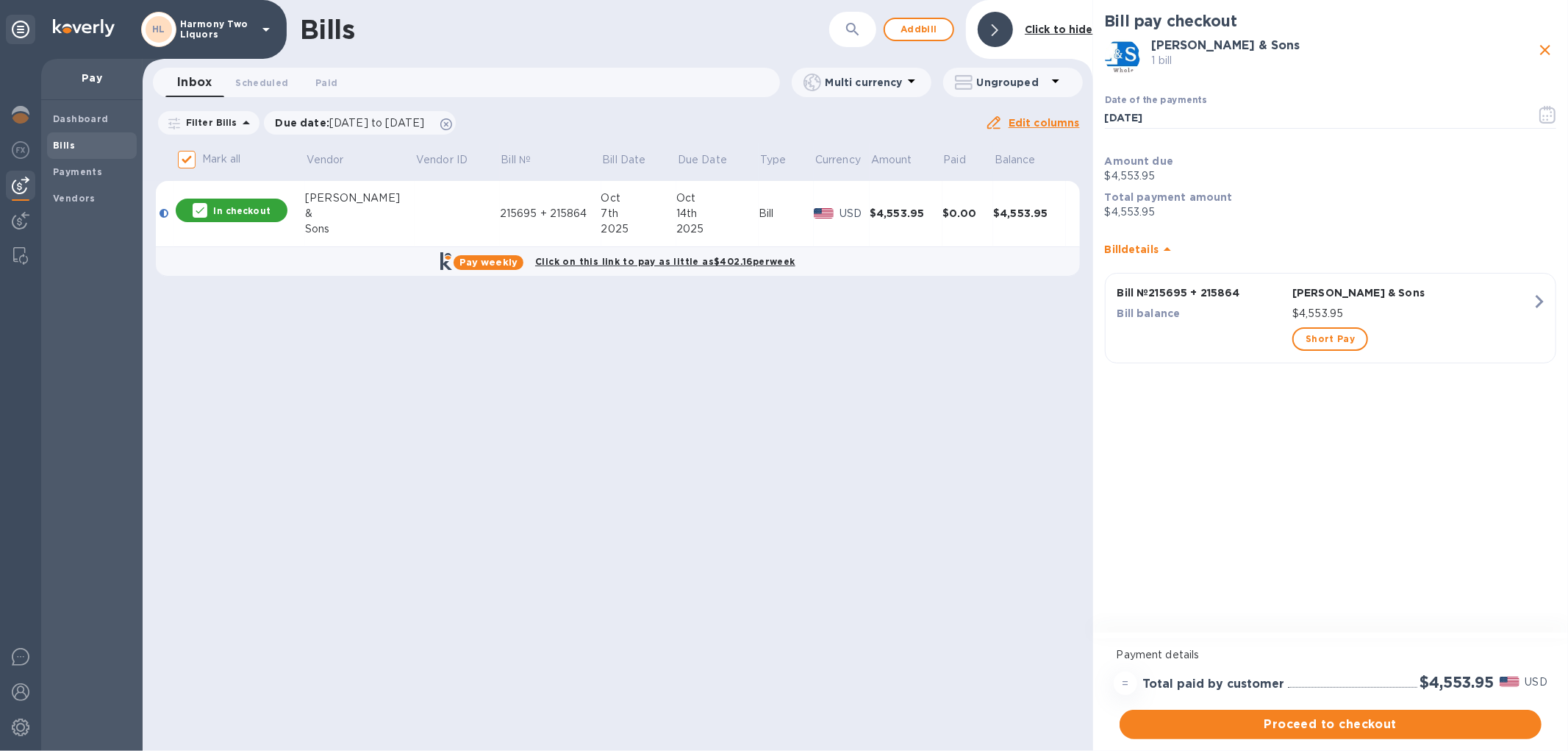
click at [246, 206] on p "In checkout" at bounding box center [241, 211] width 57 height 13
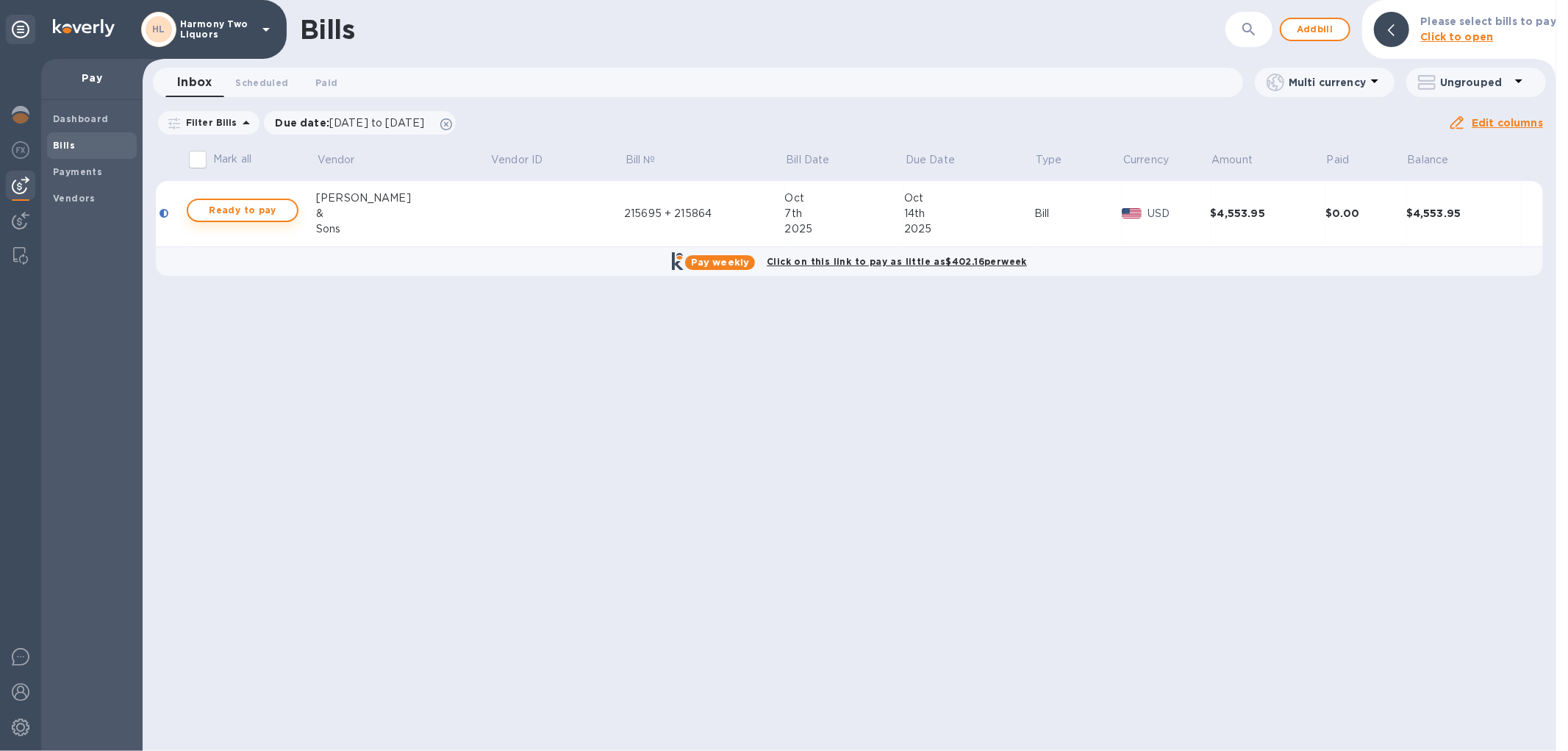
click at [285, 206] on span "Ready to pay" at bounding box center [243, 210] width 86 height 18
checkbox input "true"
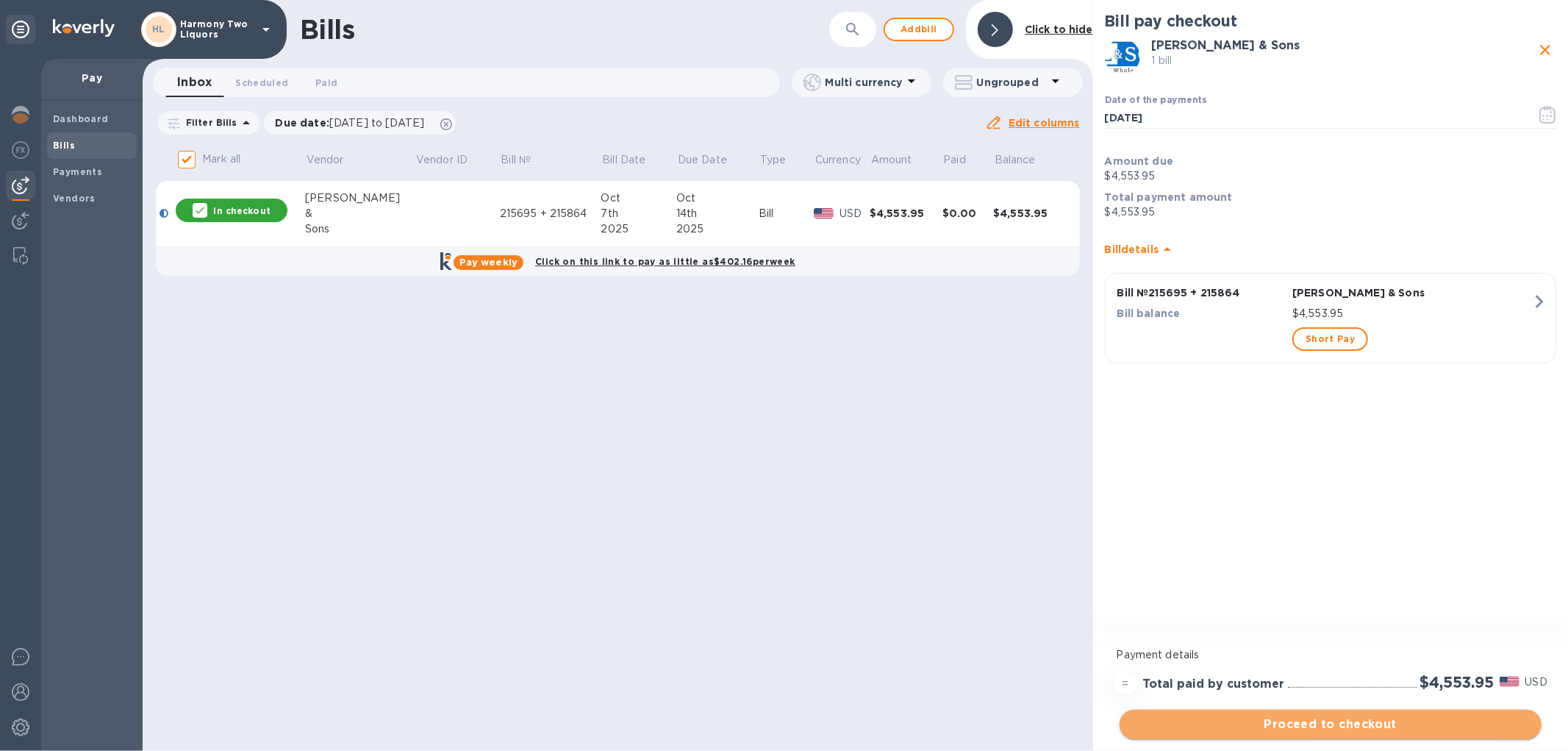
click at [1291, 722] on span "Proceed to checkout" at bounding box center [1330, 724] width 398 height 18
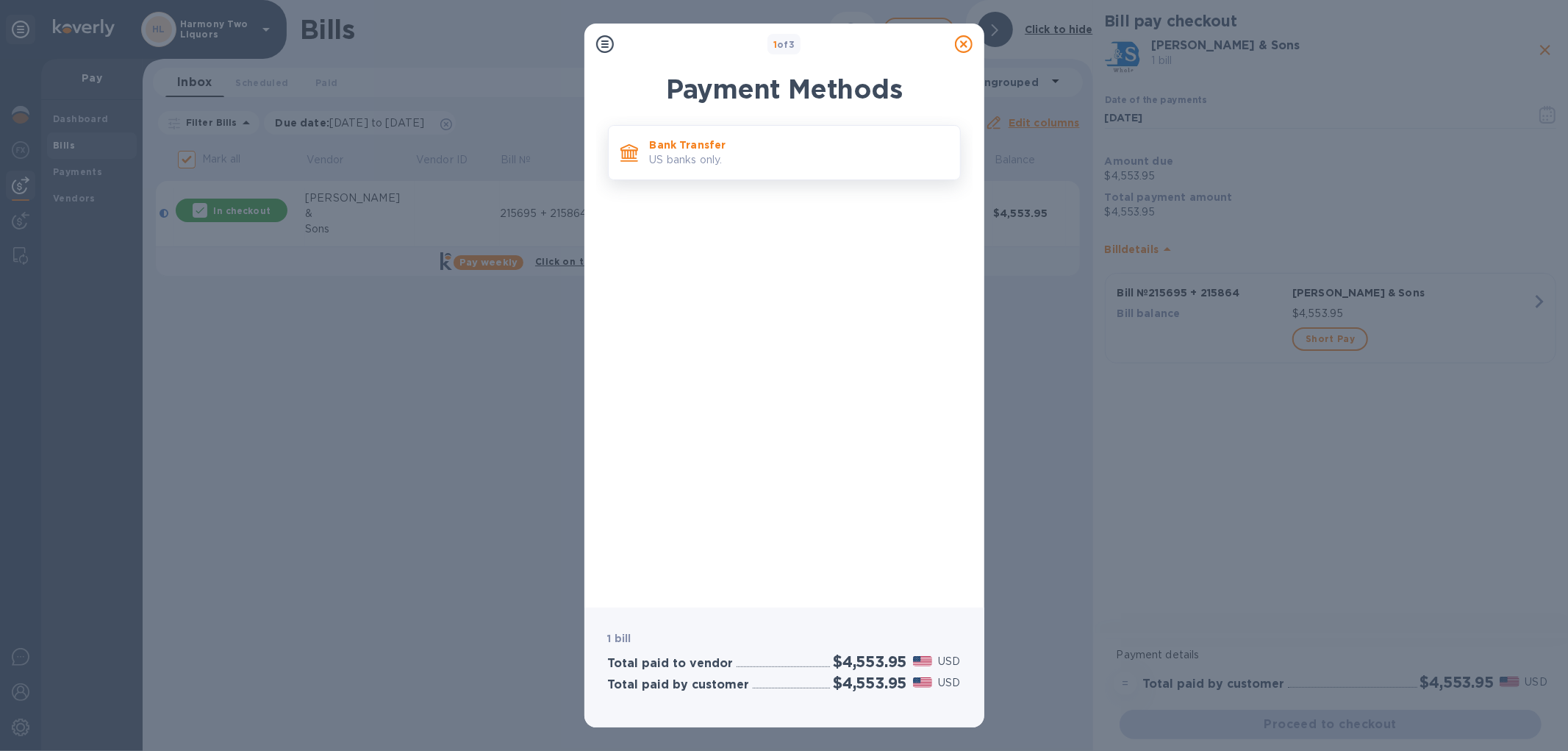
click at [687, 145] on p "Bank Transfer" at bounding box center [799, 145] width 299 height 15
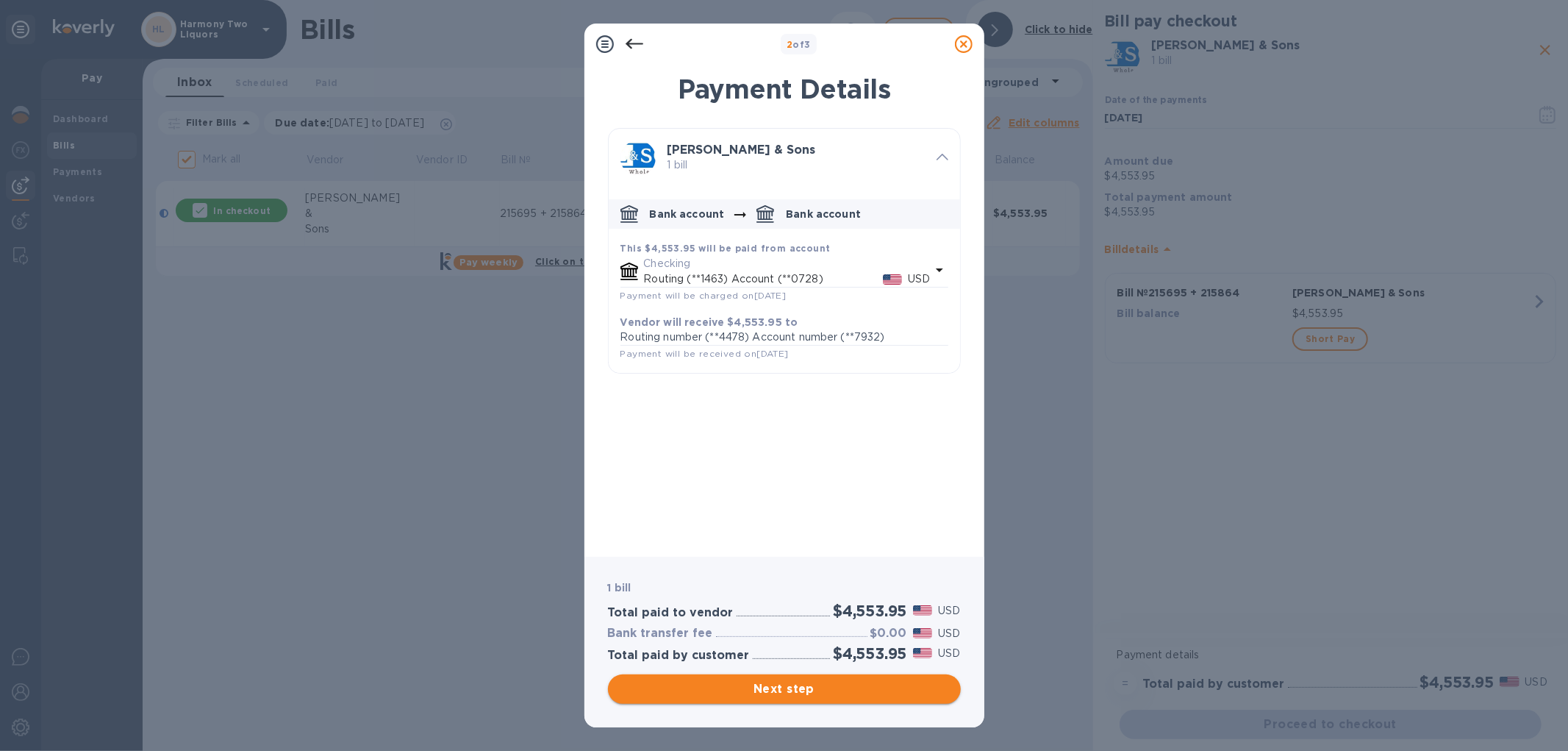
click at [832, 688] on span "Next step" at bounding box center [784, 688] width 330 height 18
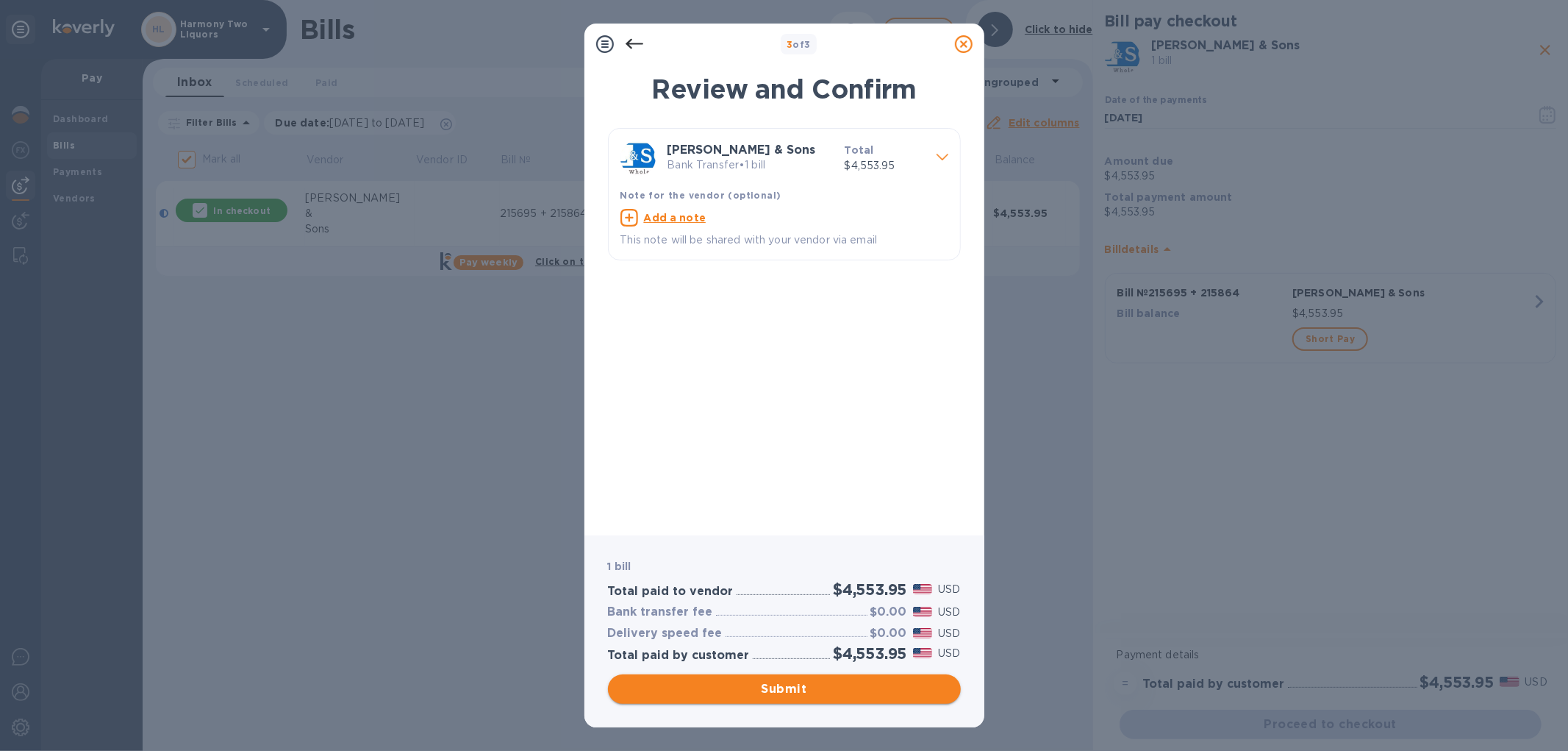
click at [761, 688] on span "Submit" at bounding box center [784, 688] width 330 height 18
